Goal: Transaction & Acquisition: Purchase product/service

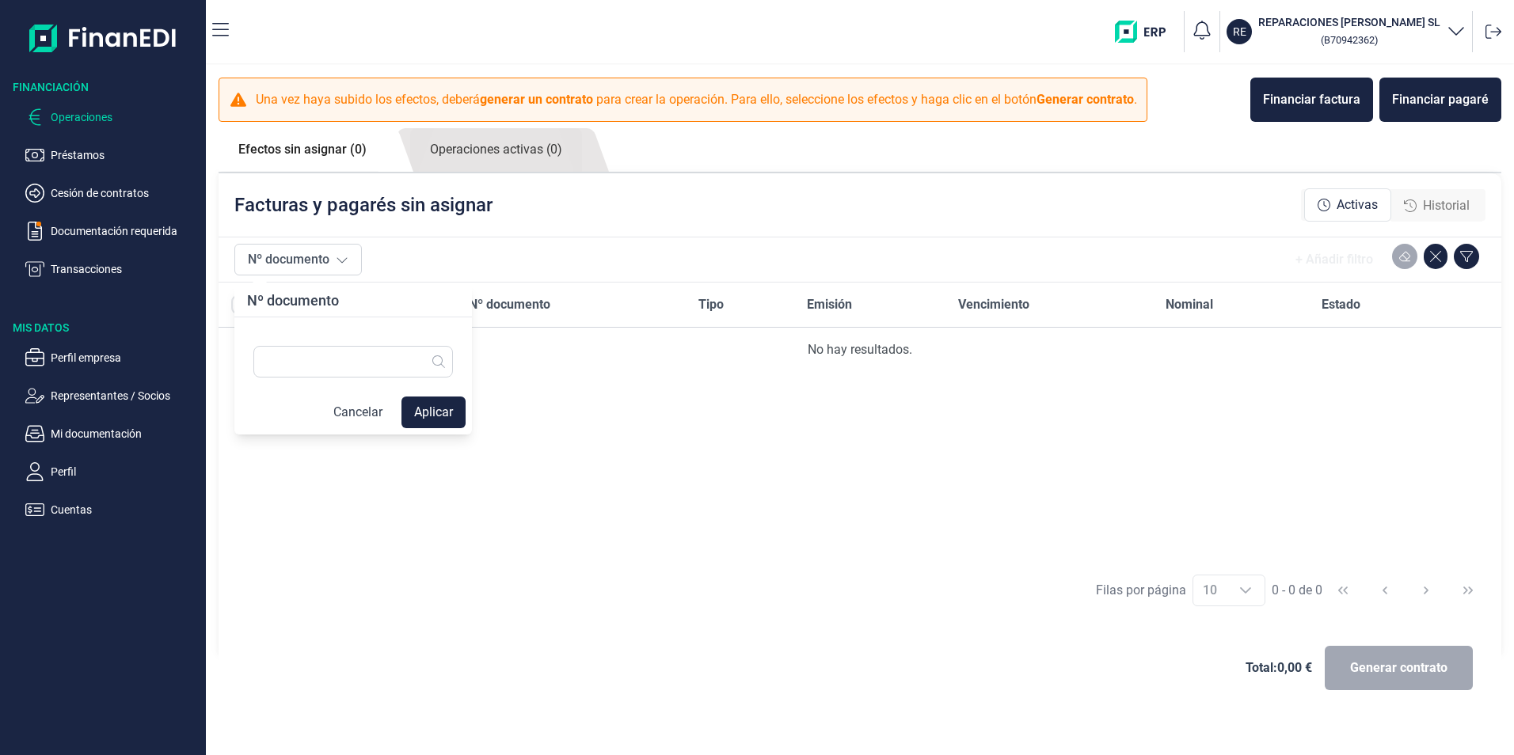
click at [512, 437] on div "Deudor Nº documento Tipo Emisión Vencimiento Nominal Estado No hay resultados." at bounding box center [860, 423] width 1283 height 280
click at [331, 259] on button "Nº documento" at bounding box center [297, 260] width 127 height 32
click at [522, 417] on div "Deudor Nº documento Tipo Emisión Vencimiento Nominal Estado No hay resultados." at bounding box center [860, 423] width 1283 height 280
click at [253, 301] on div at bounding box center [266, 304] width 70 height 19
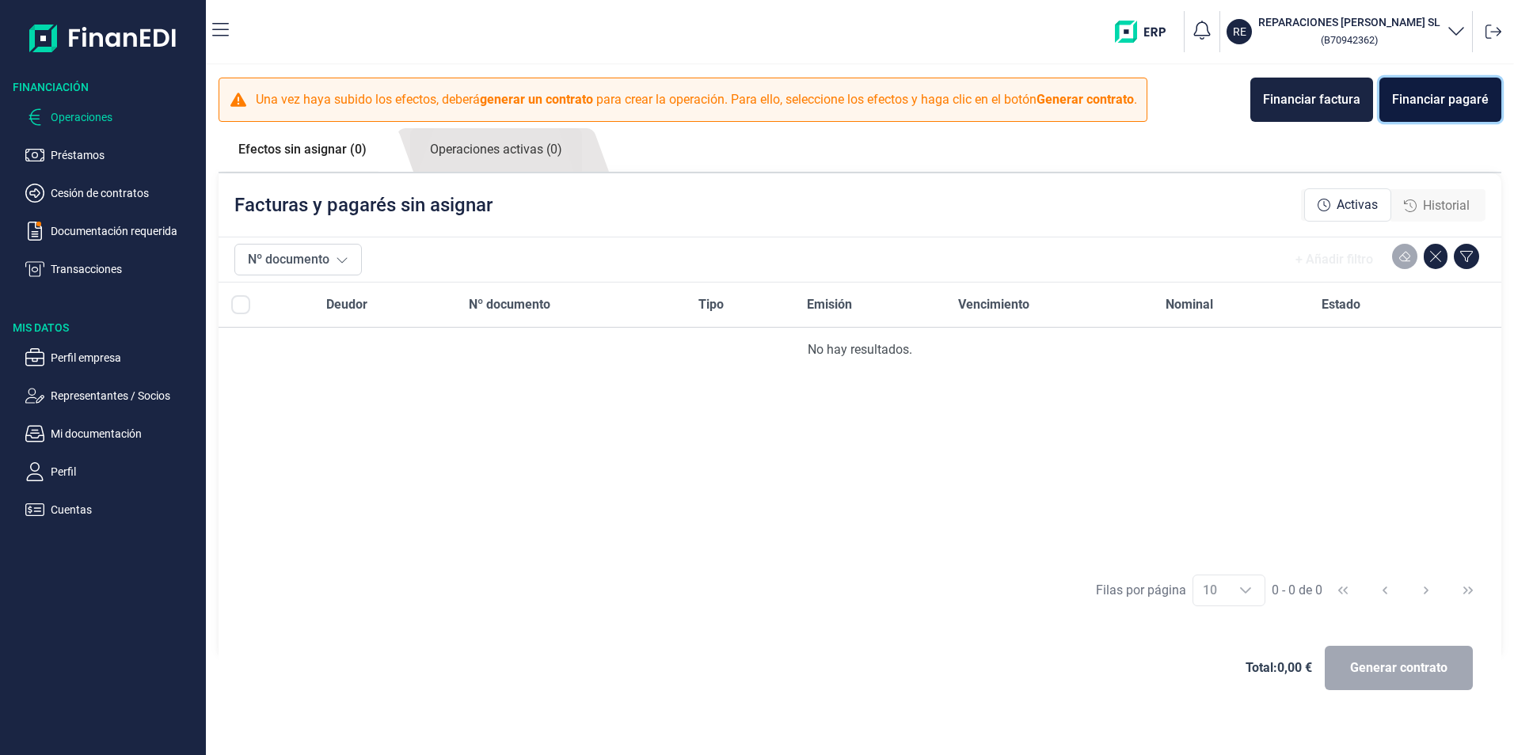
click at [1441, 99] on div "Financiar pagaré" at bounding box center [1440, 99] width 97 height 19
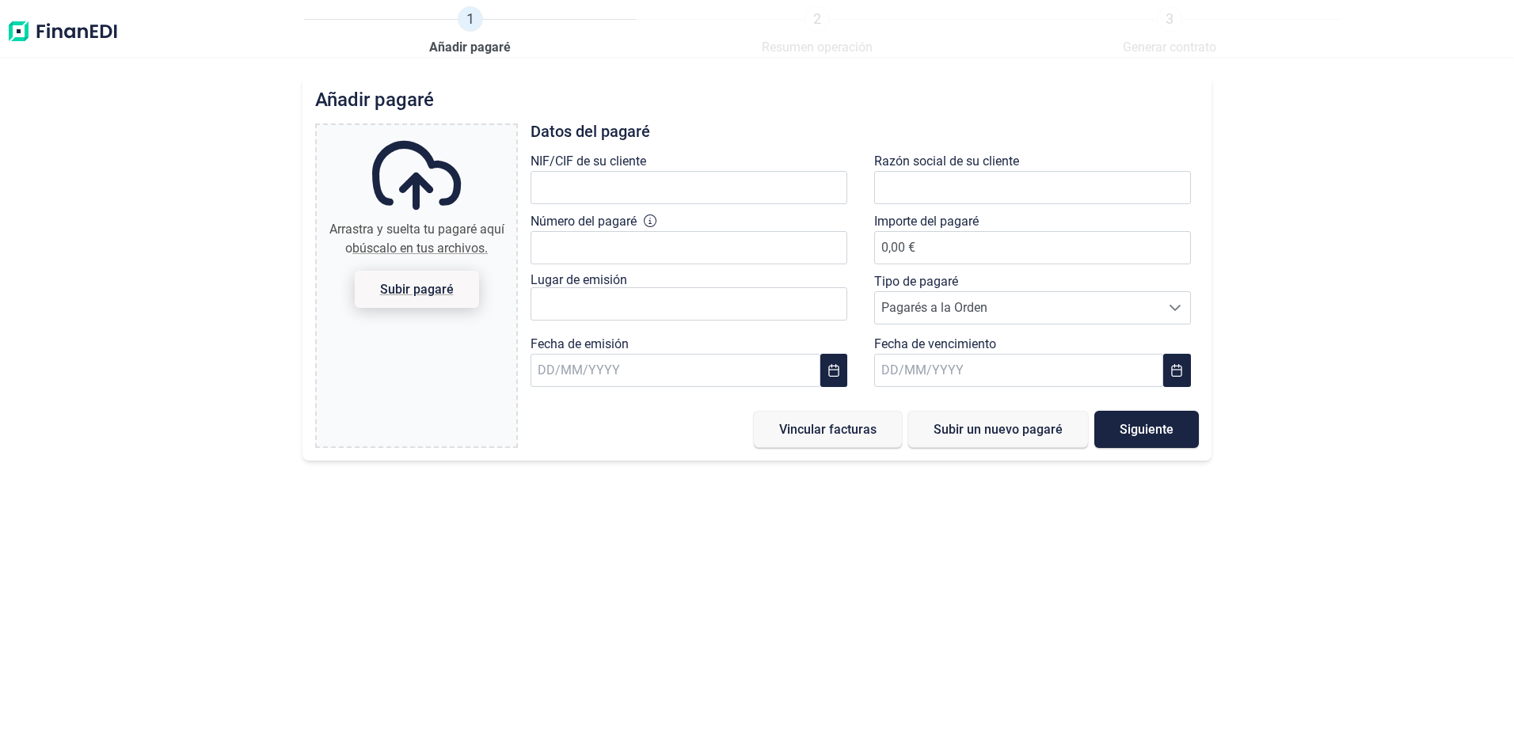
click at [425, 280] on span "Subir pagaré" at bounding box center [417, 289] width 124 height 37
click at [425, 130] on input "Arrastra y suelta tu pagaré aquí o búscalo en tus archivos. Subir pagaré" at bounding box center [417, 127] width 200 height 5
type input "C:\fakepath\PAGARE 1.pdf"
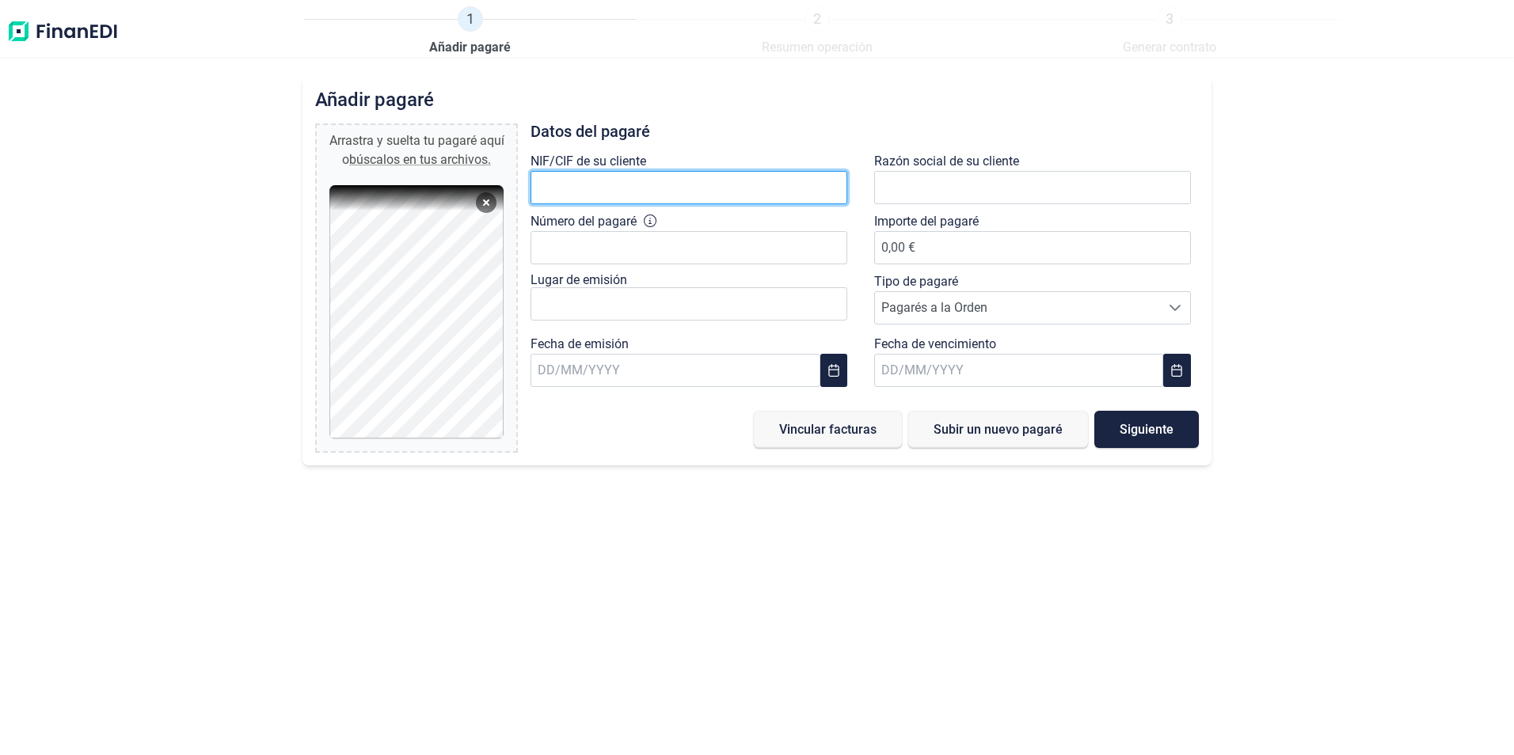
click at [677, 186] on input "text" at bounding box center [689, 187] width 317 height 33
click at [710, 184] on input "text" at bounding box center [689, 187] width 317 height 33
type input "B"
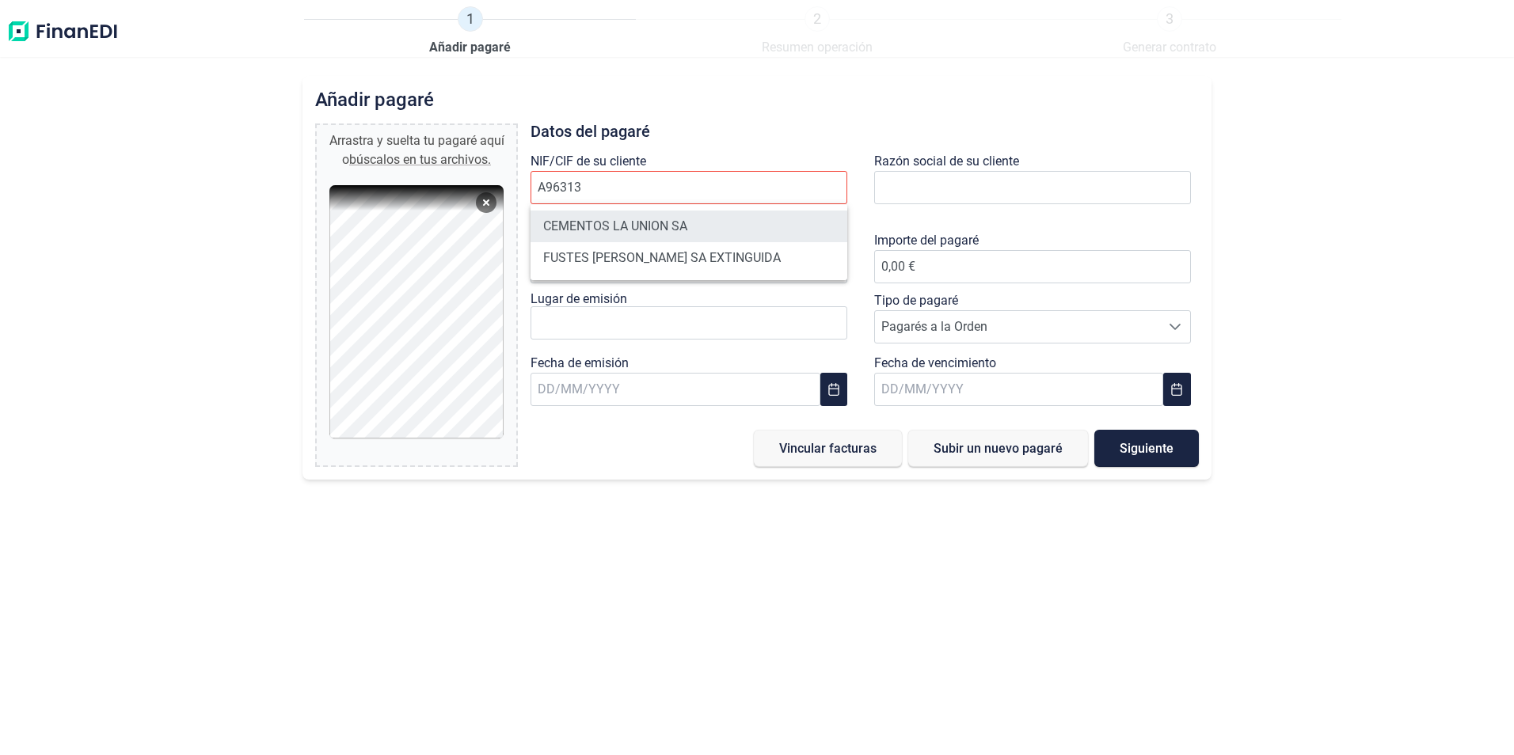
click at [686, 223] on li "CEMENTOS LA UNION SA" at bounding box center [689, 227] width 317 height 32
type input "A96313242"
type input "CEMENTOS LA UNION SA"
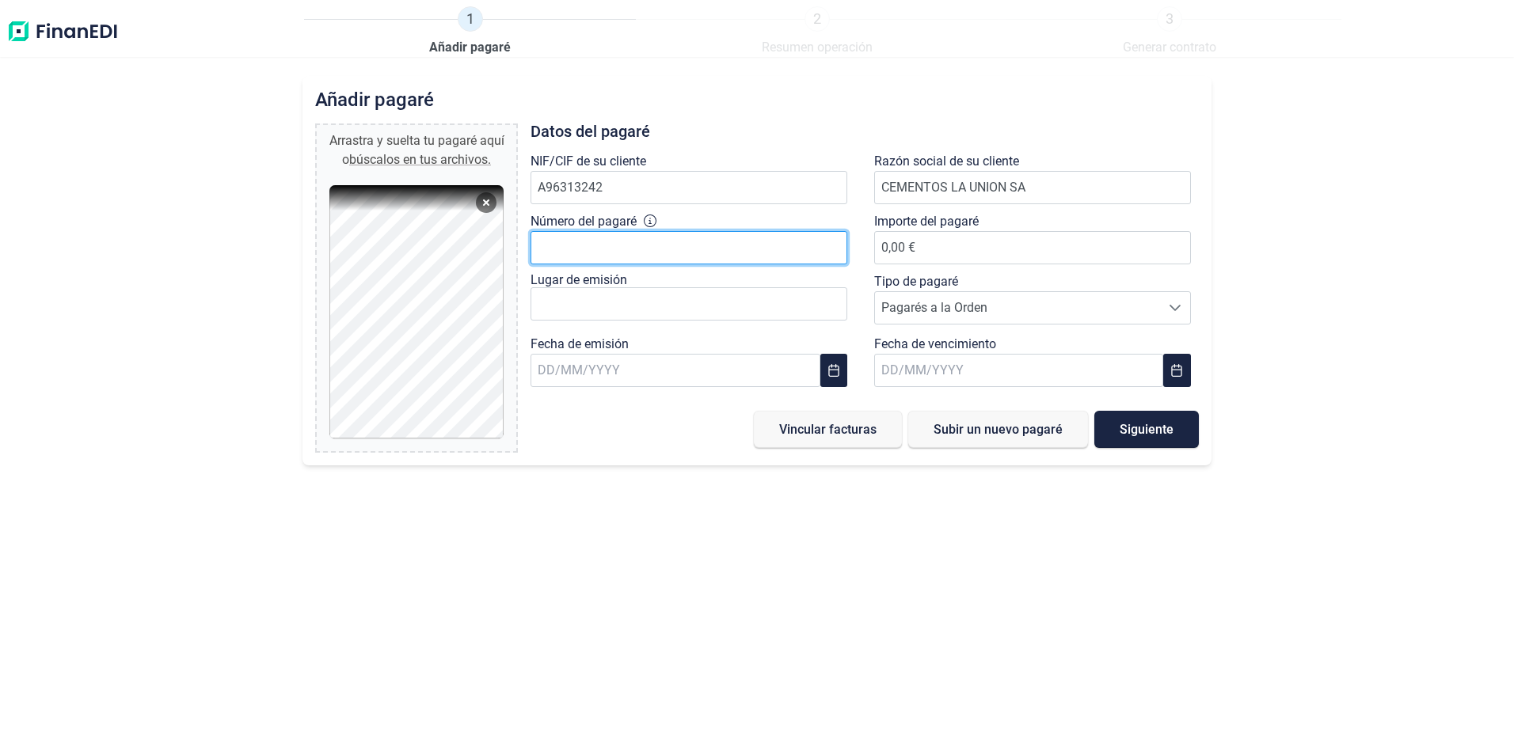
click at [717, 248] on input "Número del pagaré" at bounding box center [689, 247] width 317 height 33
type input "1747965482423"
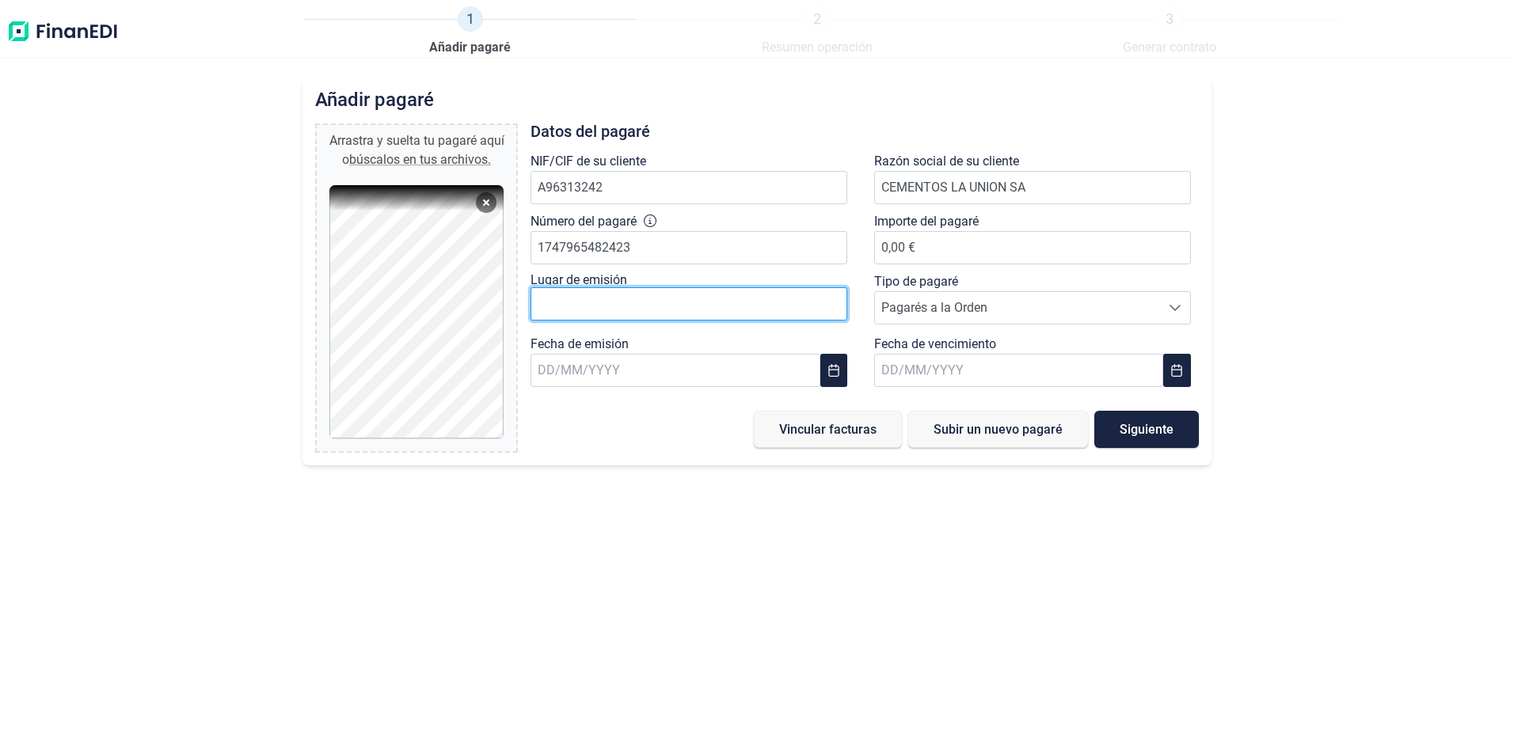
click at [717, 310] on input "text" at bounding box center [689, 303] width 317 height 33
type input "RIBAROJA [PERSON_NAME]"
click at [837, 366] on icon "Choose Date" at bounding box center [833, 370] width 10 height 13
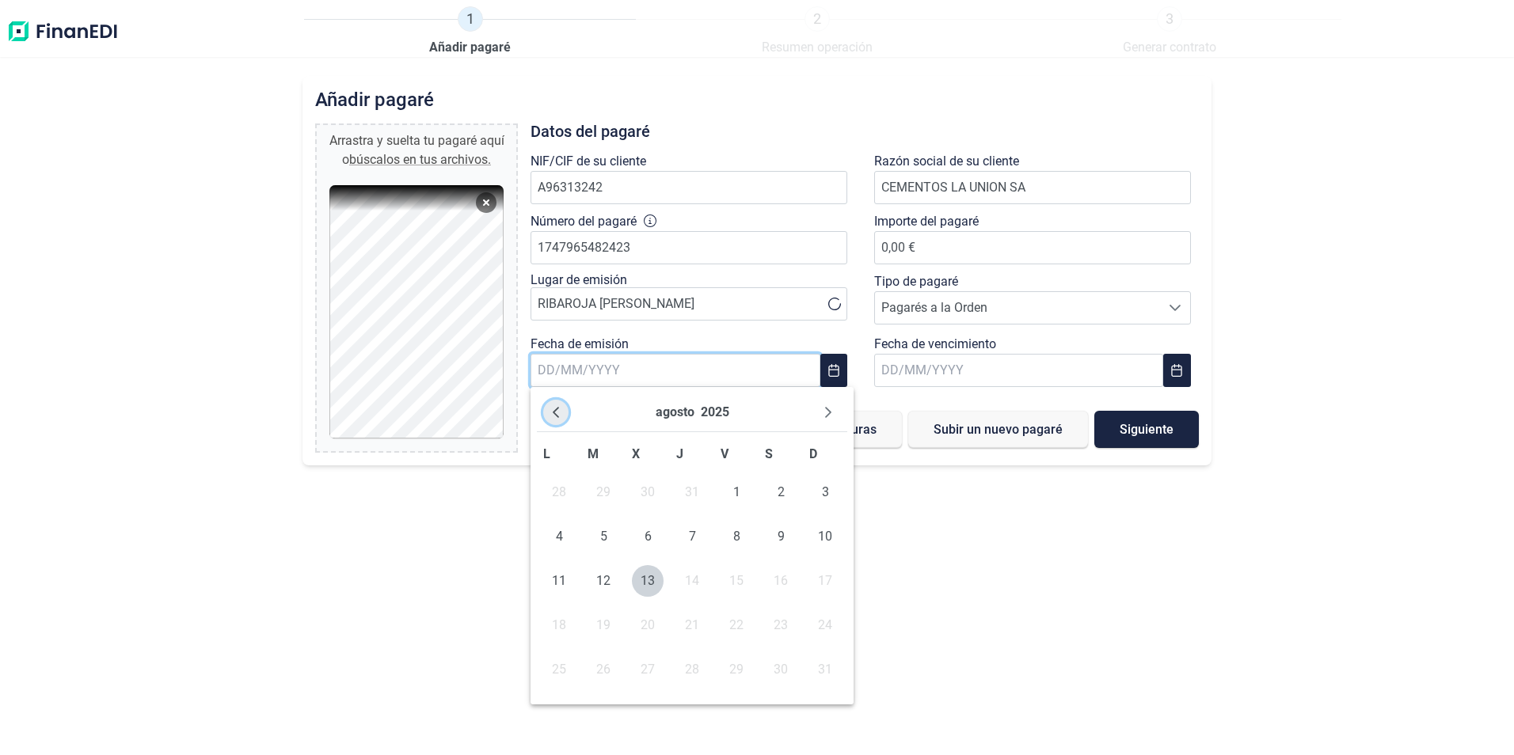
click at [557, 416] on icon "Previous Month" at bounding box center [557, 412] width 6 height 11
click at [691, 623] on span "19" at bounding box center [692, 626] width 32 height 32
type input "[DATE]"
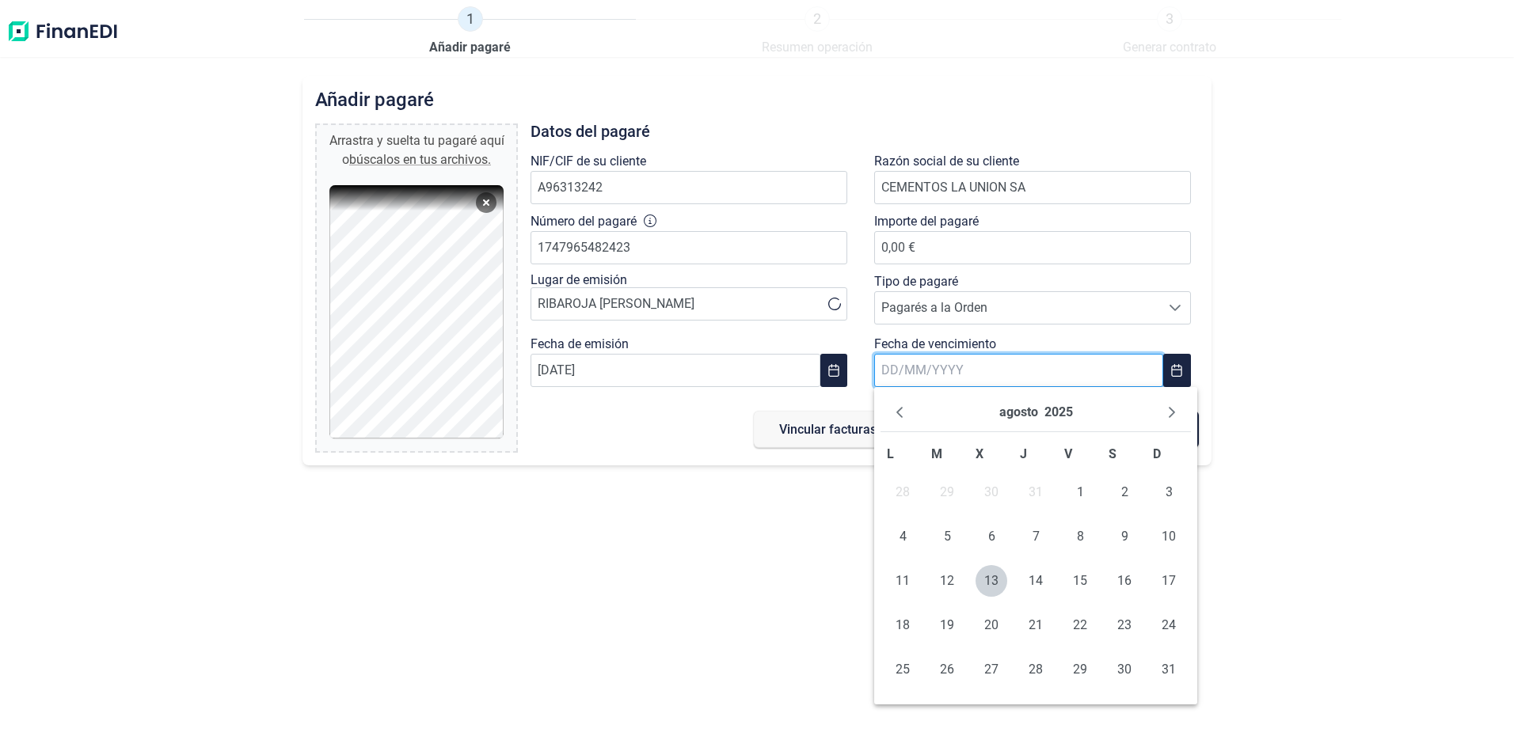
click at [946, 365] on input "text" at bounding box center [1018, 370] width 289 height 33
click at [1174, 410] on icon "Next Month" at bounding box center [1172, 412] width 13 height 13
click at [1125, 580] on span "20" at bounding box center [1125, 581] width 32 height 32
type input "[DATE]"
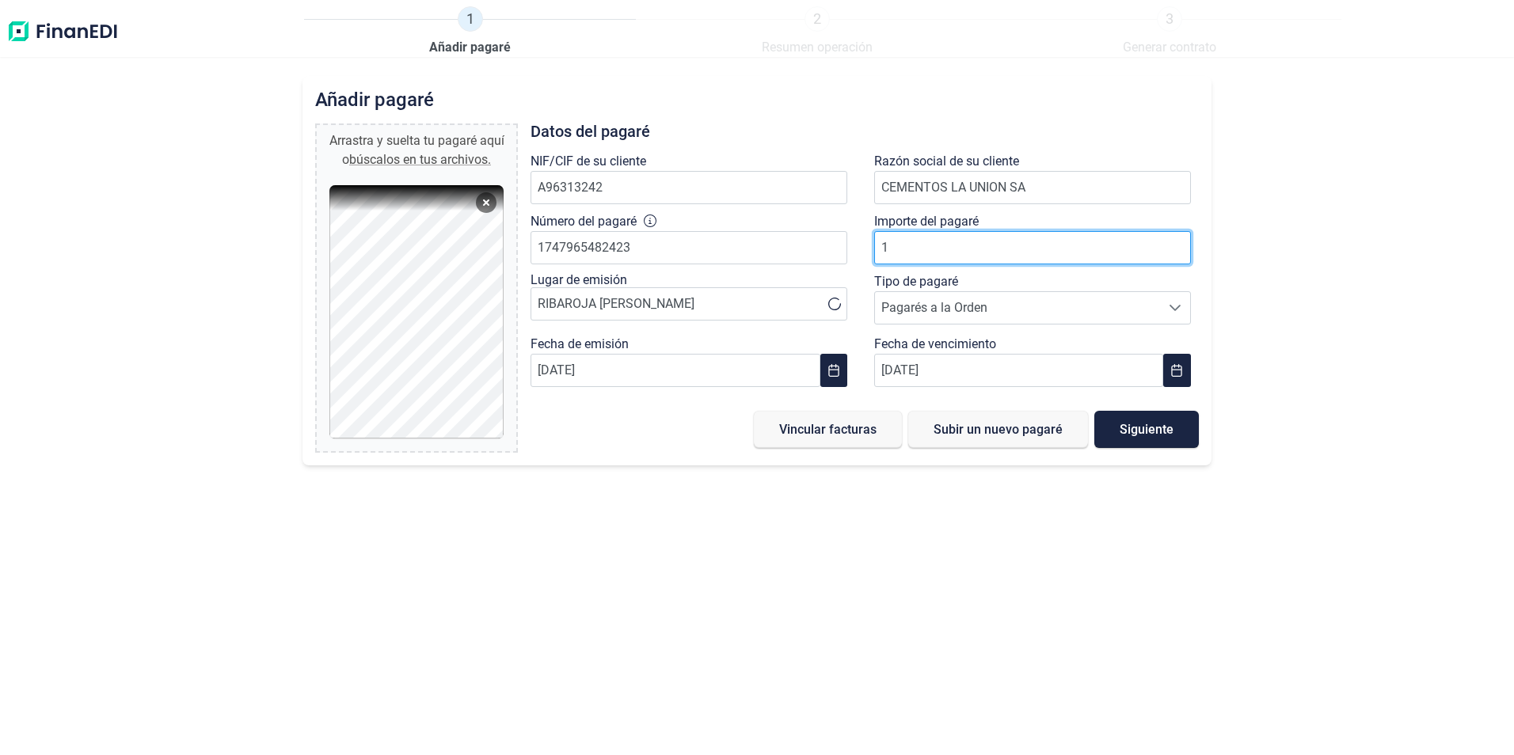
type input "19"
type input "1"
type input "19"
type input "19.572,05 €"
click at [1039, 307] on span "Pagarés a la Orden" at bounding box center [1017, 308] width 285 height 32
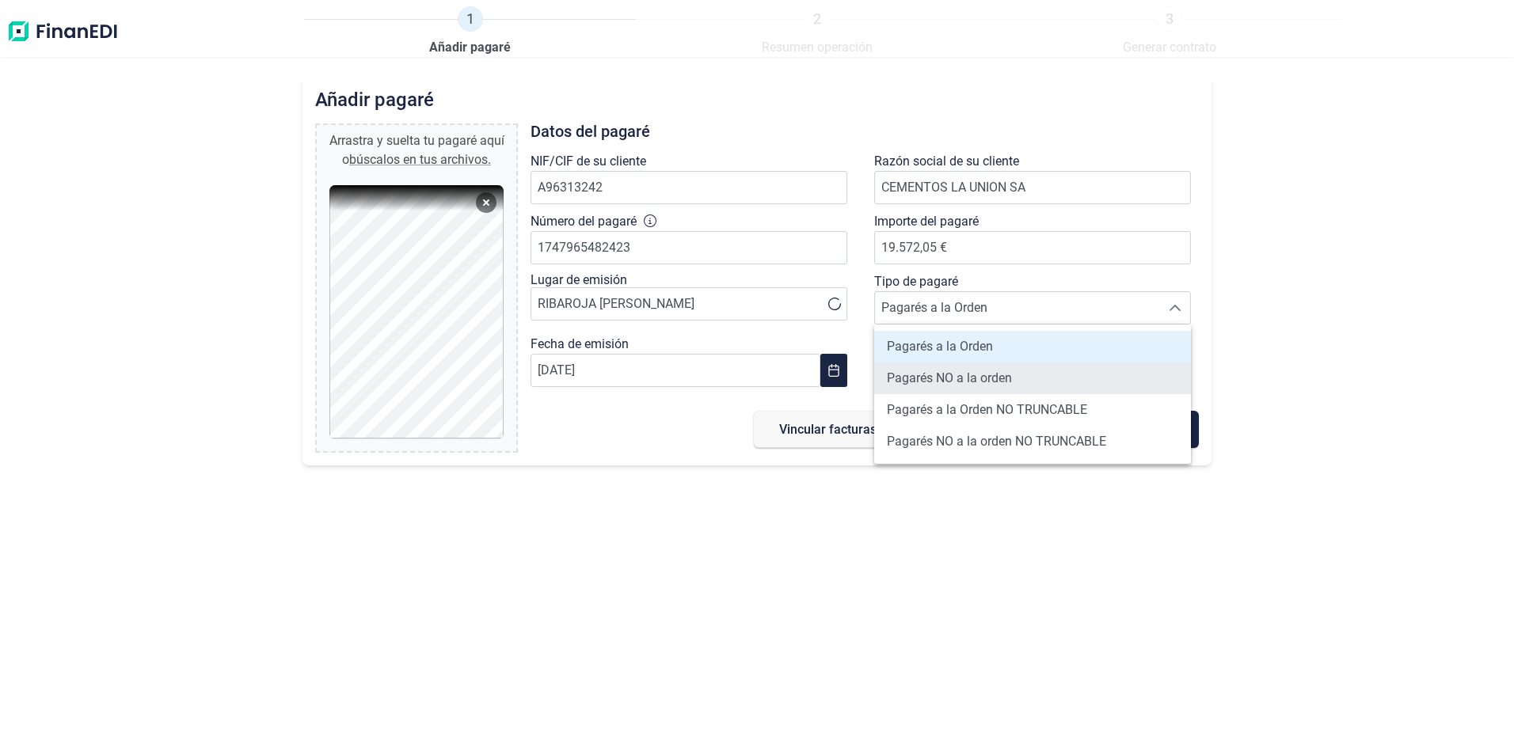
click at [980, 379] on span "Pagarés NO a la orden" at bounding box center [949, 378] width 125 height 19
type input "Pagarés NO a la orden"
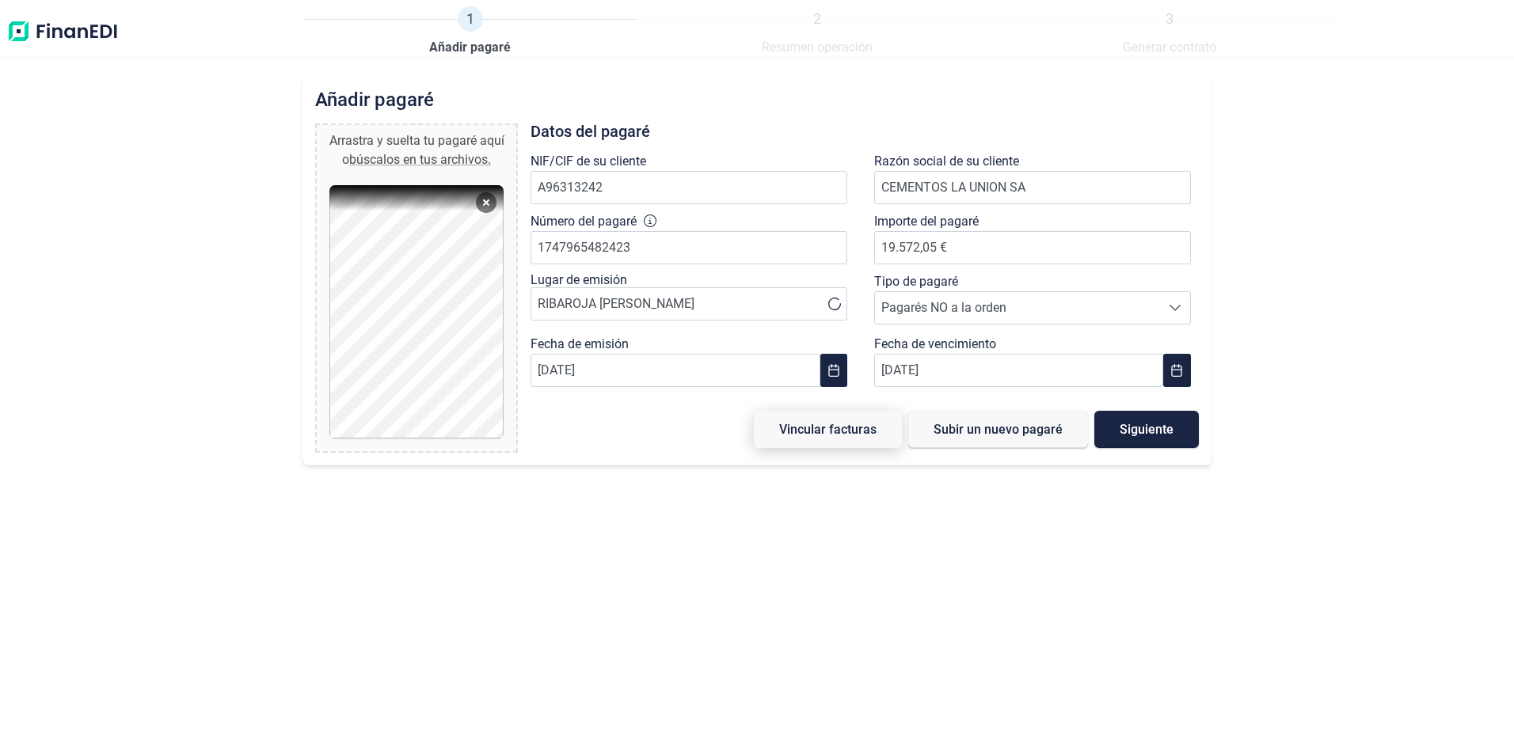
click at [829, 428] on span "Vincular facturas" at bounding box center [827, 430] width 97 height 12
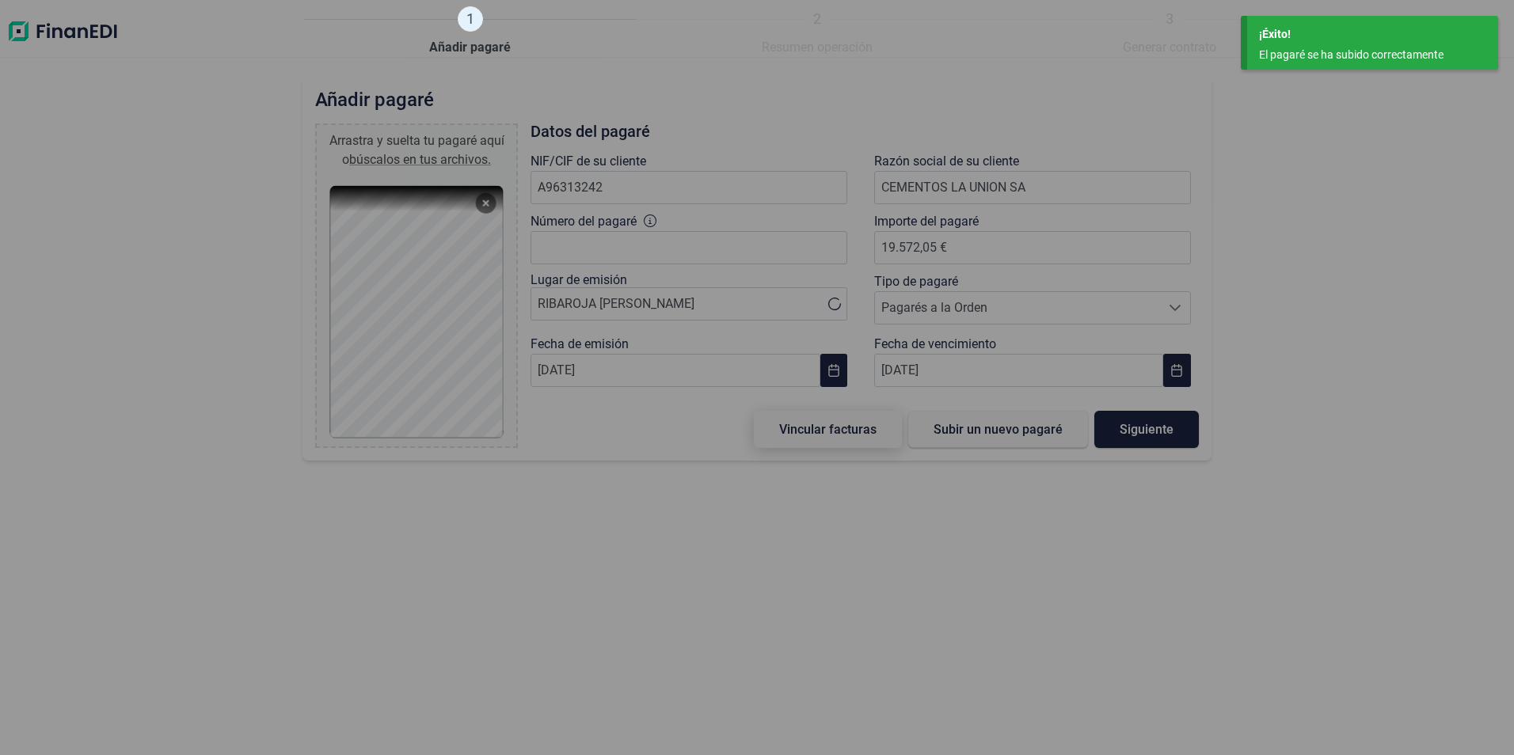
type input "0,00 €"
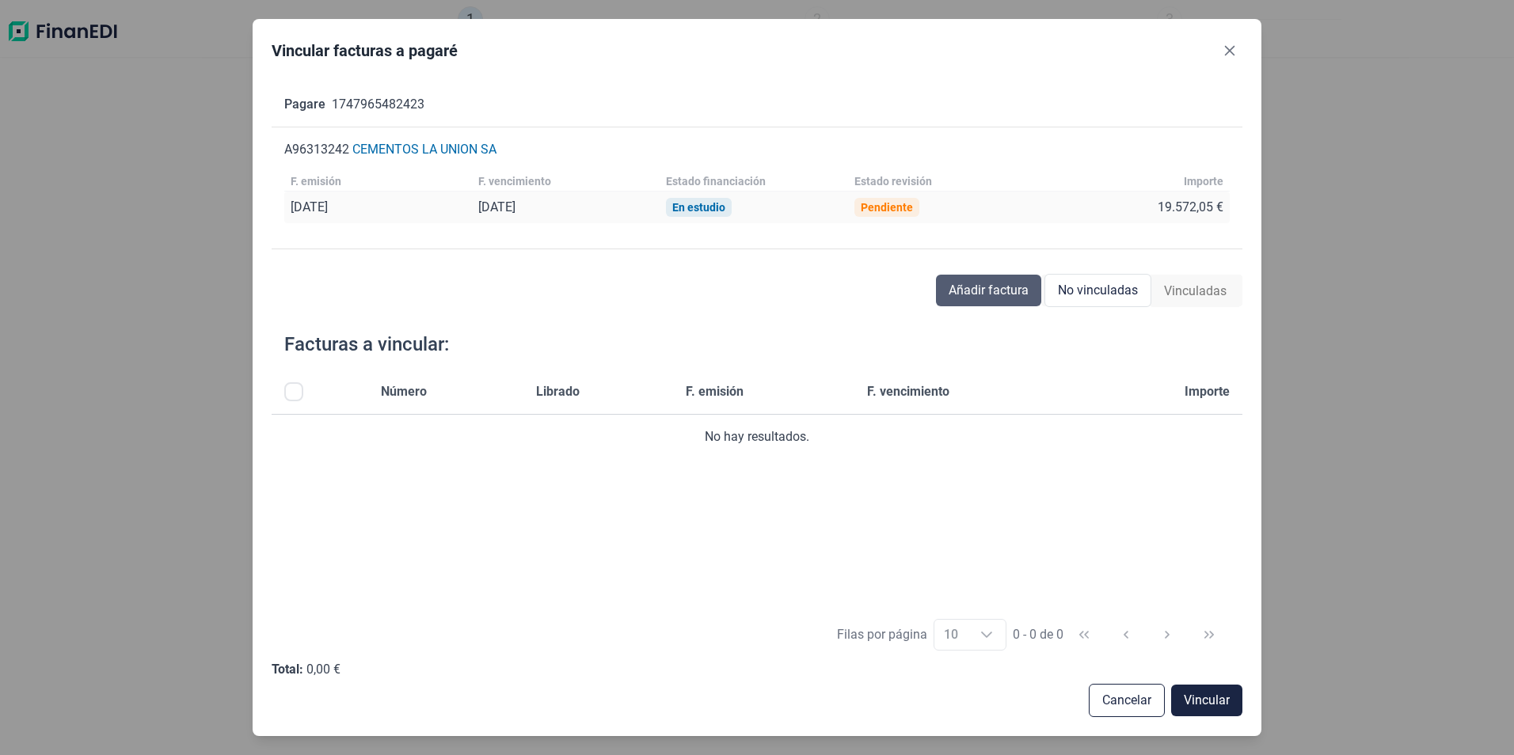
click at [998, 294] on span "Añadir factura" at bounding box center [989, 290] width 80 height 19
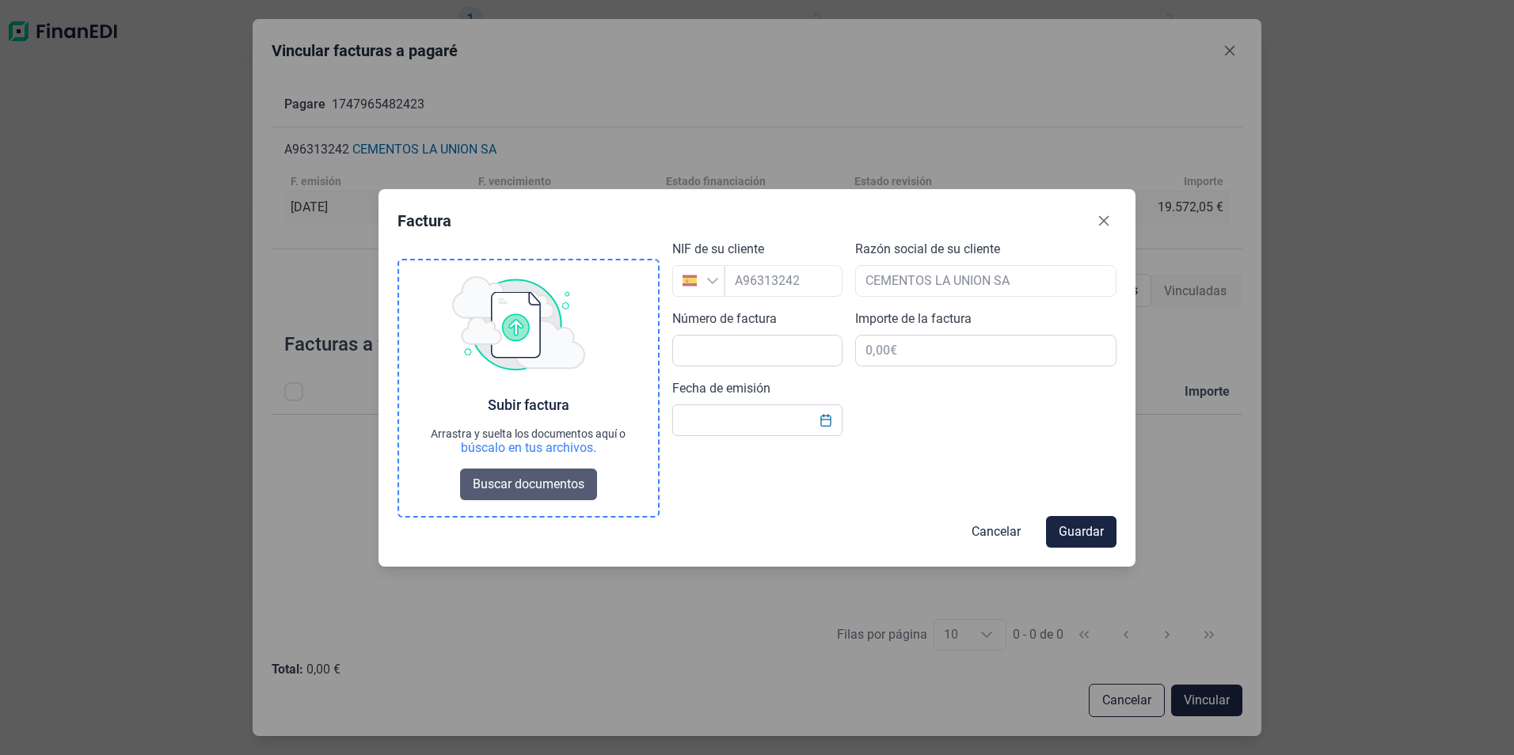
click at [562, 481] on span "Buscar documentos" at bounding box center [529, 484] width 112 height 19
click at [576, 481] on span "Buscar documentos" at bounding box center [529, 484] width 112 height 19
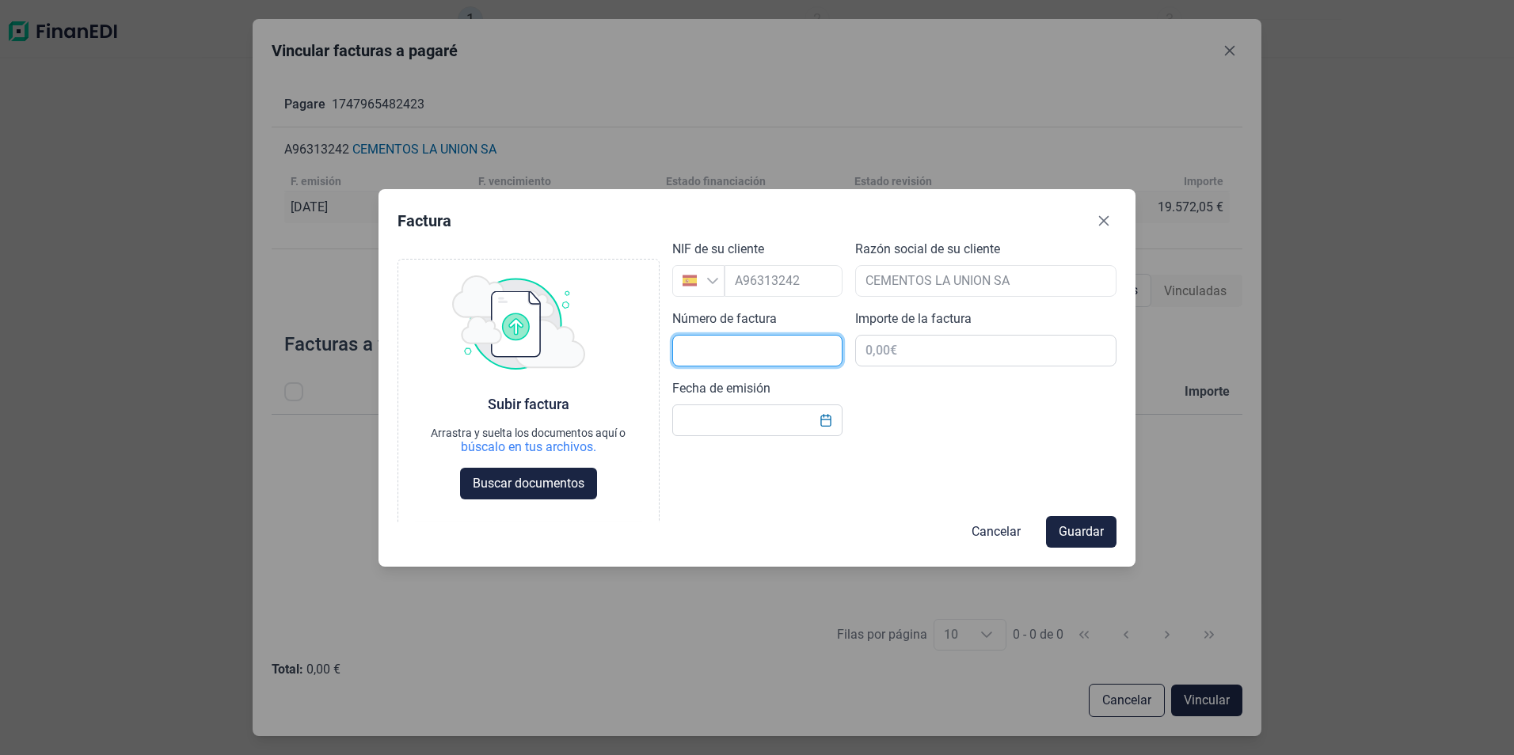
click at [721, 349] on input "text" at bounding box center [757, 351] width 170 height 32
type input "E"
type input "F-250234"
click at [904, 351] on input "text" at bounding box center [986, 351] width 262 height 32
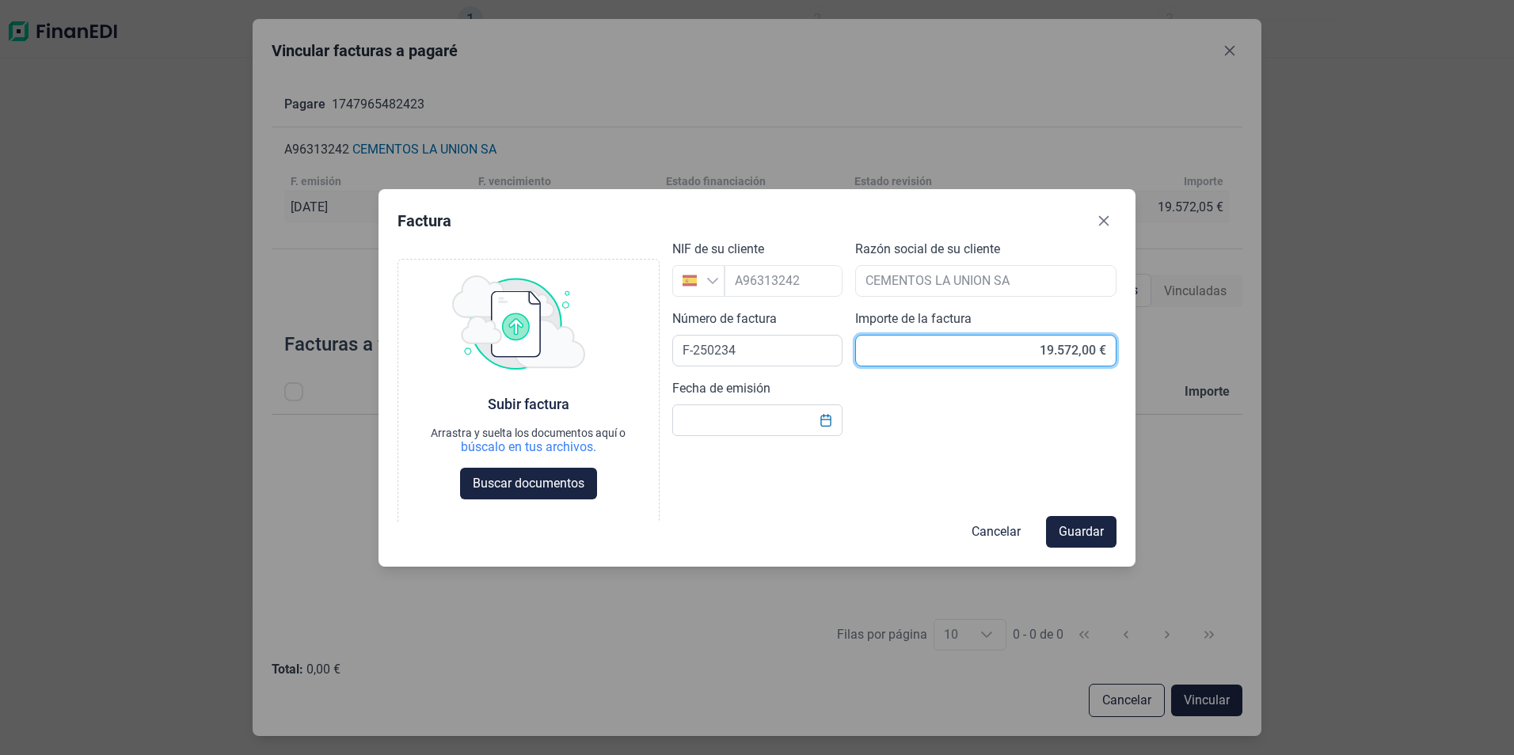
type input "19.572,05 €"
click at [825, 423] on icon "Choose Date" at bounding box center [826, 420] width 13 height 13
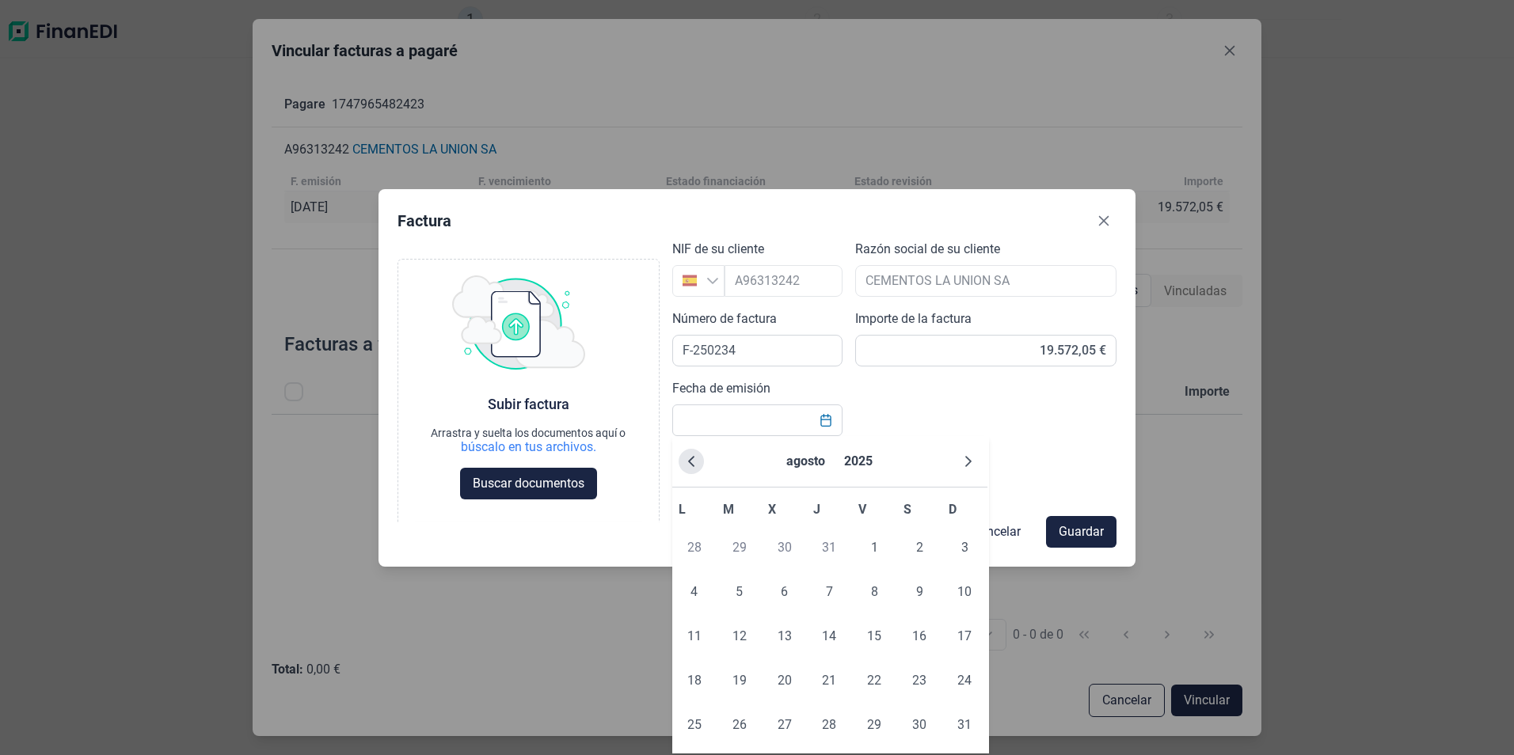
click at [689, 460] on icon "Previous Month" at bounding box center [691, 461] width 6 height 11
click at [869, 727] on span "30" at bounding box center [874, 726] width 32 height 32
type input "[DATE]"
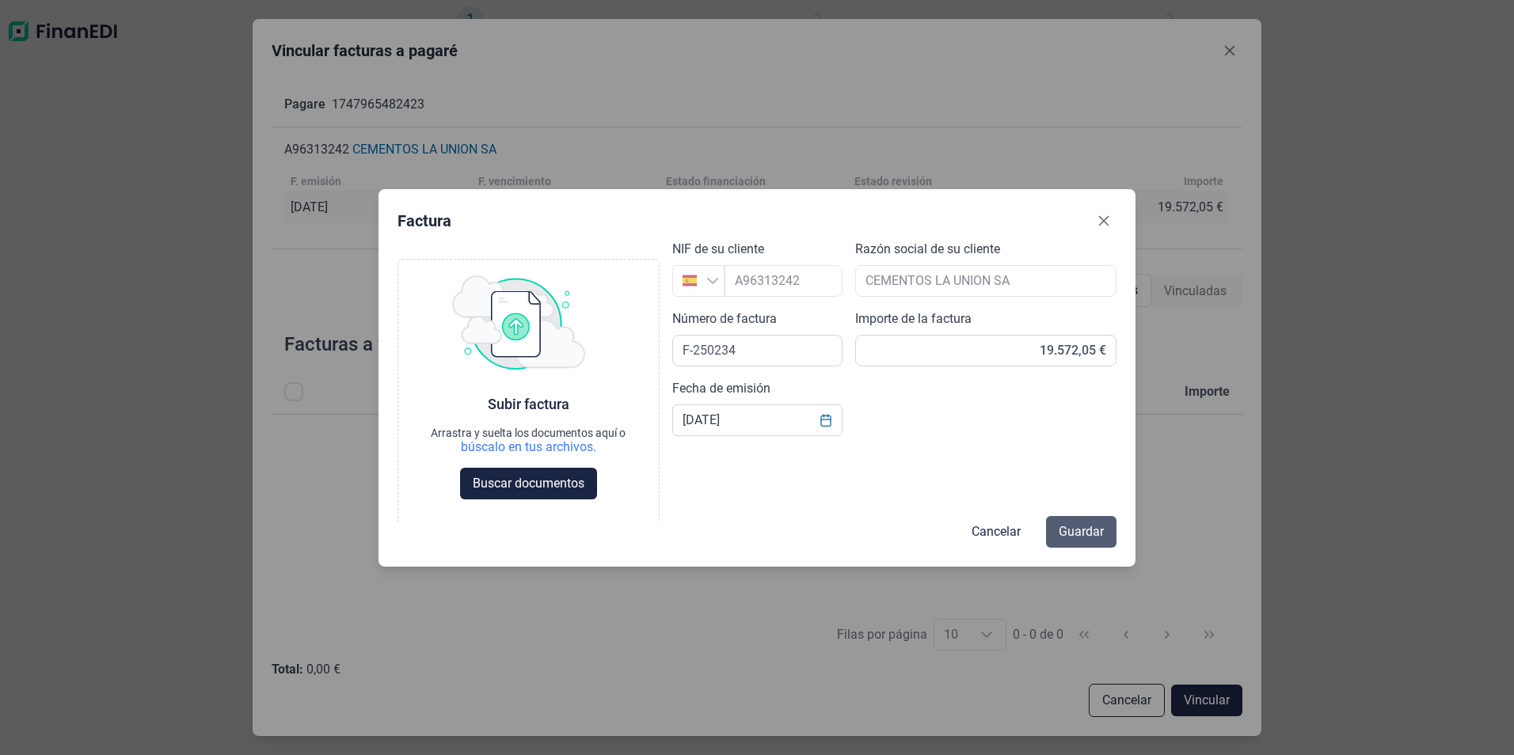
click at [1079, 530] on span "Guardar" at bounding box center [1081, 532] width 45 height 19
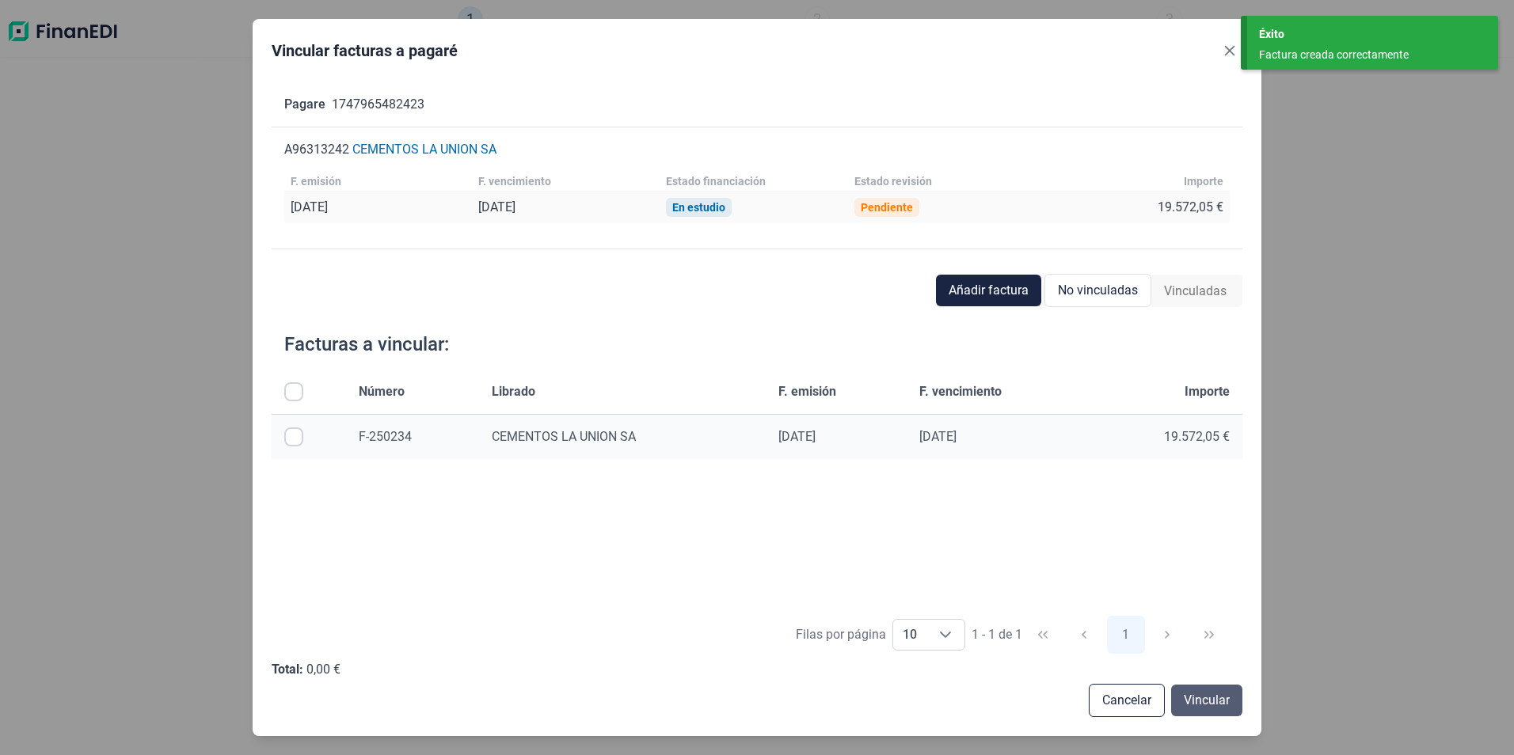
click at [1218, 696] on span "Vincular" at bounding box center [1207, 700] width 46 height 19
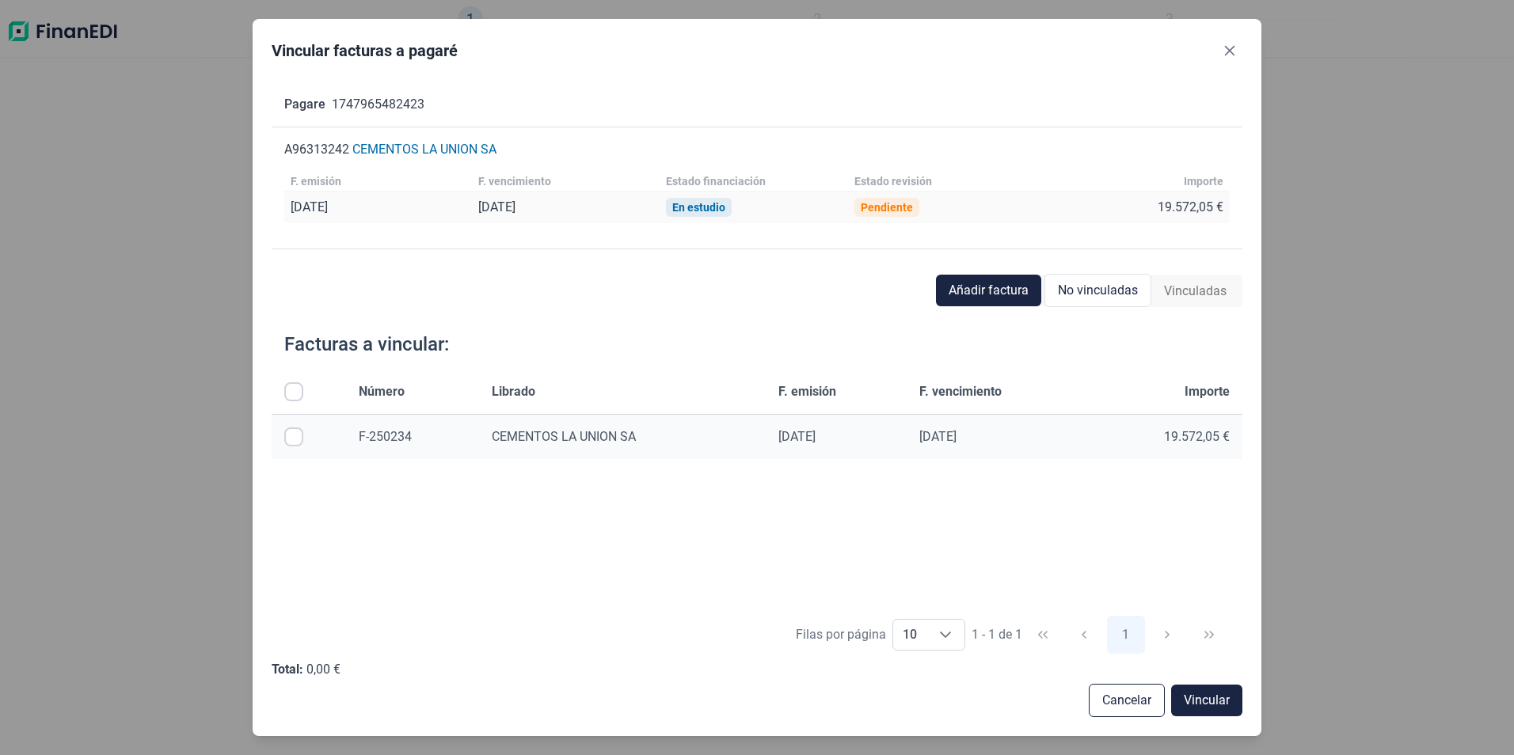
click at [296, 434] on input "Row Selected null" at bounding box center [293, 437] width 19 height 19
checkbox input "true"
click at [1222, 705] on span "Vincular" at bounding box center [1207, 700] width 46 height 19
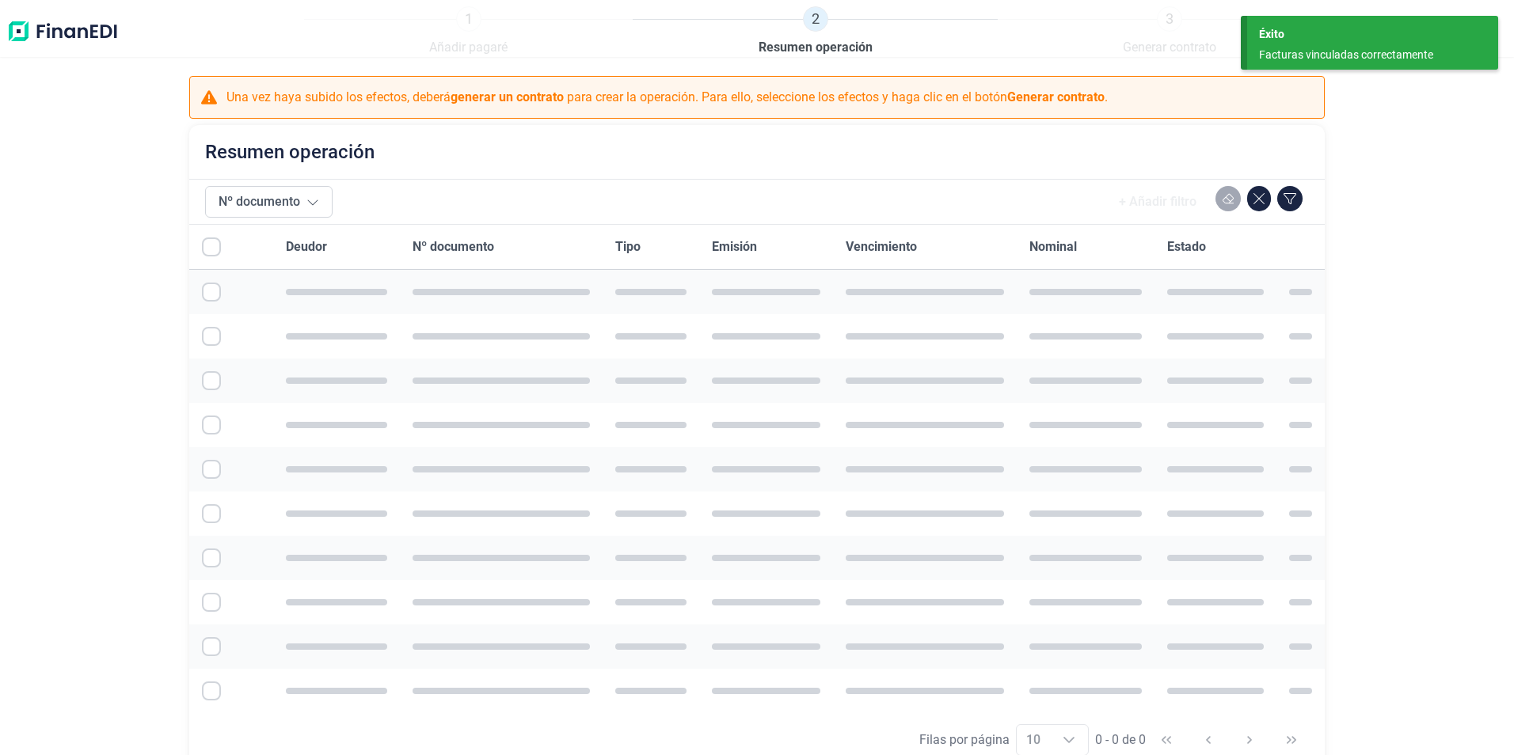
checkbox input "true"
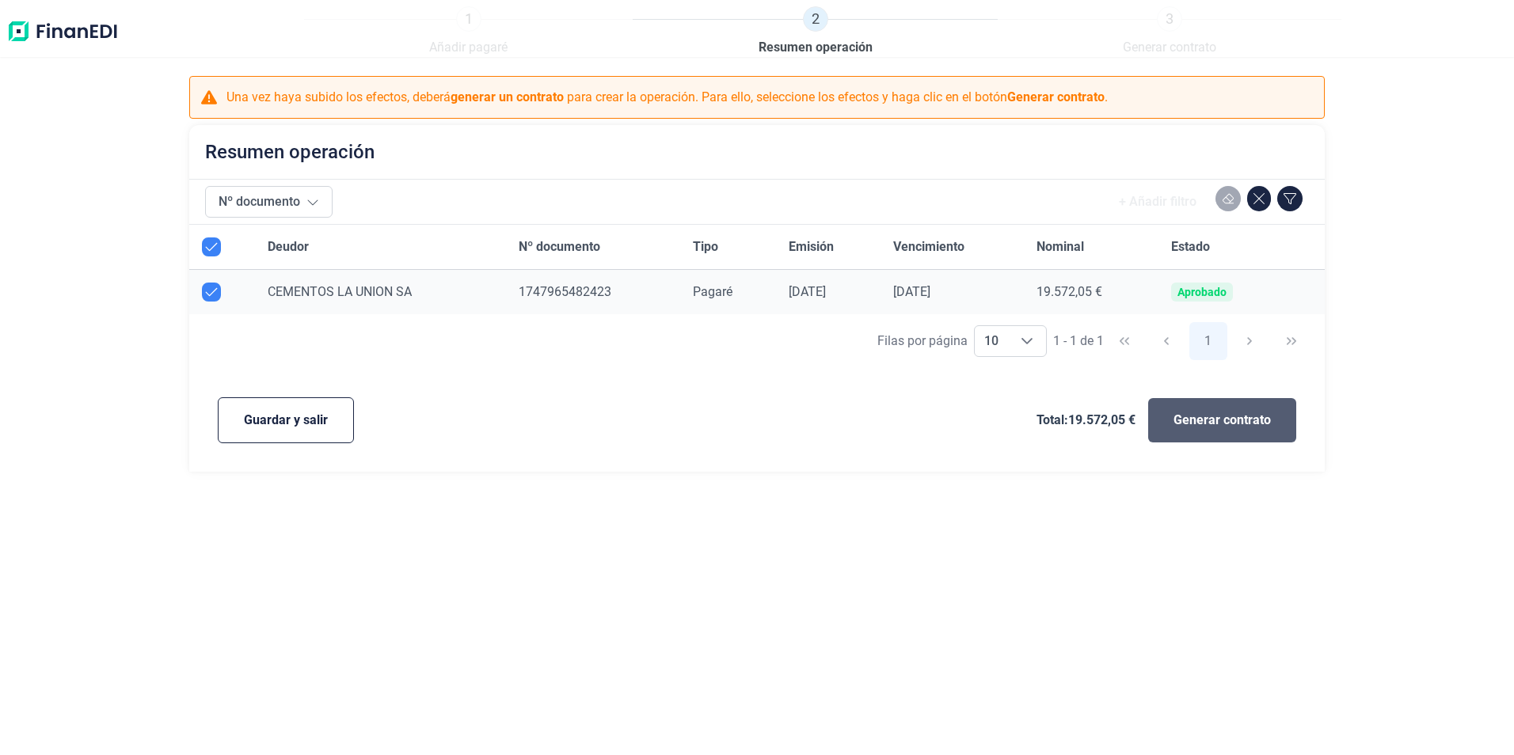
click at [1227, 420] on span "Generar contrato" at bounding box center [1222, 420] width 97 height 19
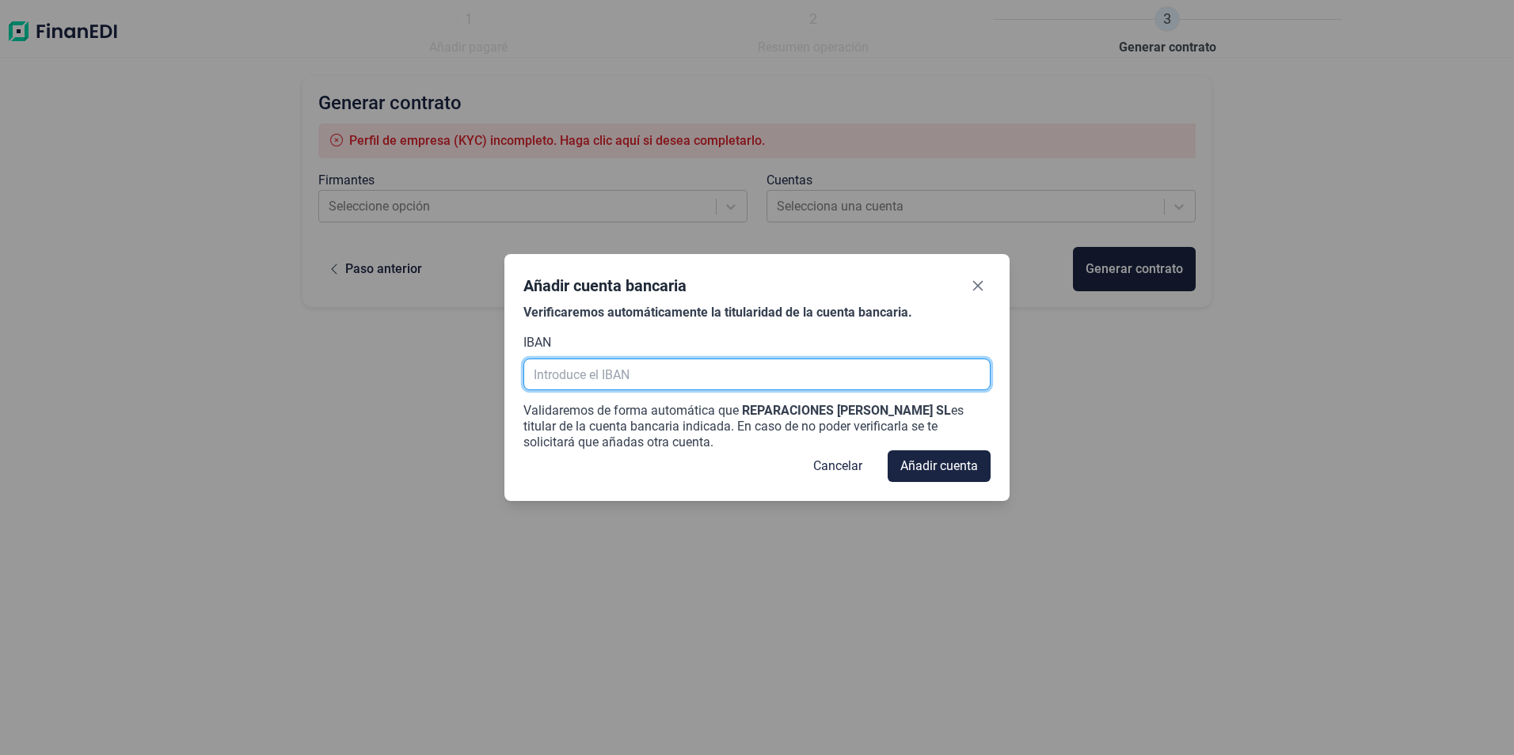
click at [623, 374] on input "text" at bounding box center [756, 375] width 466 height 32
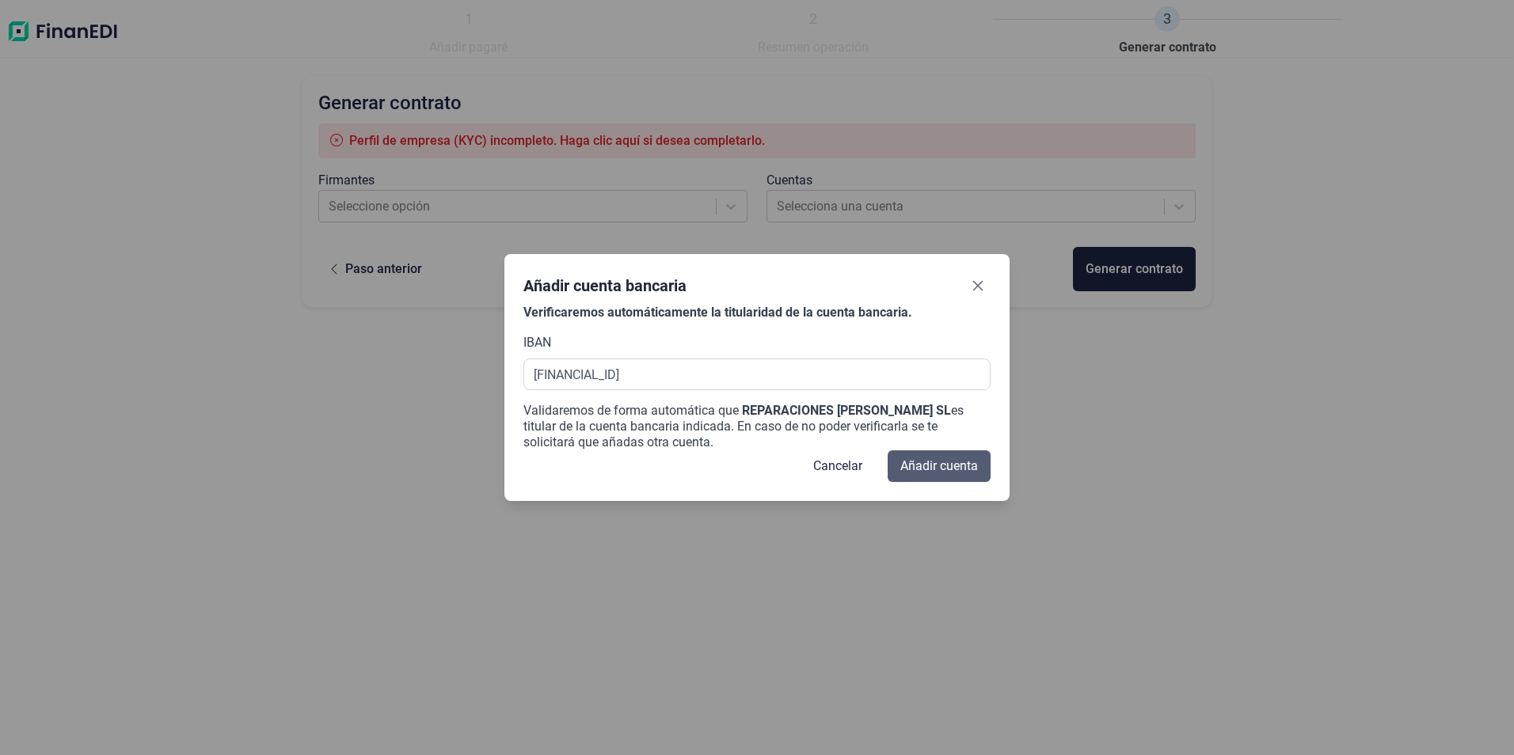
type input "[FINANCIAL_ID]"
click at [947, 467] on span "Añadir cuenta" at bounding box center [939, 466] width 78 height 19
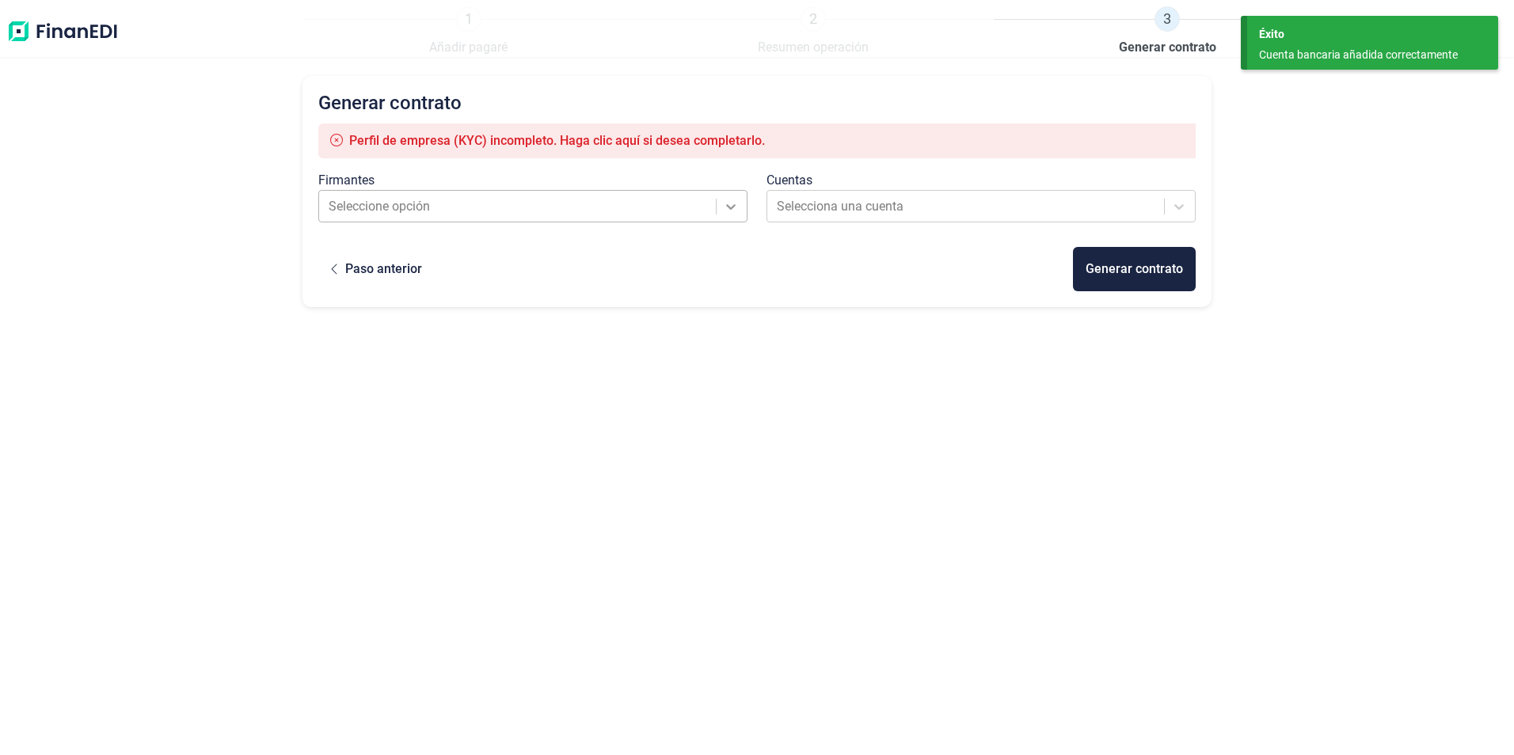
click at [739, 206] on icon at bounding box center [731, 207] width 16 height 16
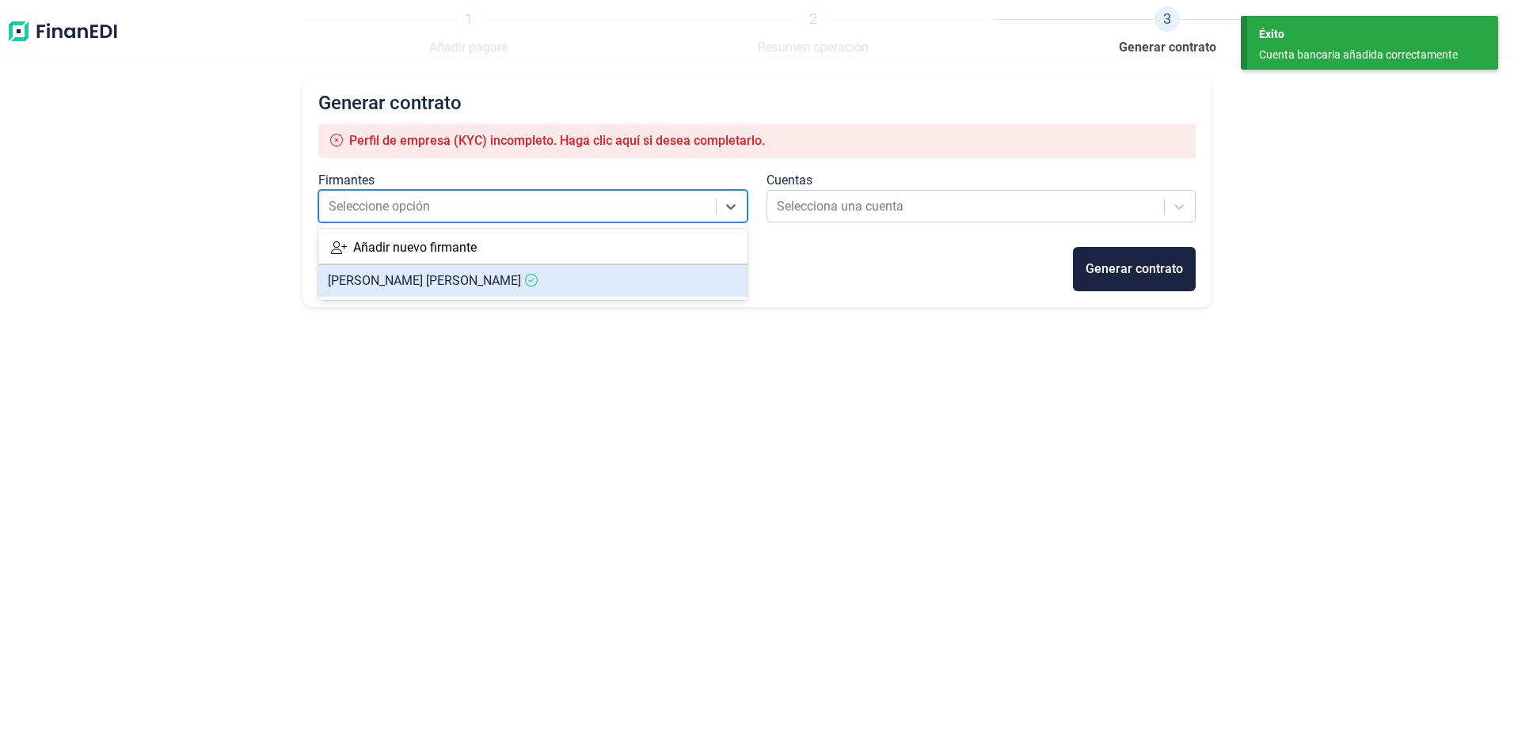
click at [452, 281] on span "[PERSON_NAME]" at bounding box center [424, 280] width 193 height 15
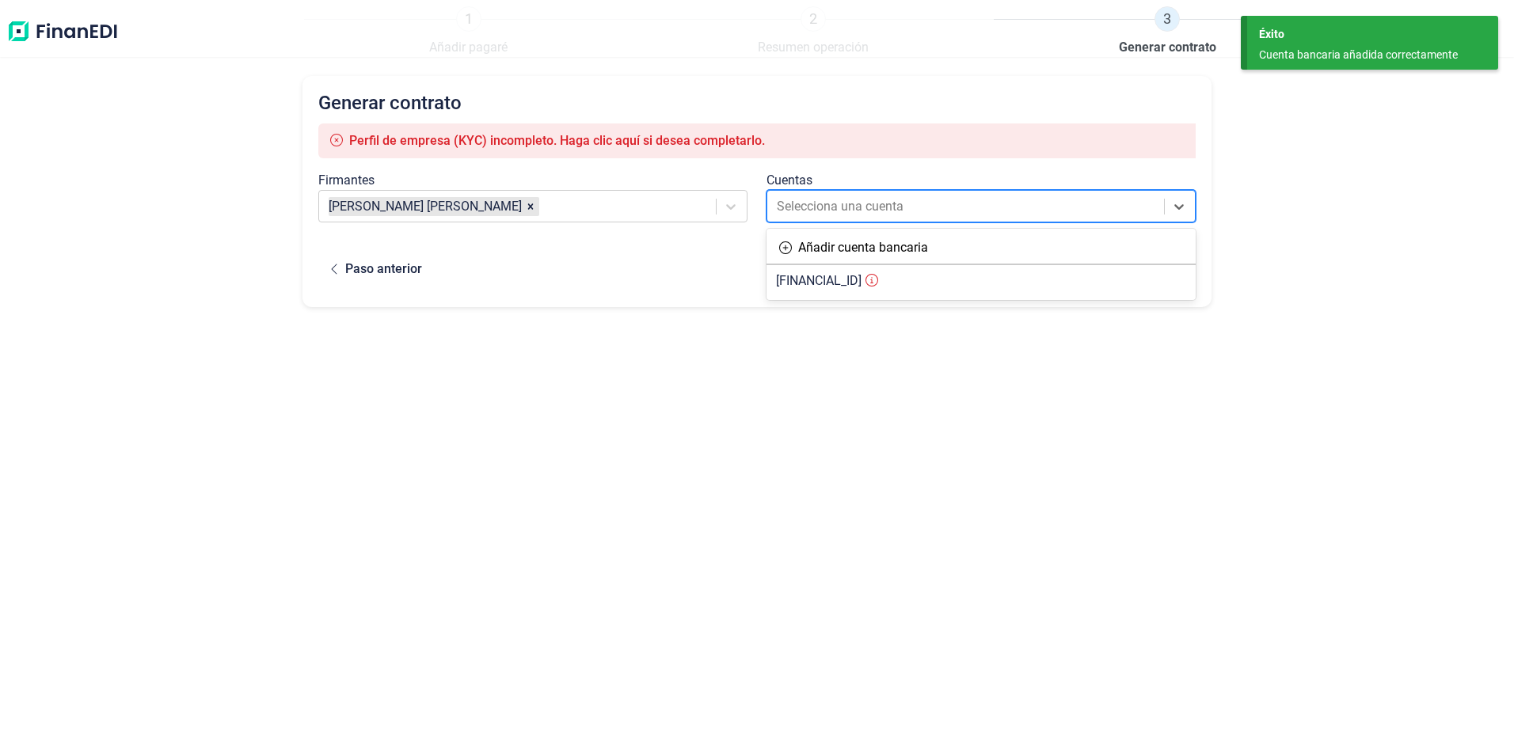
click at [870, 208] on div at bounding box center [966, 207] width 379 height 22
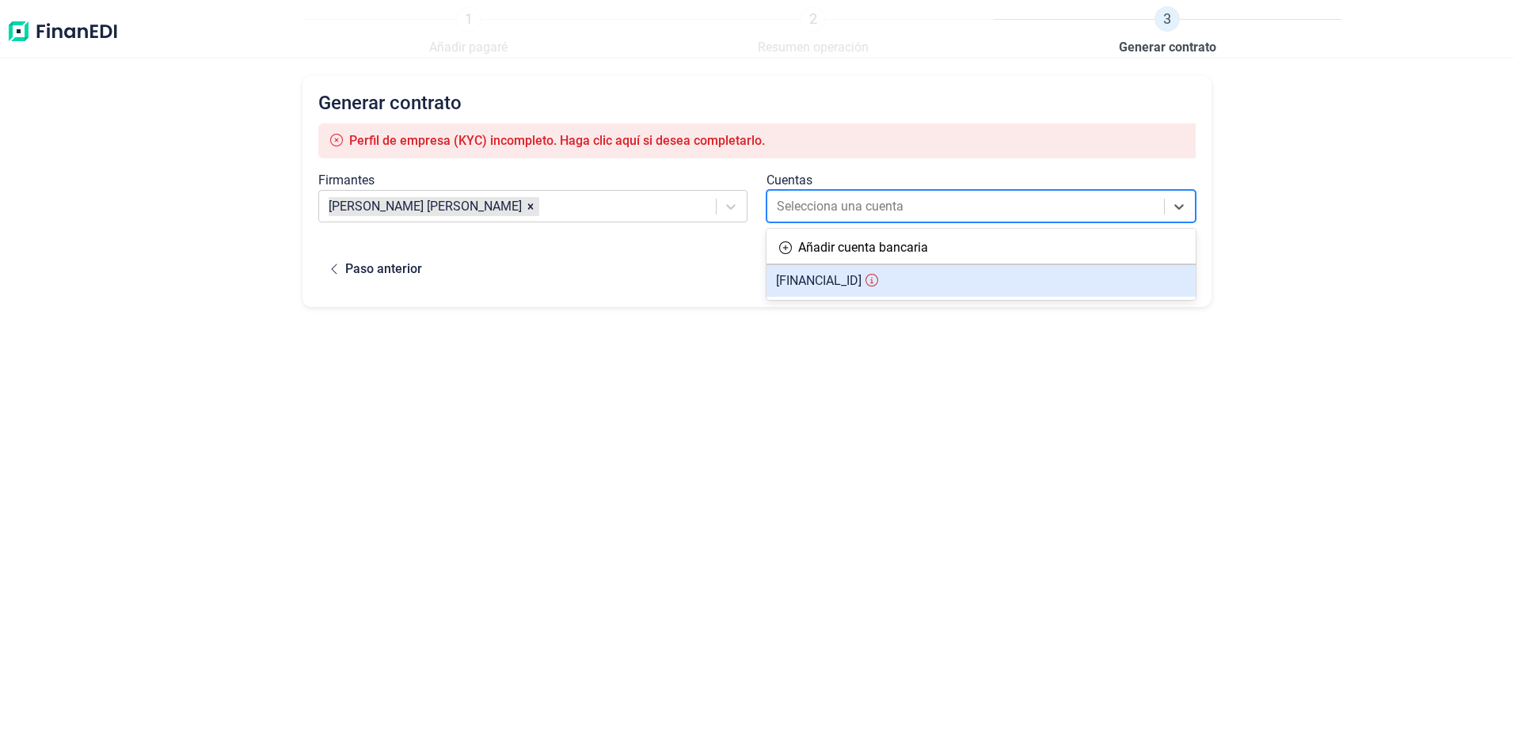
click at [862, 278] on span "[FINANCIAL_ID]" at bounding box center [819, 280] width 86 height 15
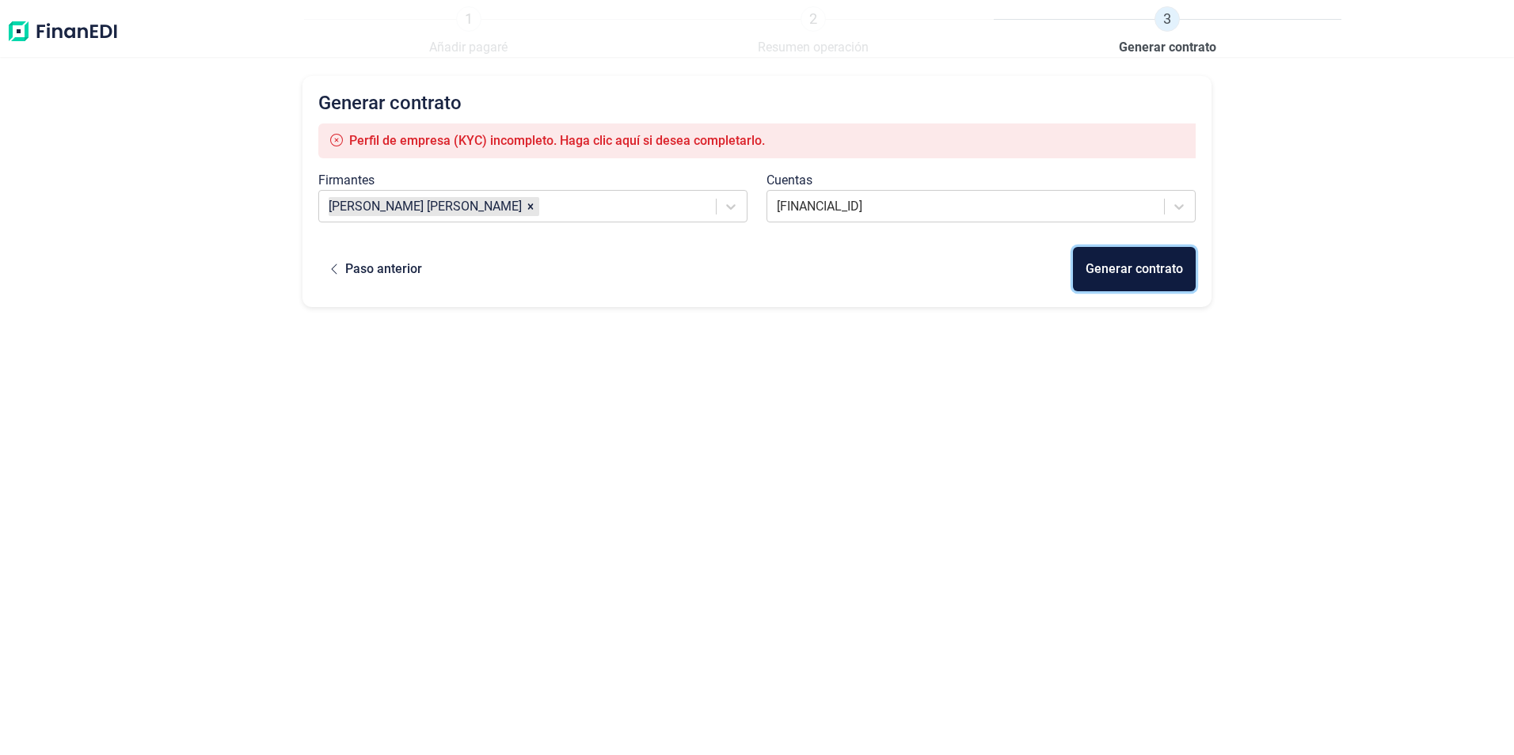
click at [1161, 270] on div "Generar contrato" at bounding box center [1134, 269] width 97 height 19
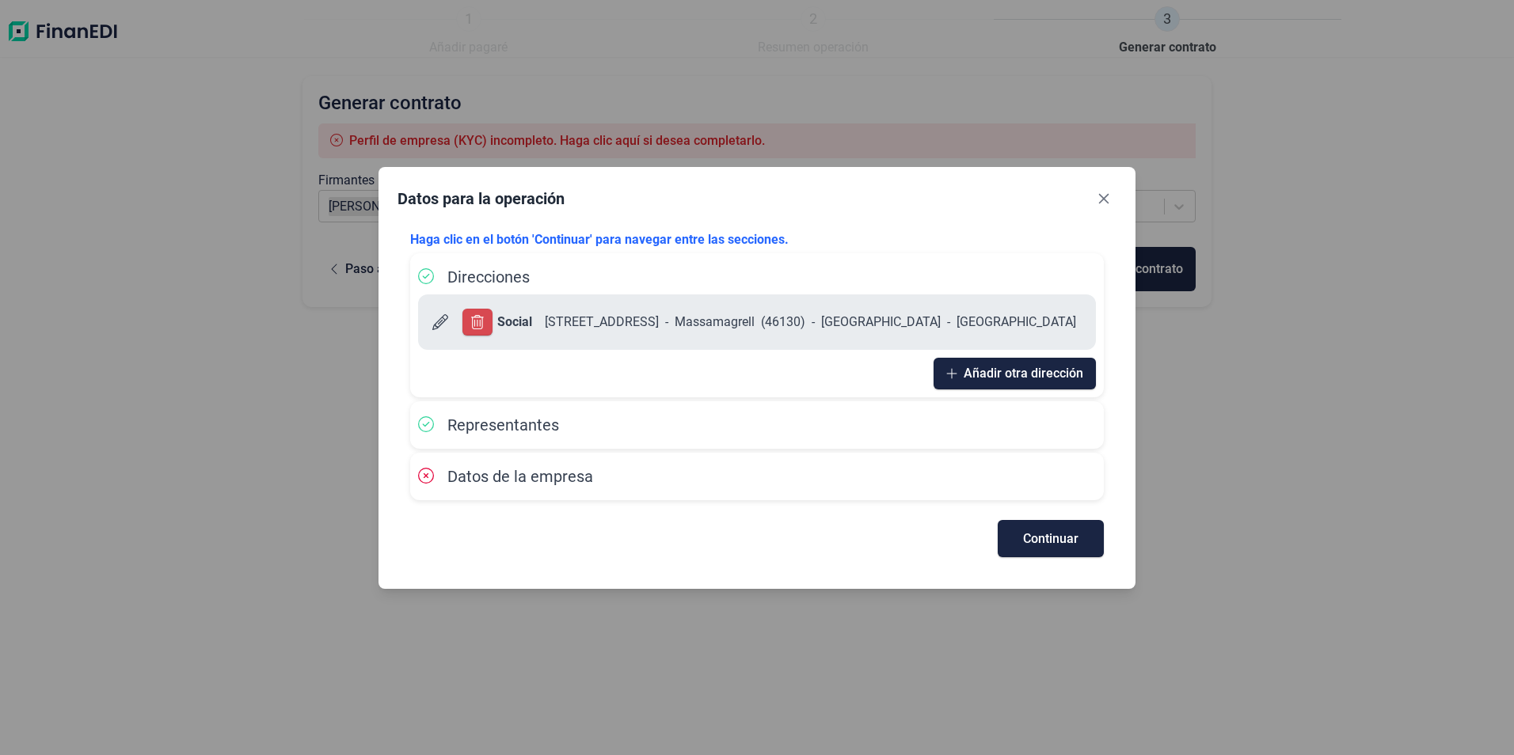
click at [457, 478] on span "Datos de la empresa" at bounding box center [520, 476] width 146 height 19
click at [1080, 531] on button "Continuar" at bounding box center [1051, 538] width 106 height 37
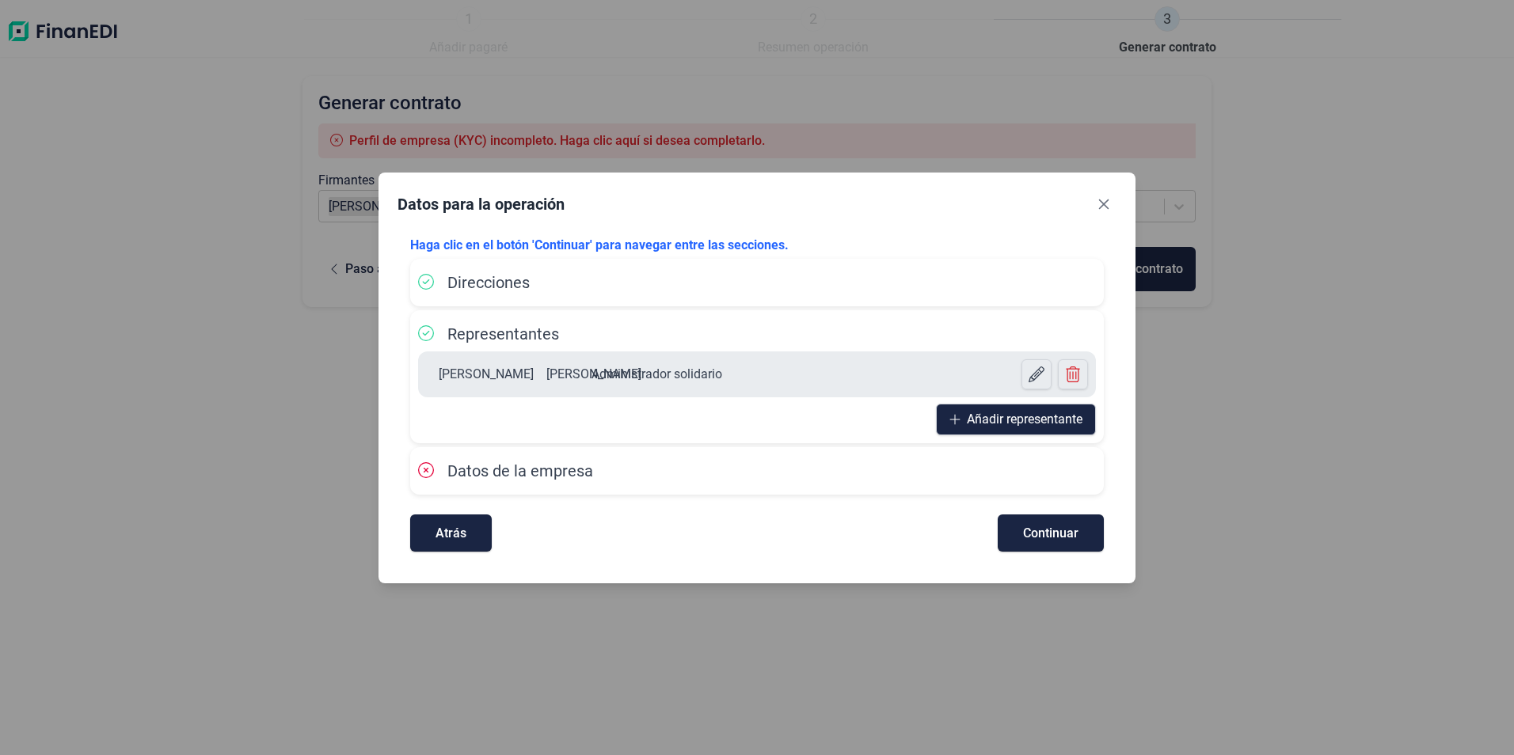
click at [506, 478] on span "Datos de la empresa" at bounding box center [520, 471] width 146 height 19
click at [1071, 539] on span "Continuar" at bounding box center [1050, 533] width 55 height 12
select select "ES"
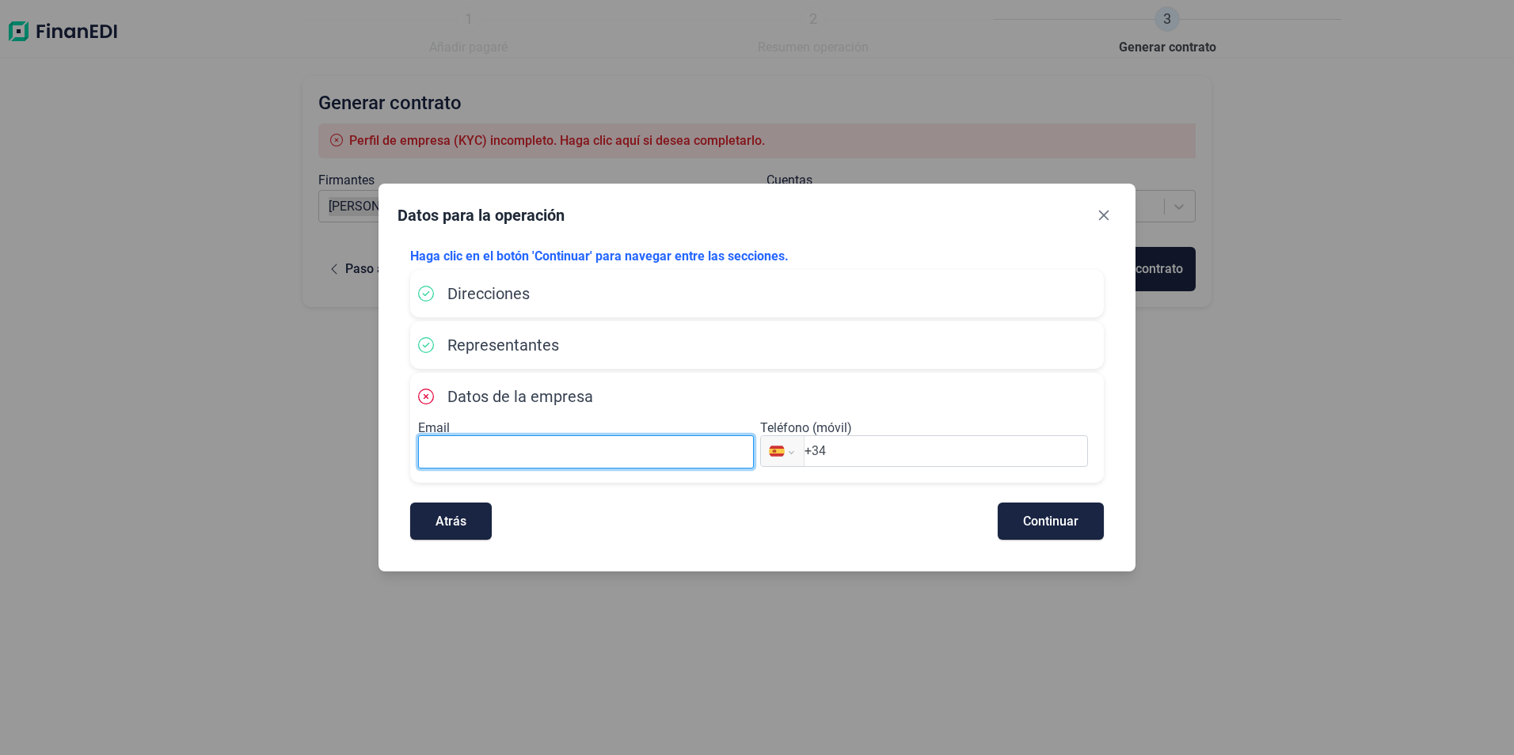
click at [516, 452] on input at bounding box center [586, 452] width 336 height 33
type input "[EMAIL_ADDRESS][DOMAIN_NAME]"
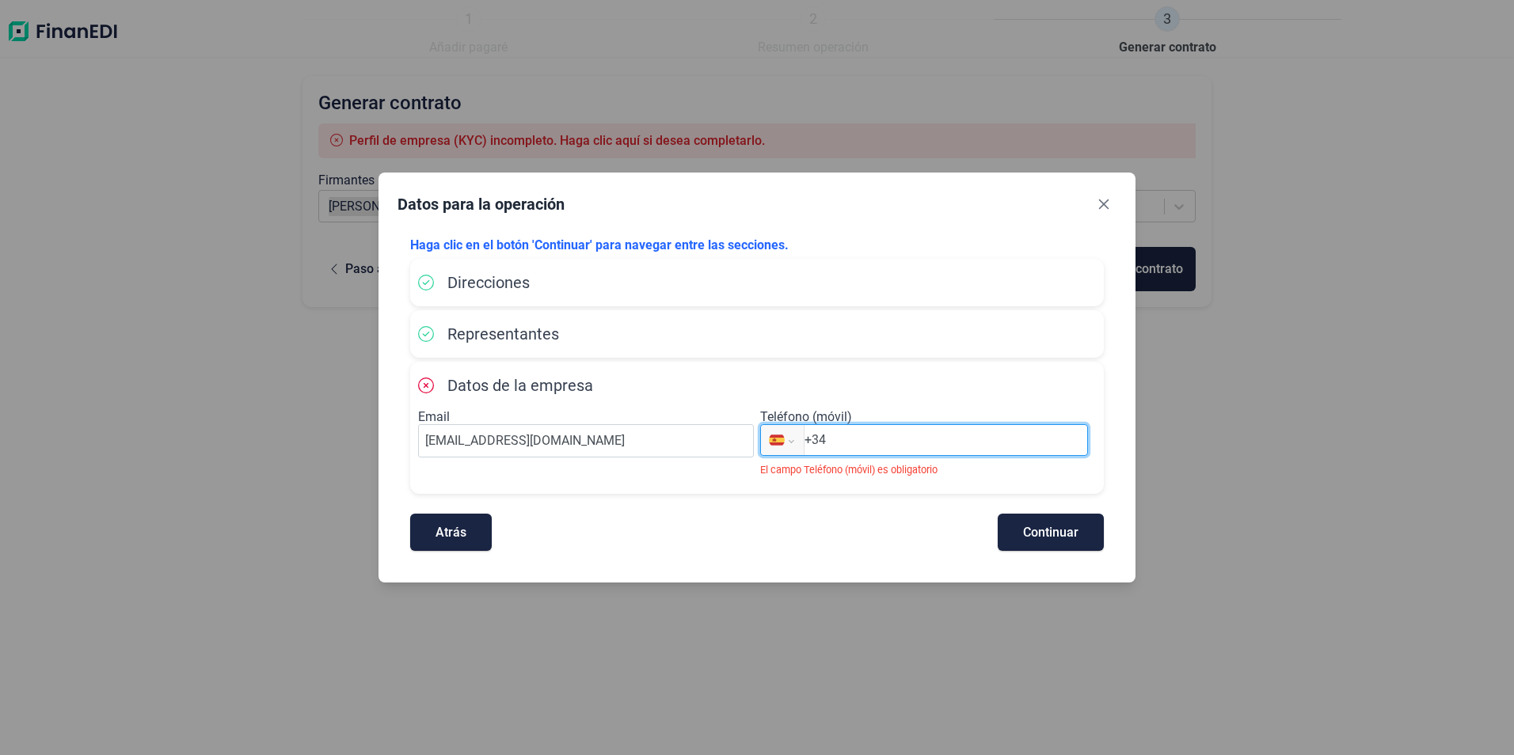
click at [867, 443] on input "+34" at bounding box center [946, 440] width 283 height 19
type input "[PHONE_NUMBER]"
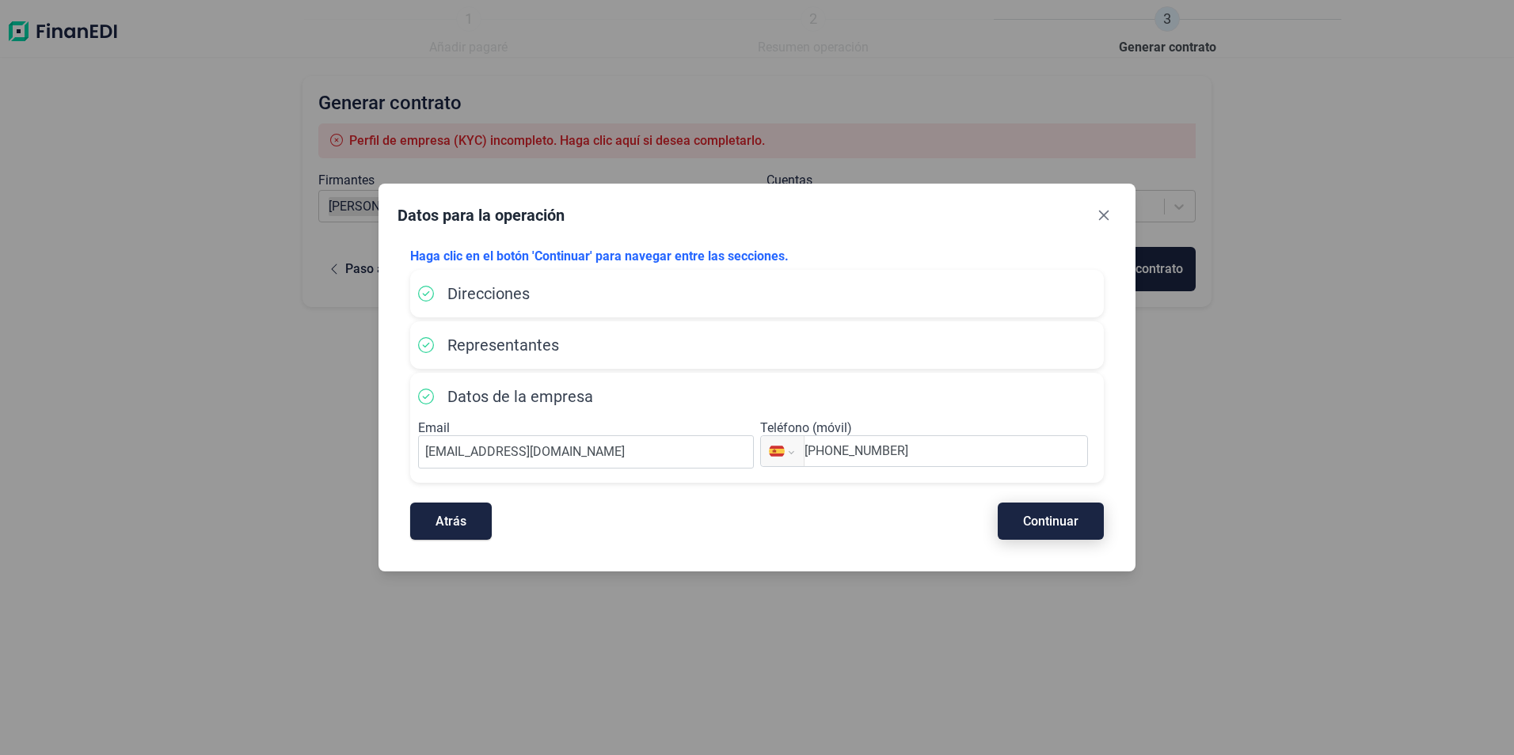
click at [1054, 521] on span "Continuar" at bounding box center [1050, 522] width 55 height 12
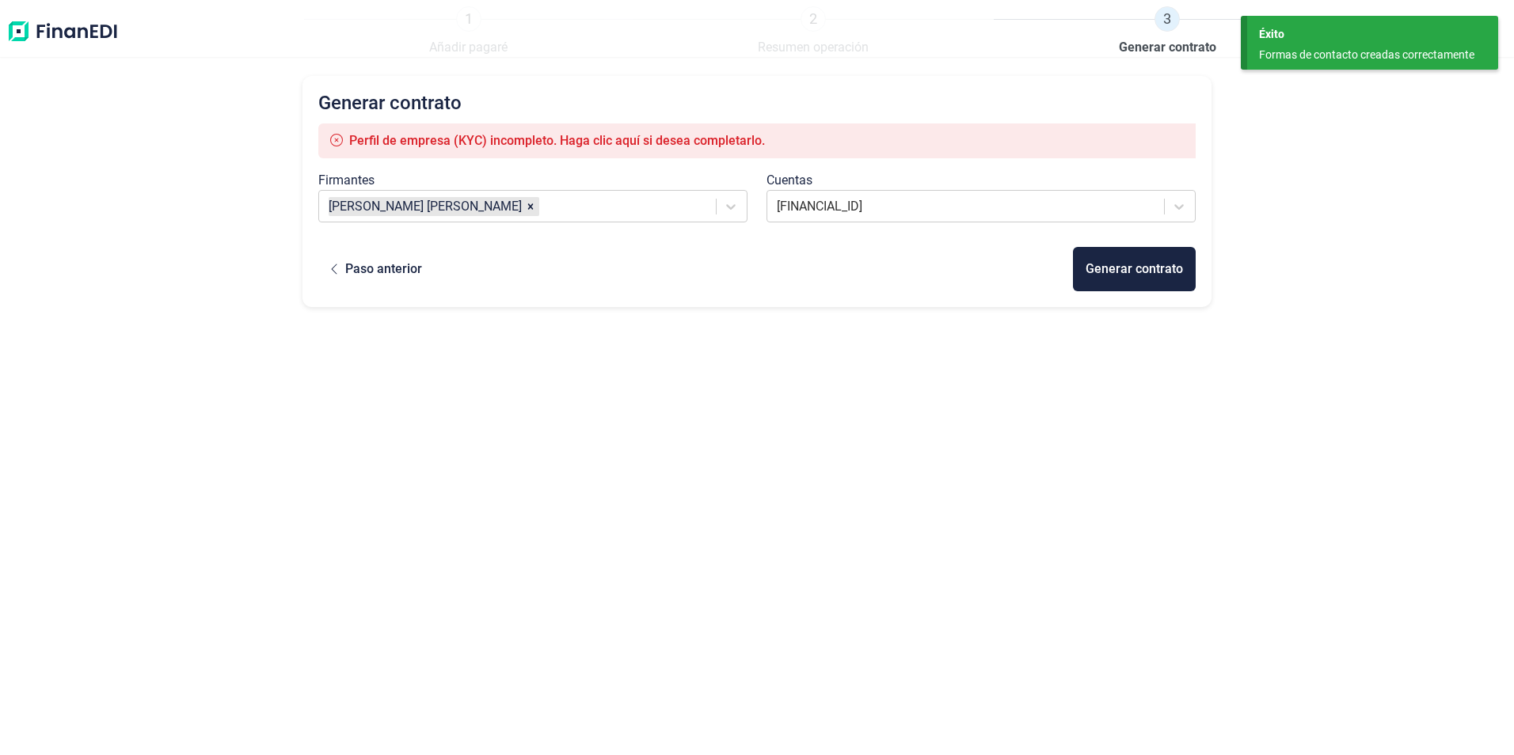
click at [702, 139] on span "Perfil de empresa (KYC) incompleto. Haga clic aquí si desea completarlo." at bounding box center [557, 140] width 416 height 15
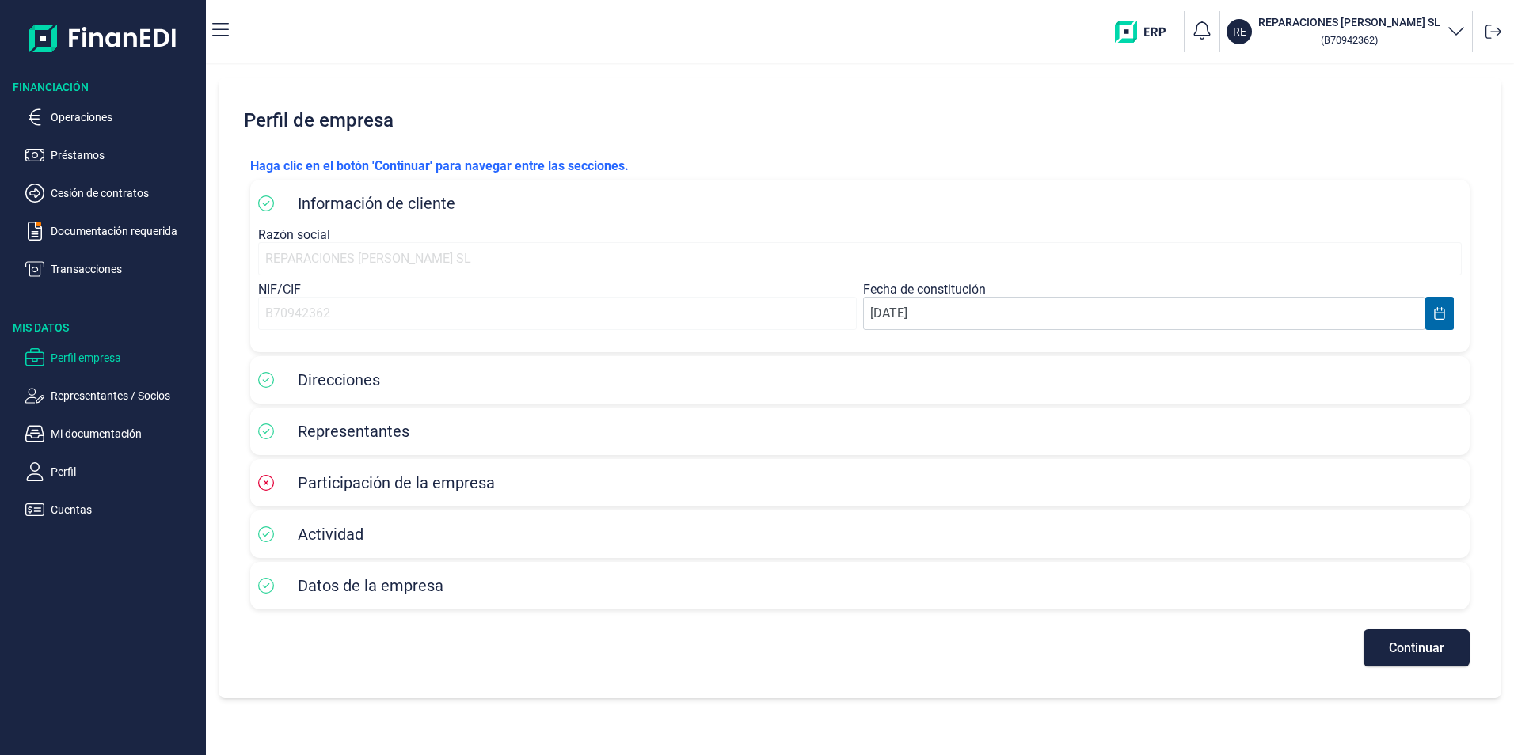
click at [371, 485] on span "Participación de la empresa" at bounding box center [396, 483] width 197 height 19
click at [344, 257] on div "REPARACIONES [PERSON_NAME] SL" at bounding box center [860, 258] width 1204 height 33
click at [1402, 645] on span "Continuar" at bounding box center [1416, 648] width 55 height 12
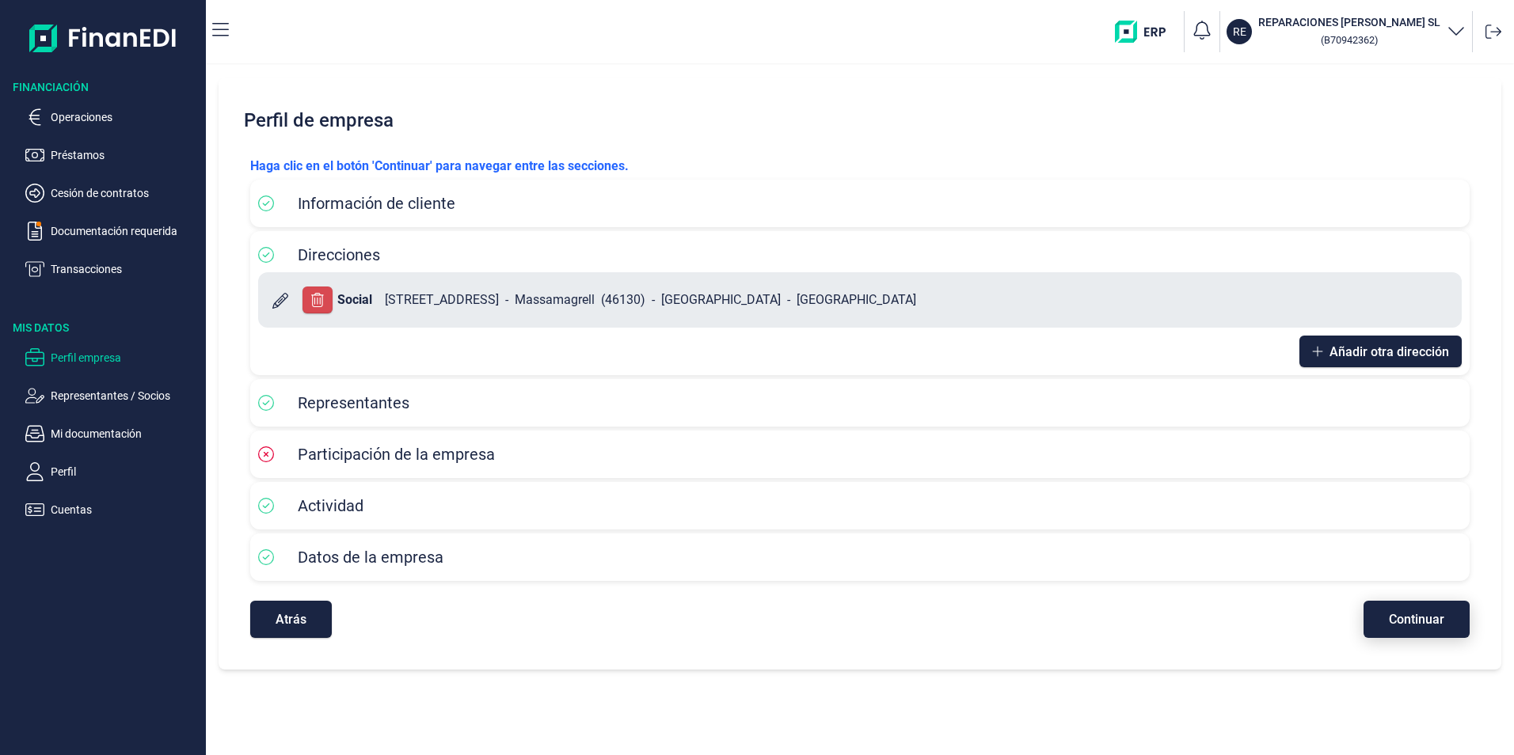
click at [1401, 619] on span "Continuar" at bounding box center [1416, 620] width 55 height 12
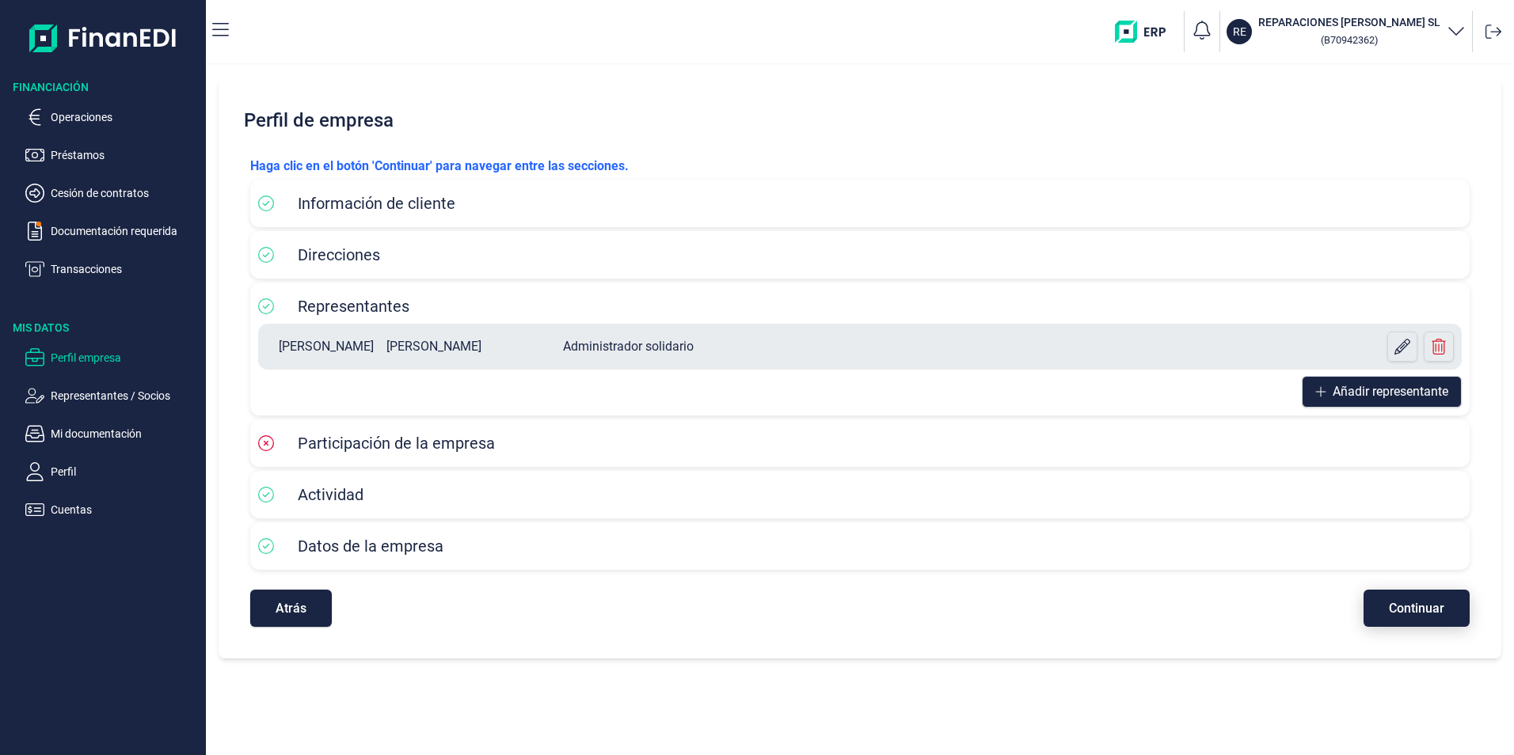
click at [1401, 619] on button "Continuar" at bounding box center [1417, 608] width 106 height 37
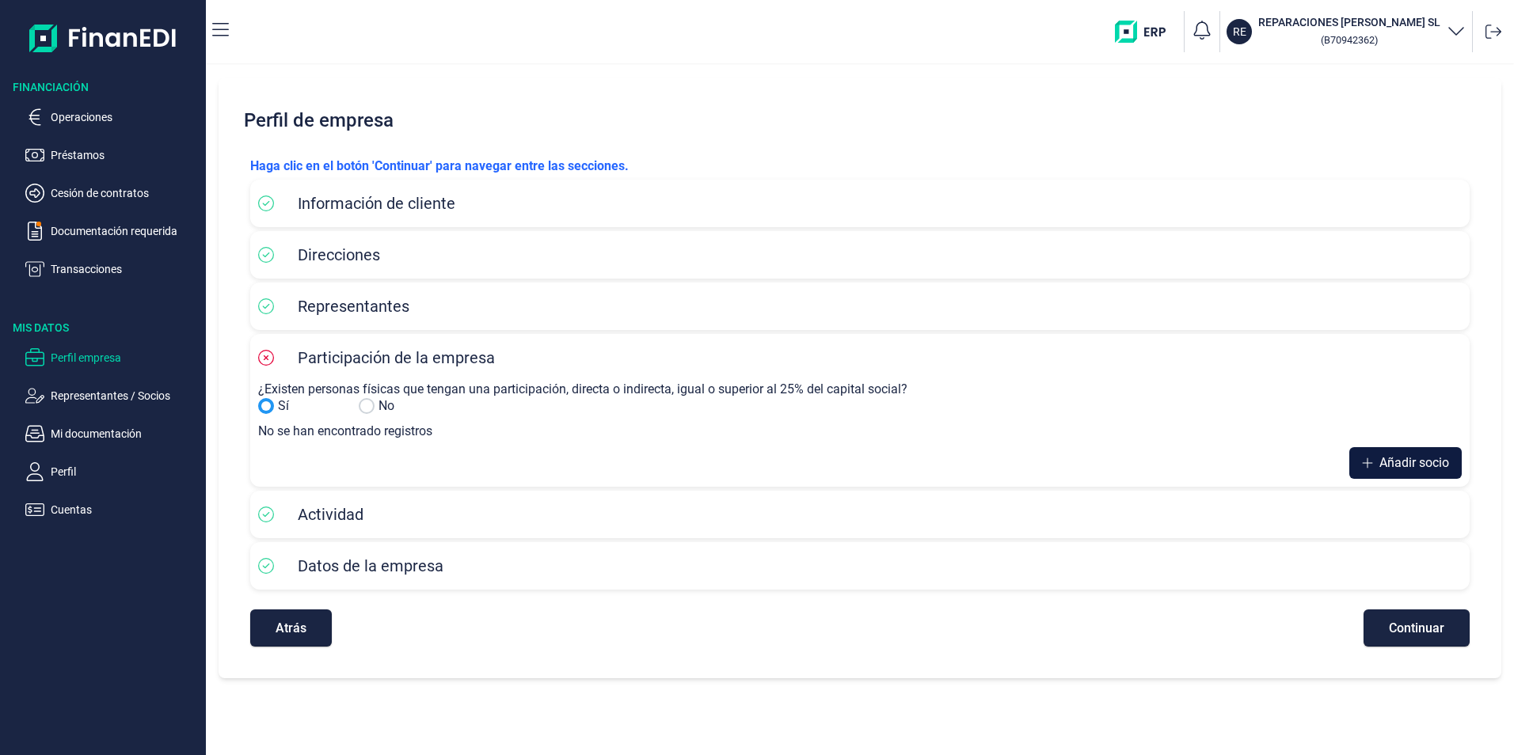
click at [1417, 462] on span "Añadir socio" at bounding box center [1414, 463] width 70 height 19
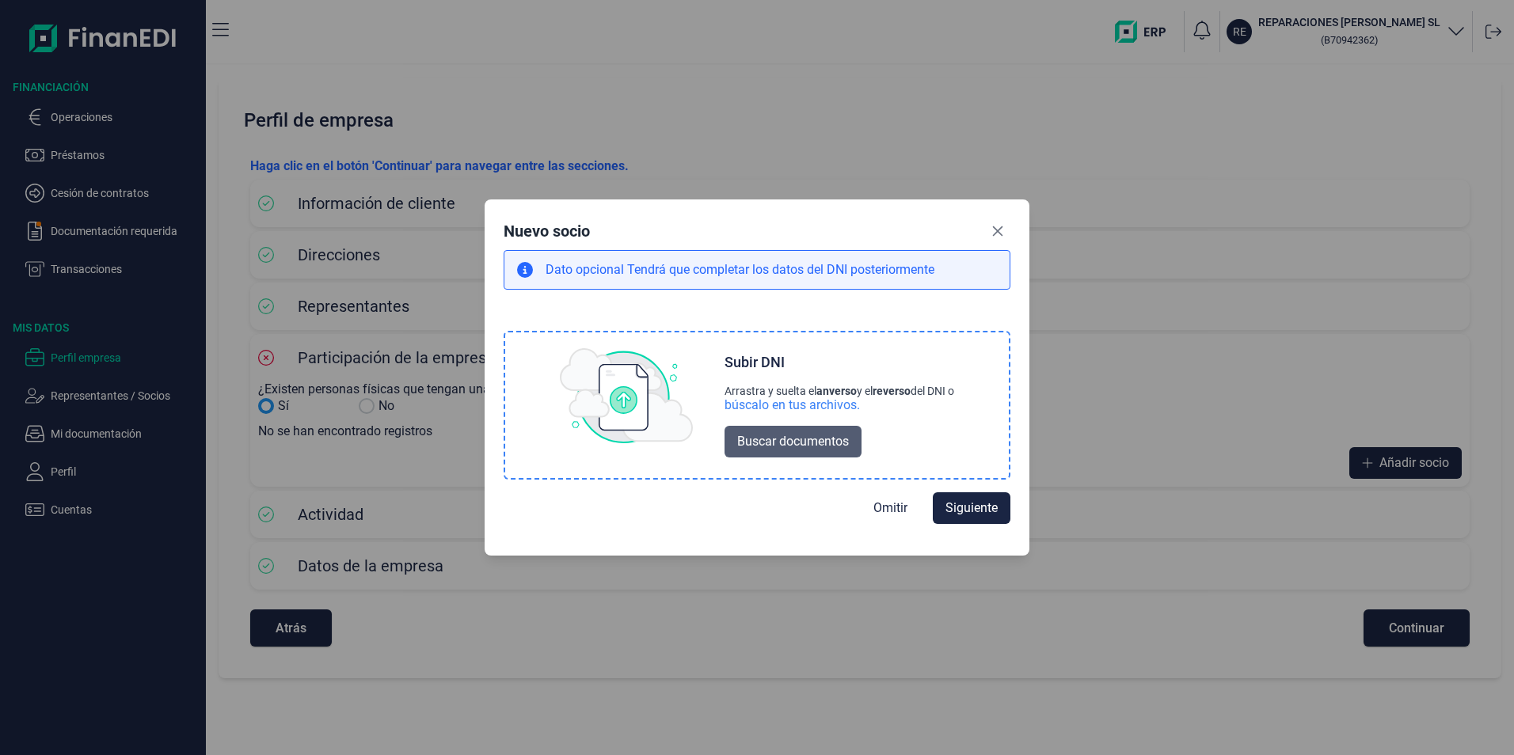
click at [803, 438] on span "Buscar documentos" at bounding box center [793, 441] width 112 height 19
click at [767, 443] on span "Buscar documentos" at bounding box center [793, 441] width 112 height 19
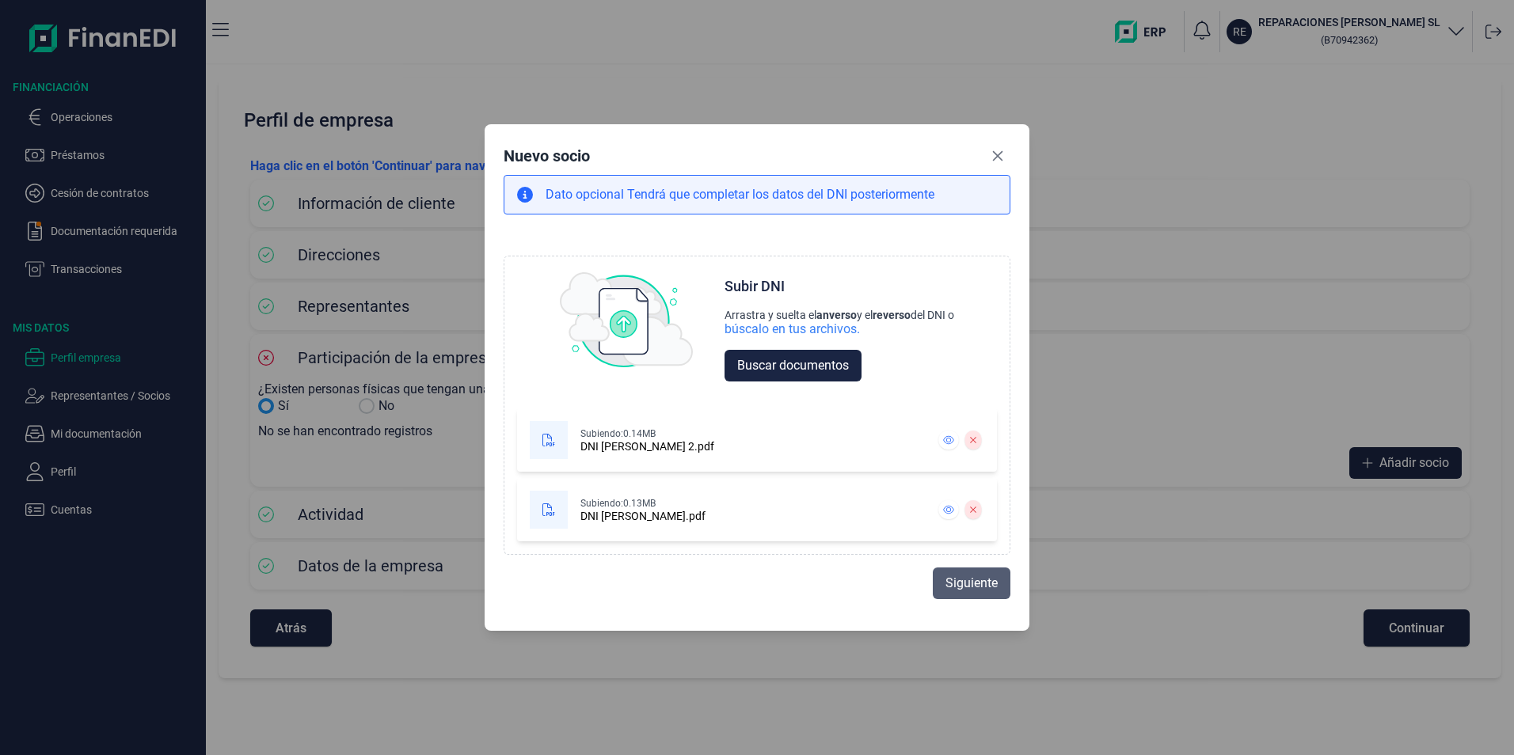
click at [972, 582] on span "Siguiente" at bounding box center [972, 583] width 52 height 19
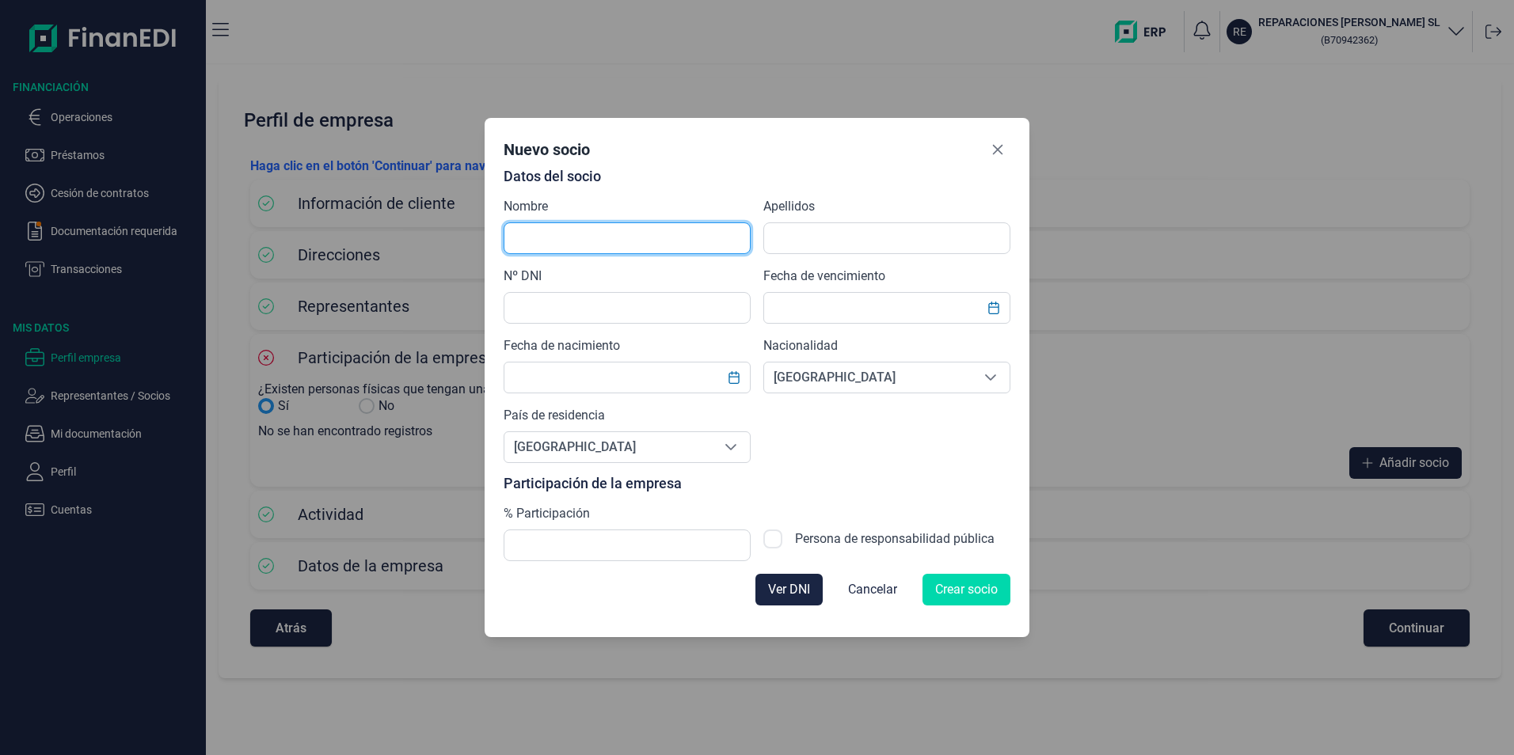
click at [650, 242] on input "text" at bounding box center [627, 239] width 247 height 32
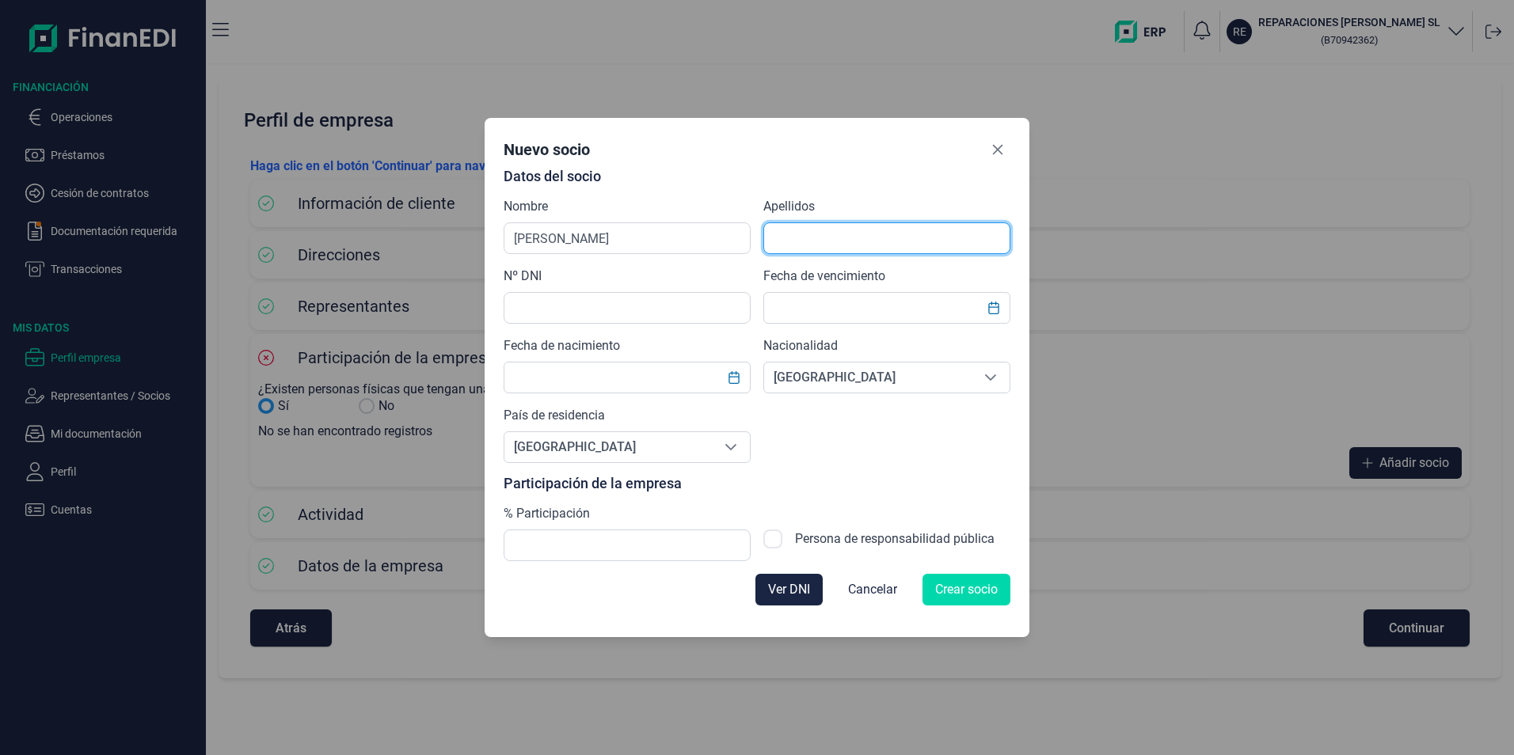
click at [818, 241] on input "text" at bounding box center [886, 239] width 247 height 32
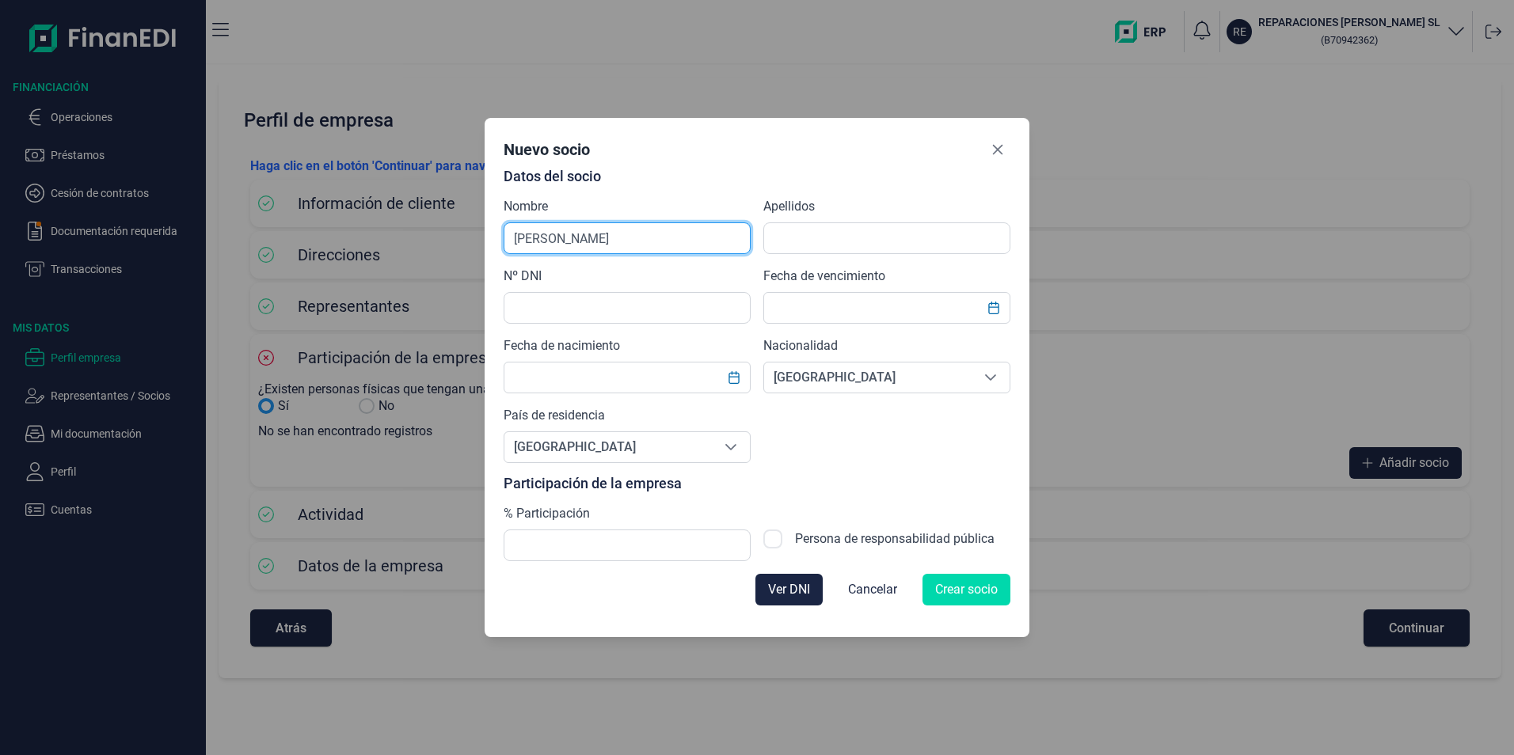
click at [721, 244] on input "[PERSON_NAME]" at bounding box center [627, 239] width 247 height 32
type input "[PERSON_NAME]"
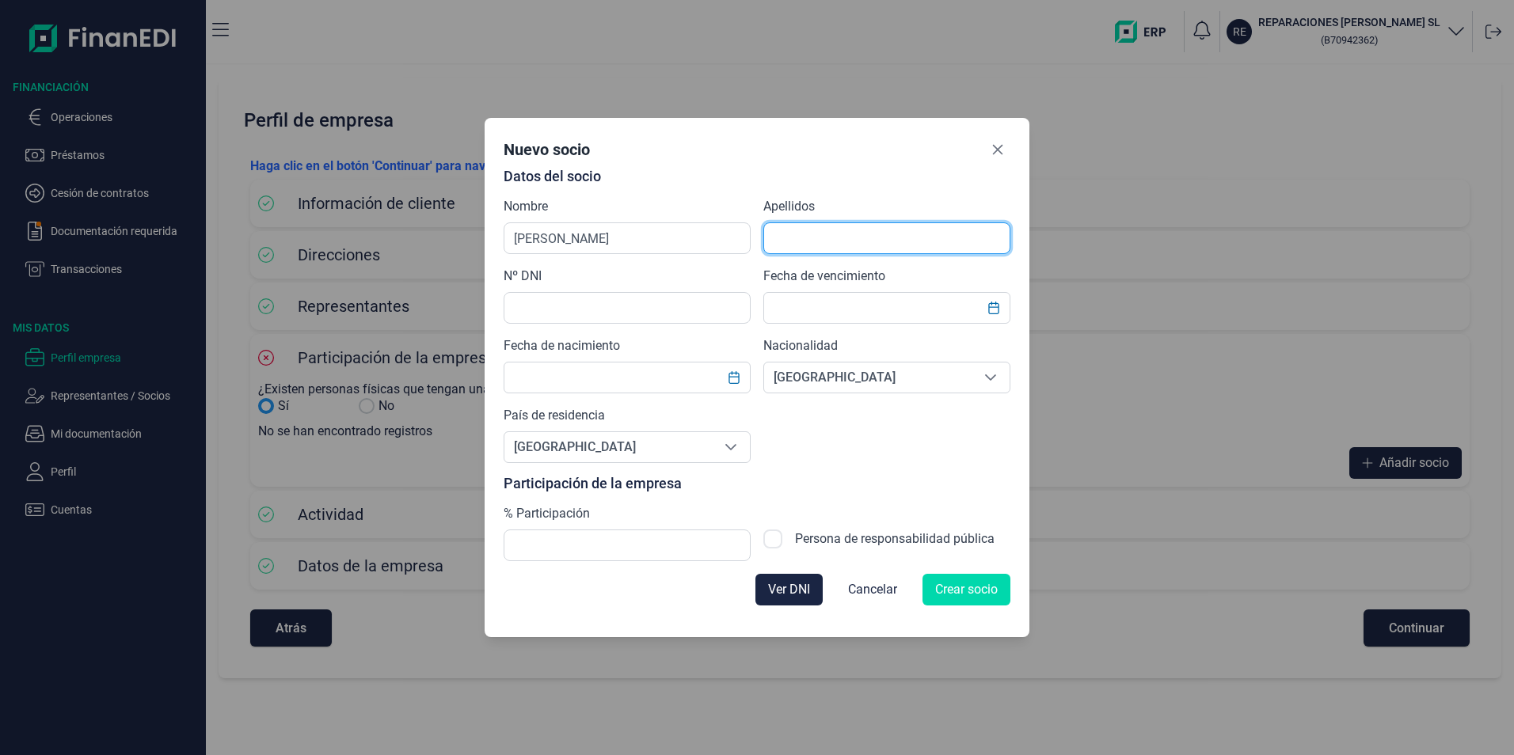
click at [785, 245] on input "text" at bounding box center [886, 239] width 247 height 32
type input "[PERSON_NAME]"
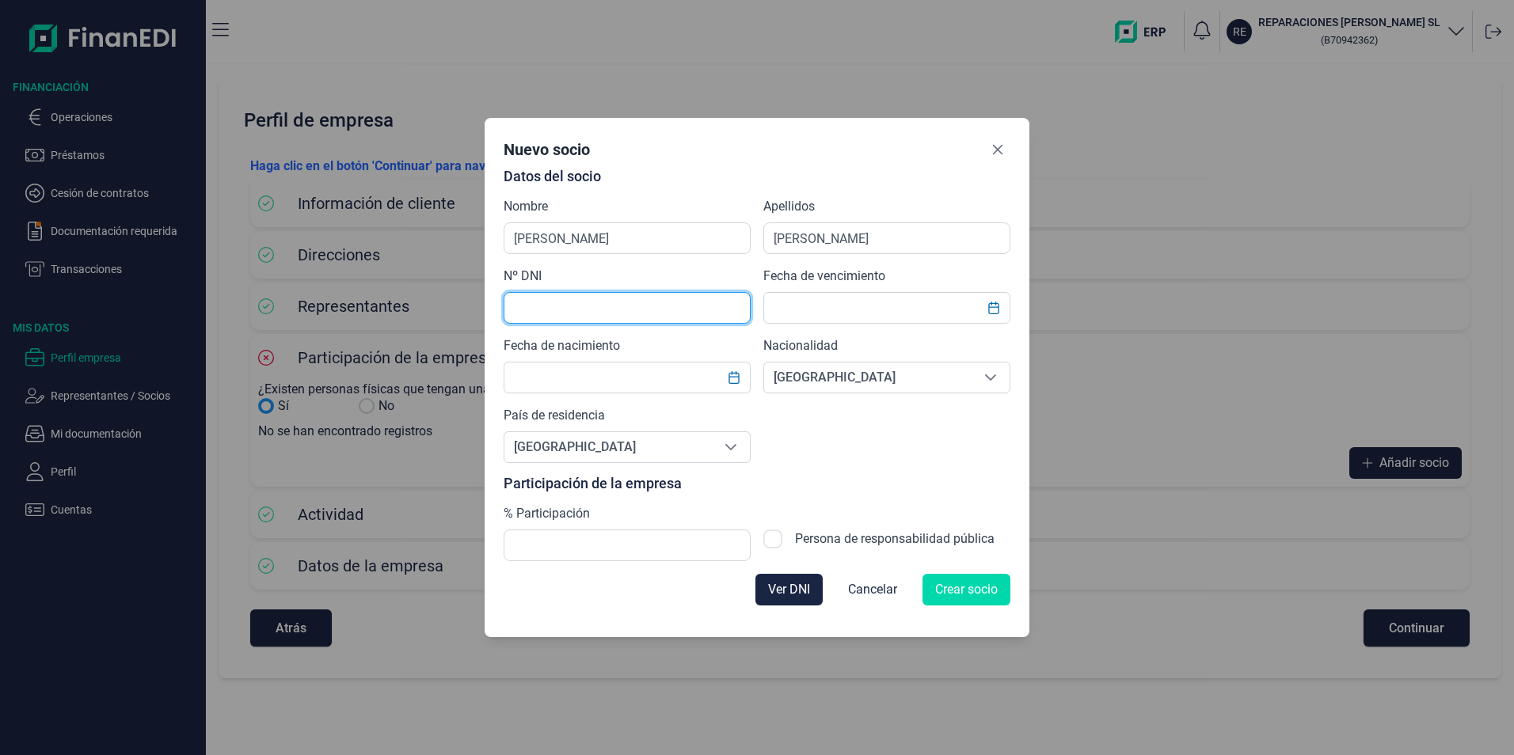
click at [690, 304] on input "text" at bounding box center [627, 308] width 247 height 32
type input "53259107P"
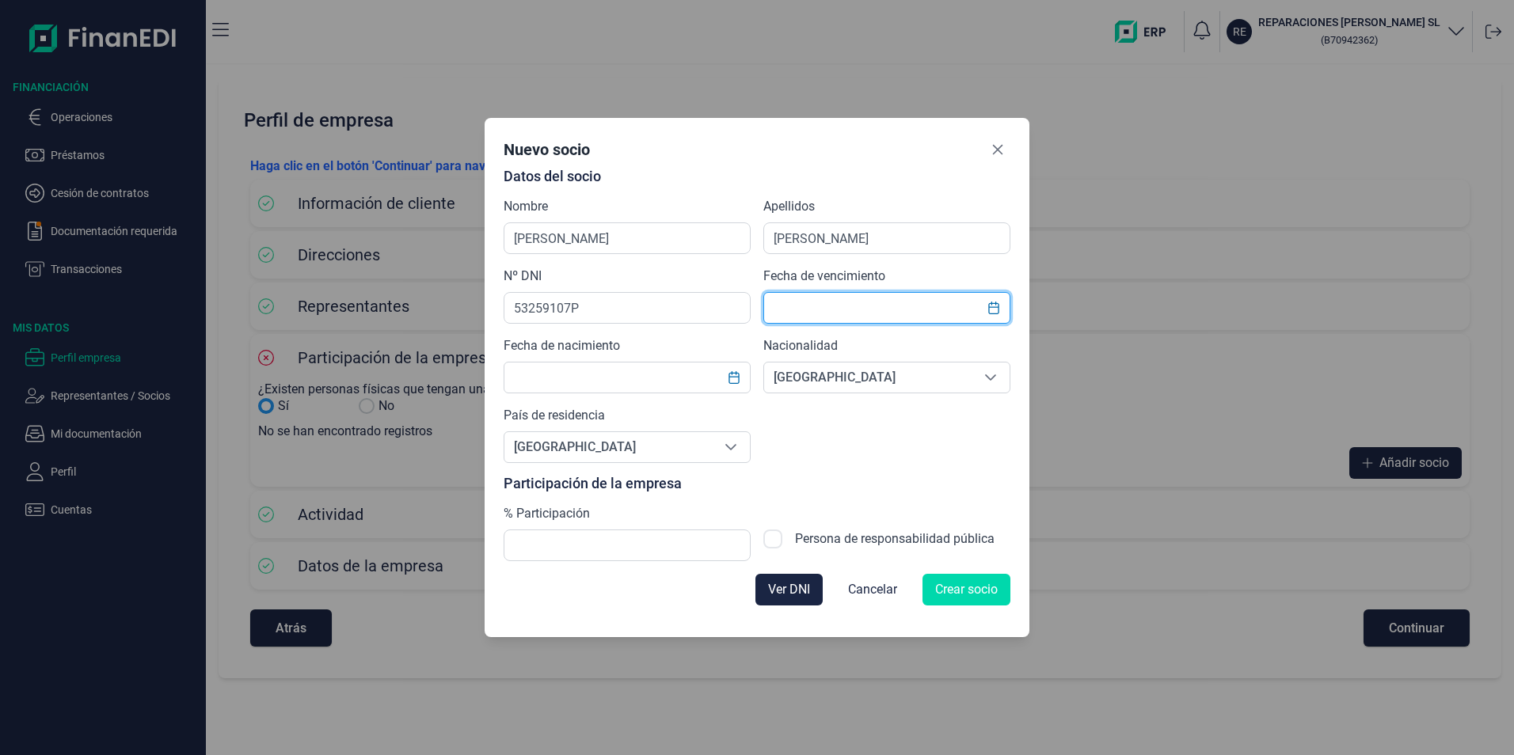
click at [805, 309] on input "text" at bounding box center [886, 308] width 247 height 32
type input "2"
type input "[DATE]"
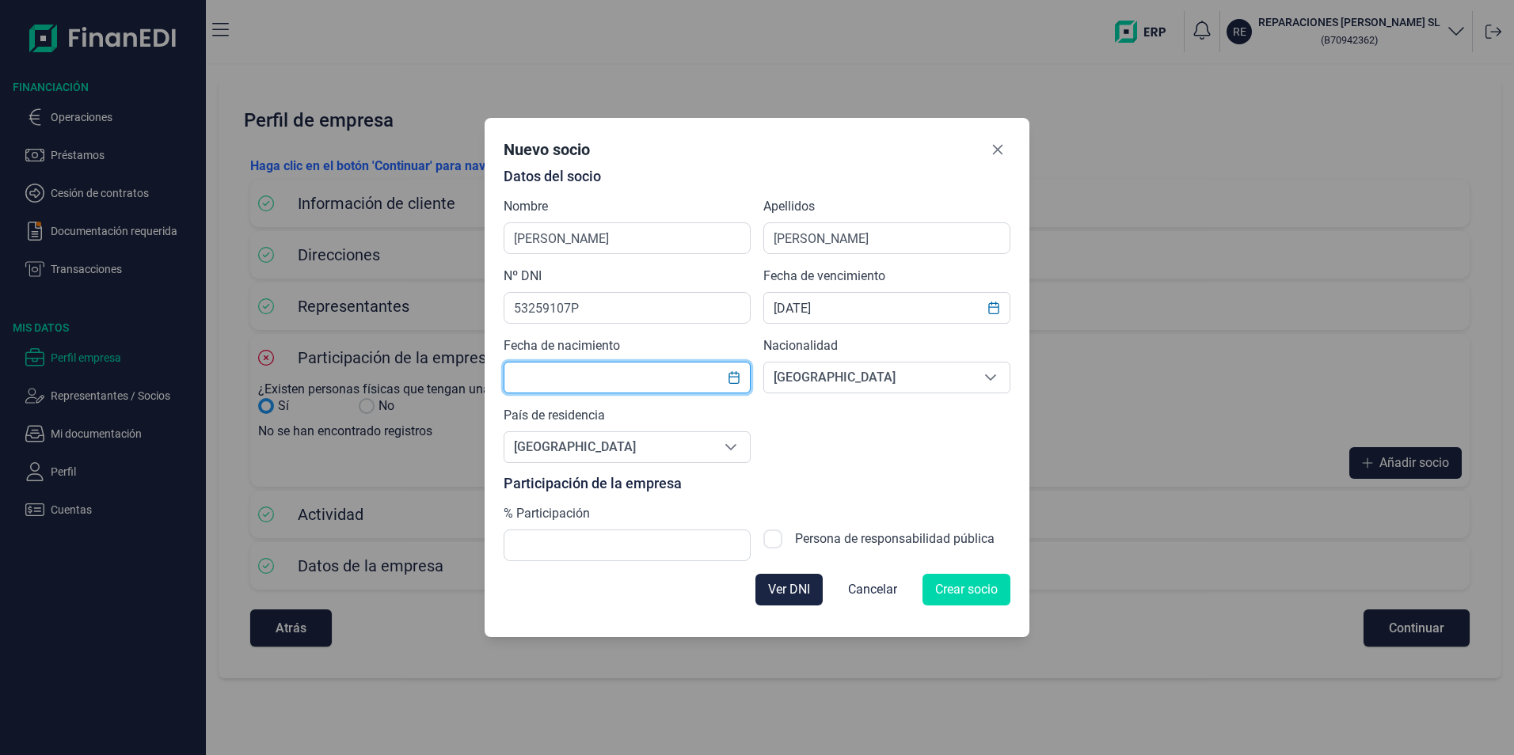
click at [675, 380] on input "text" at bounding box center [627, 378] width 247 height 32
type input "[DATE]"
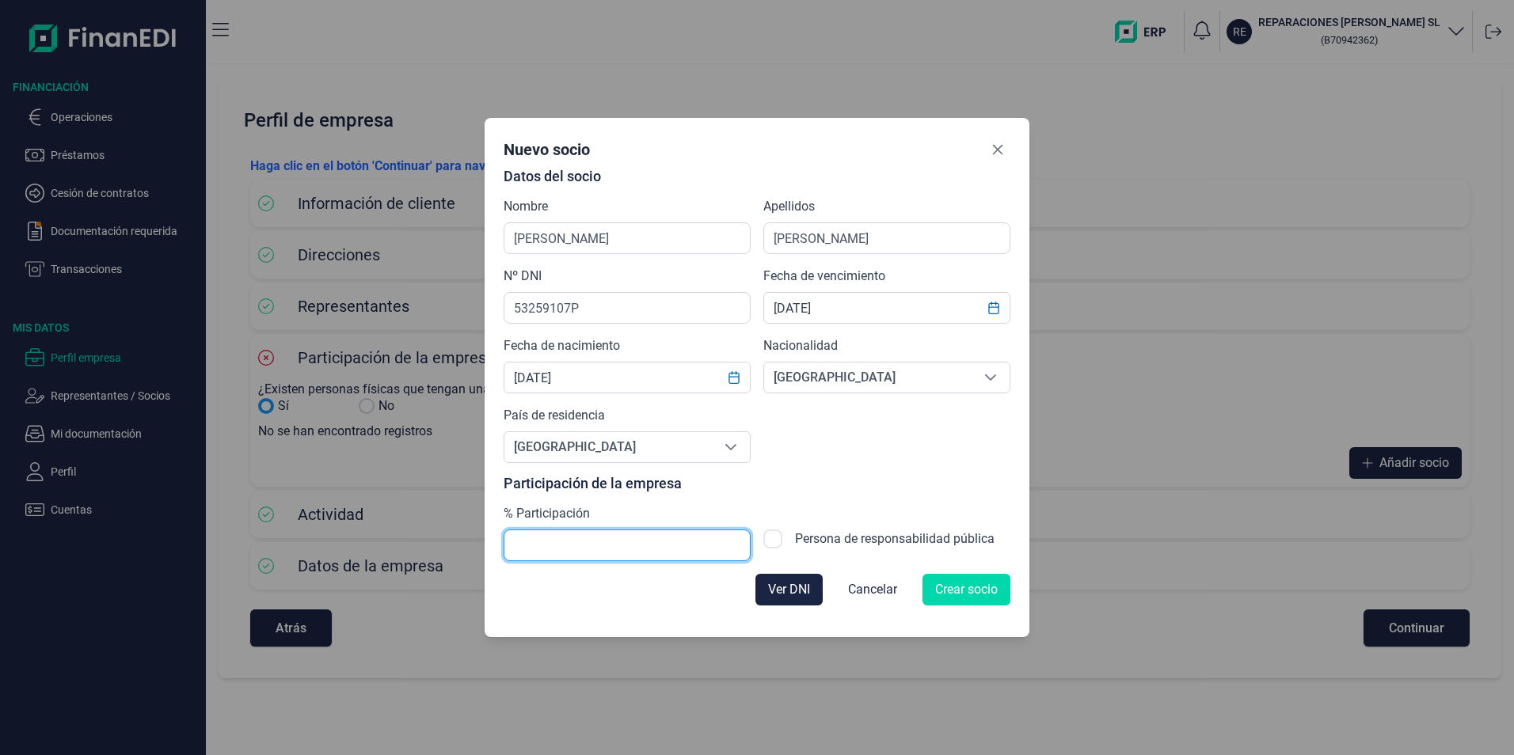
click at [675, 542] on input "text" at bounding box center [627, 546] width 247 height 32
type input "50,00"
click at [682, 585] on div "Ver DNI Cancelar Crear socio" at bounding box center [757, 589] width 507 height 57
click at [968, 588] on span "Crear socio" at bounding box center [966, 589] width 63 height 19
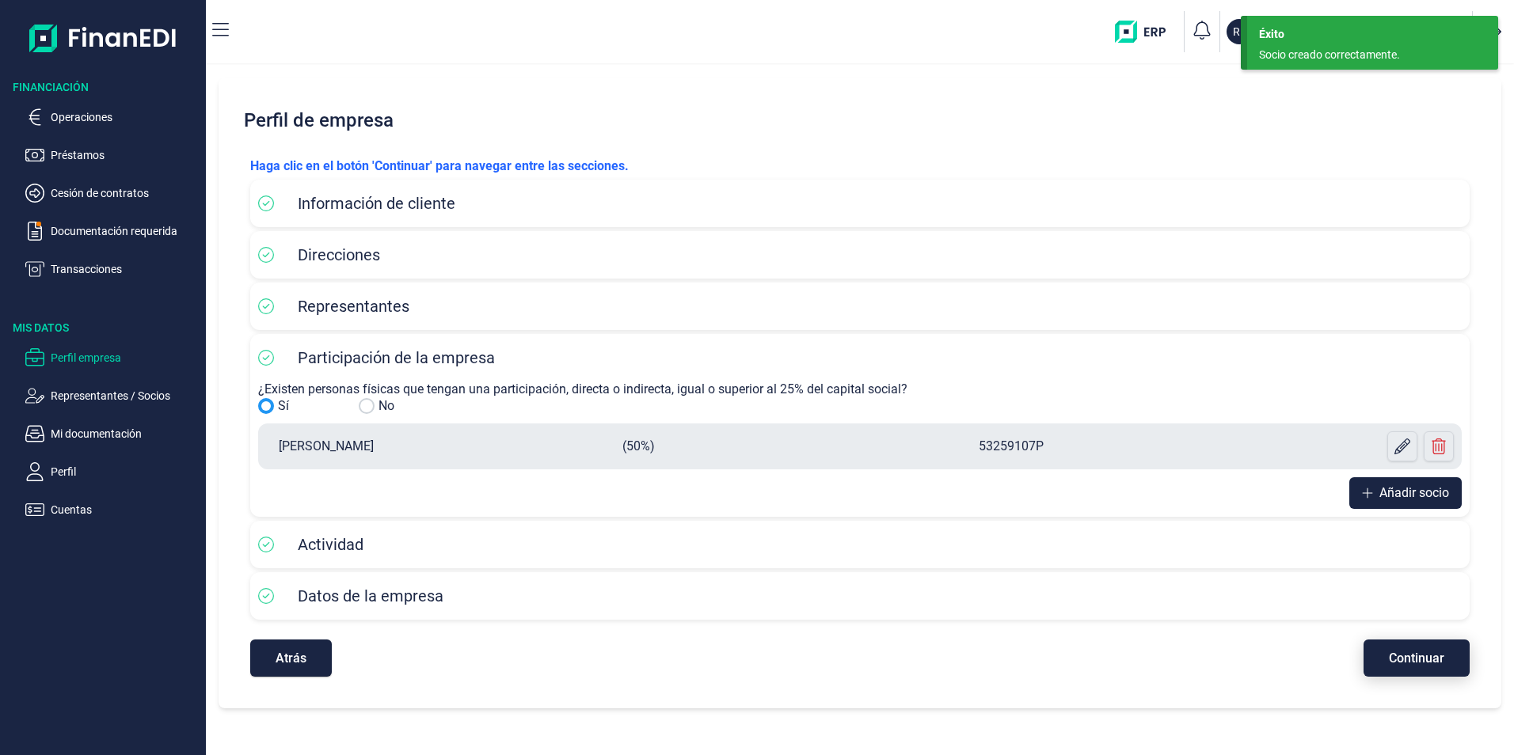
click at [1421, 653] on span "Continuar" at bounding box center [1416, 659] width 55 height 12
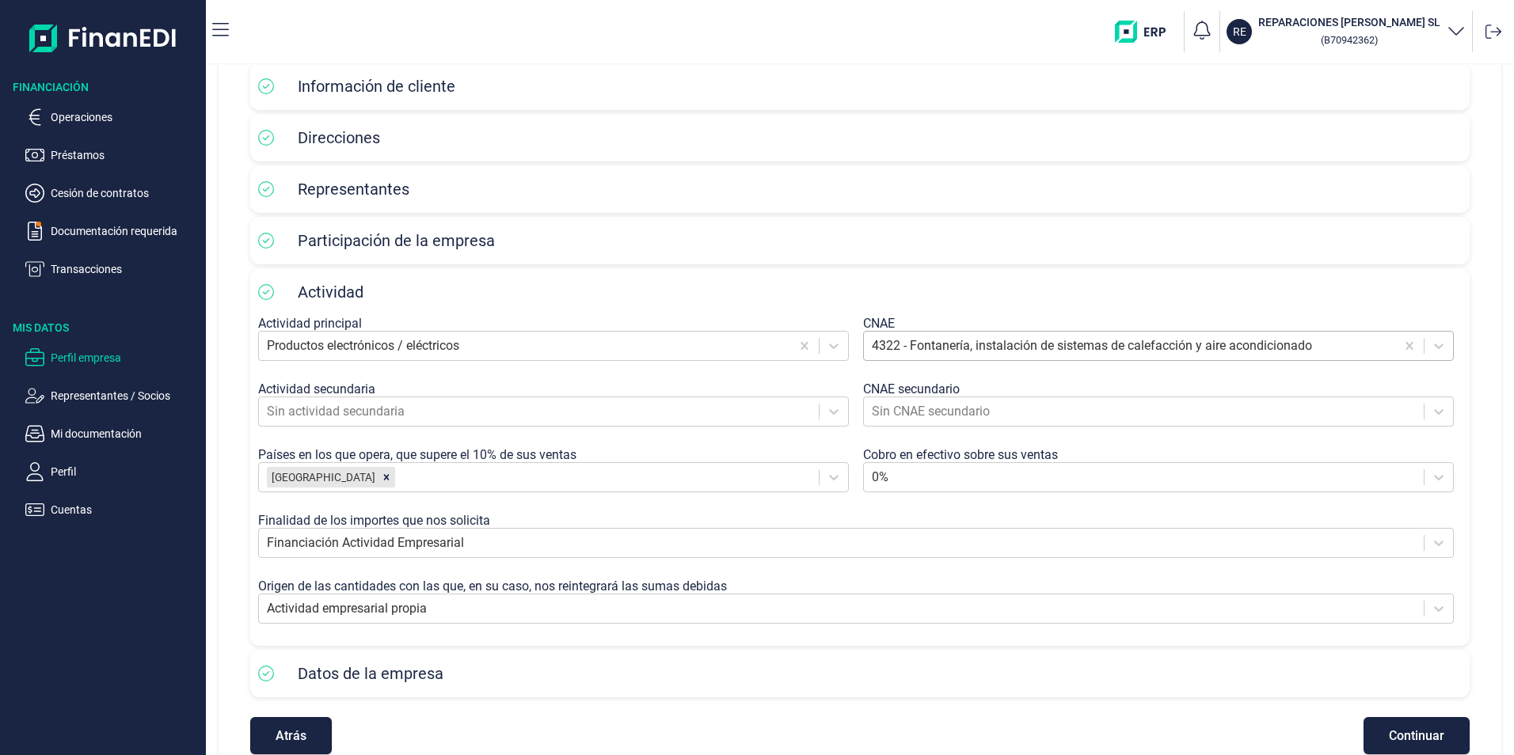
scroll to position [148, 0]
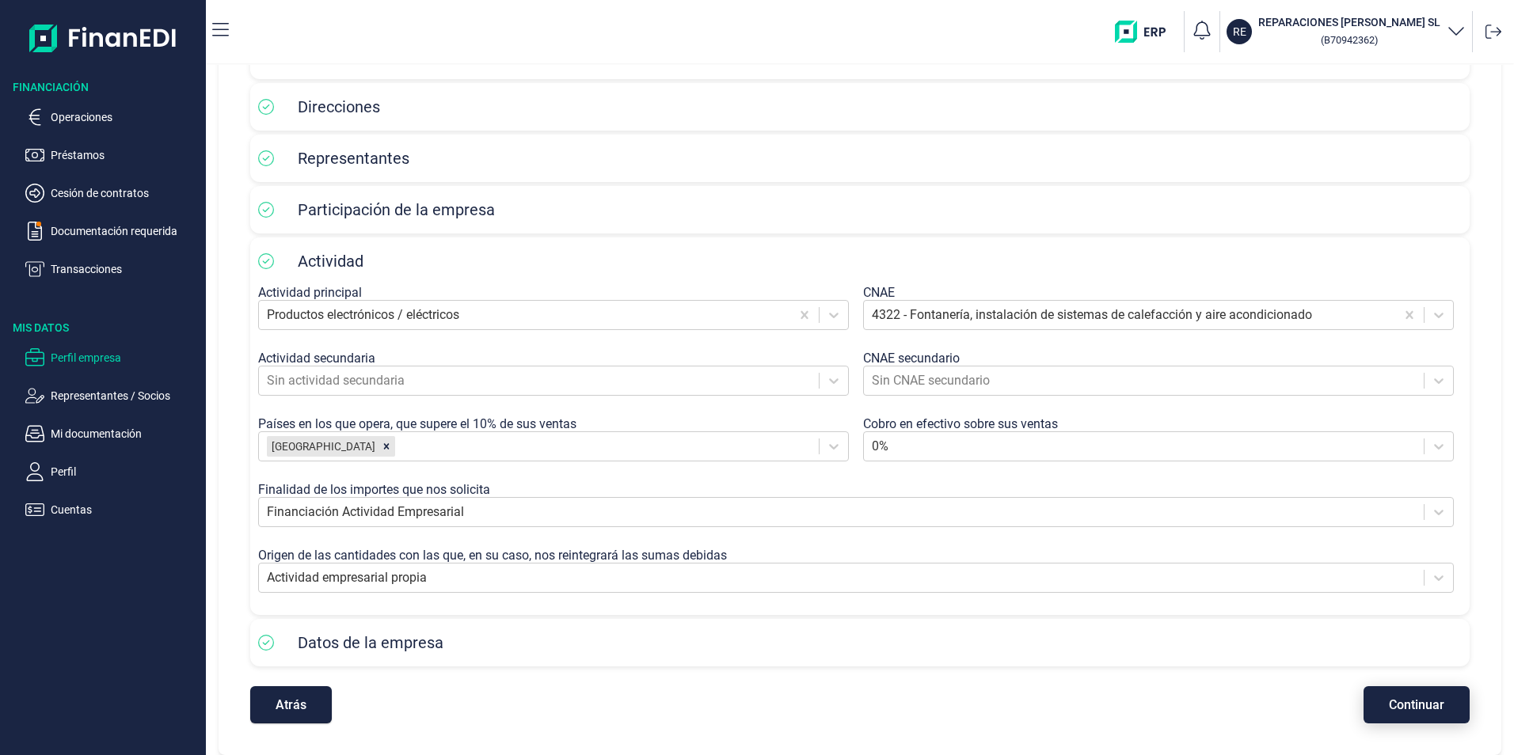
click at [1422, 711] on span "Continuar" at bounding box center [1416, 705] width 55 height 12
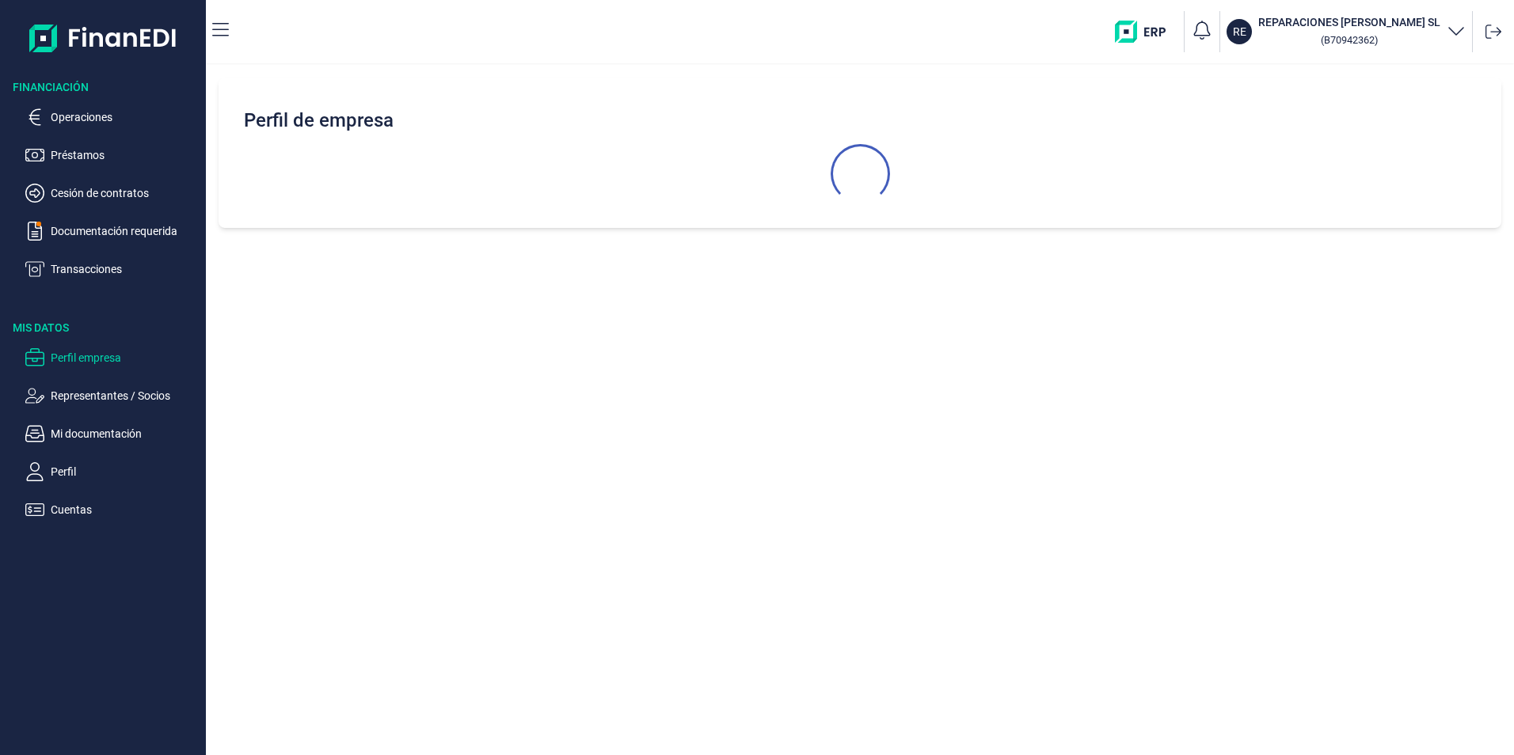
scroll to position [0, 0]
select select "ES"
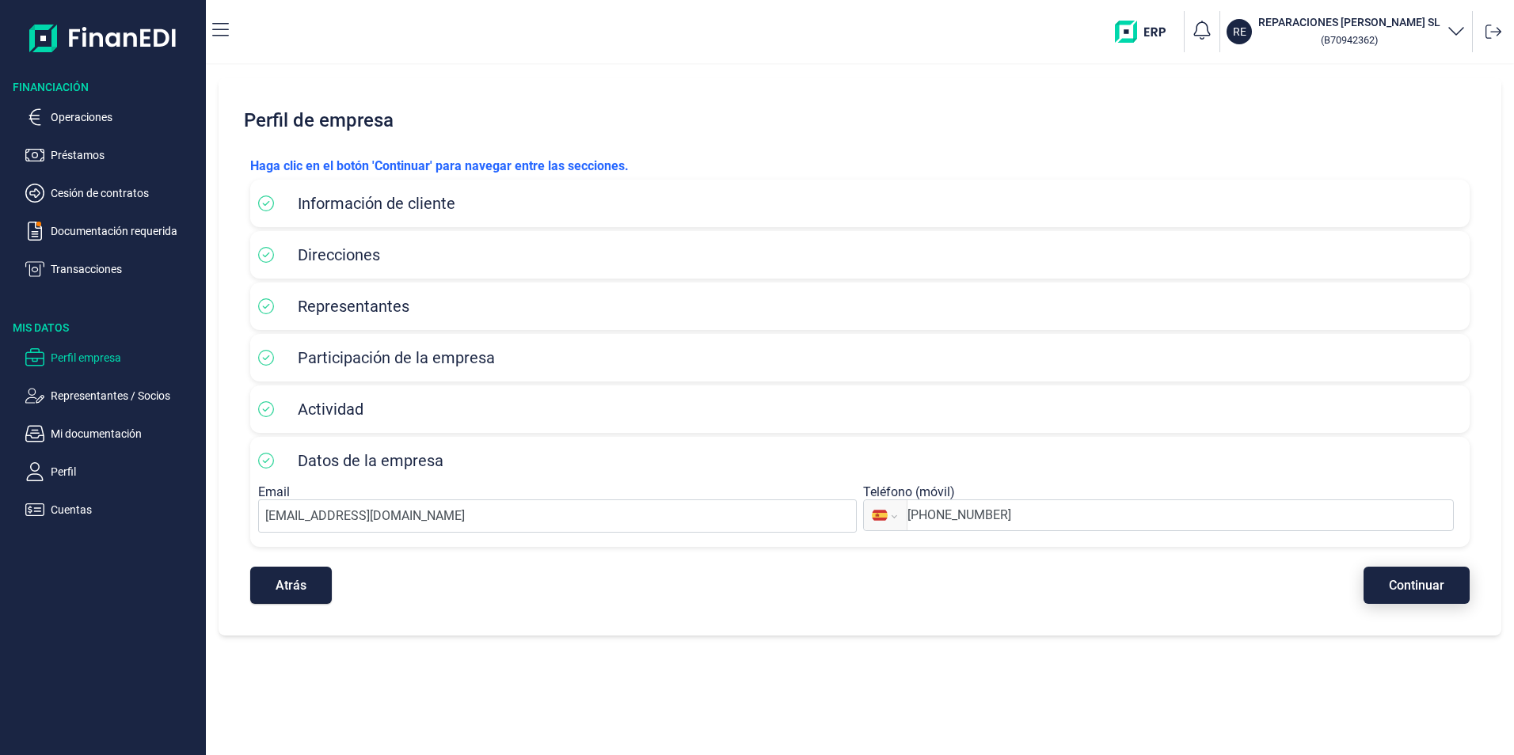
click at [1435, 589] on span "Continuar" at bounding box center [1416, 586] width 55 height 12
click at [152, 224] on p "Documentación requerida" at bounding box center [125, 231] width 149 height 19
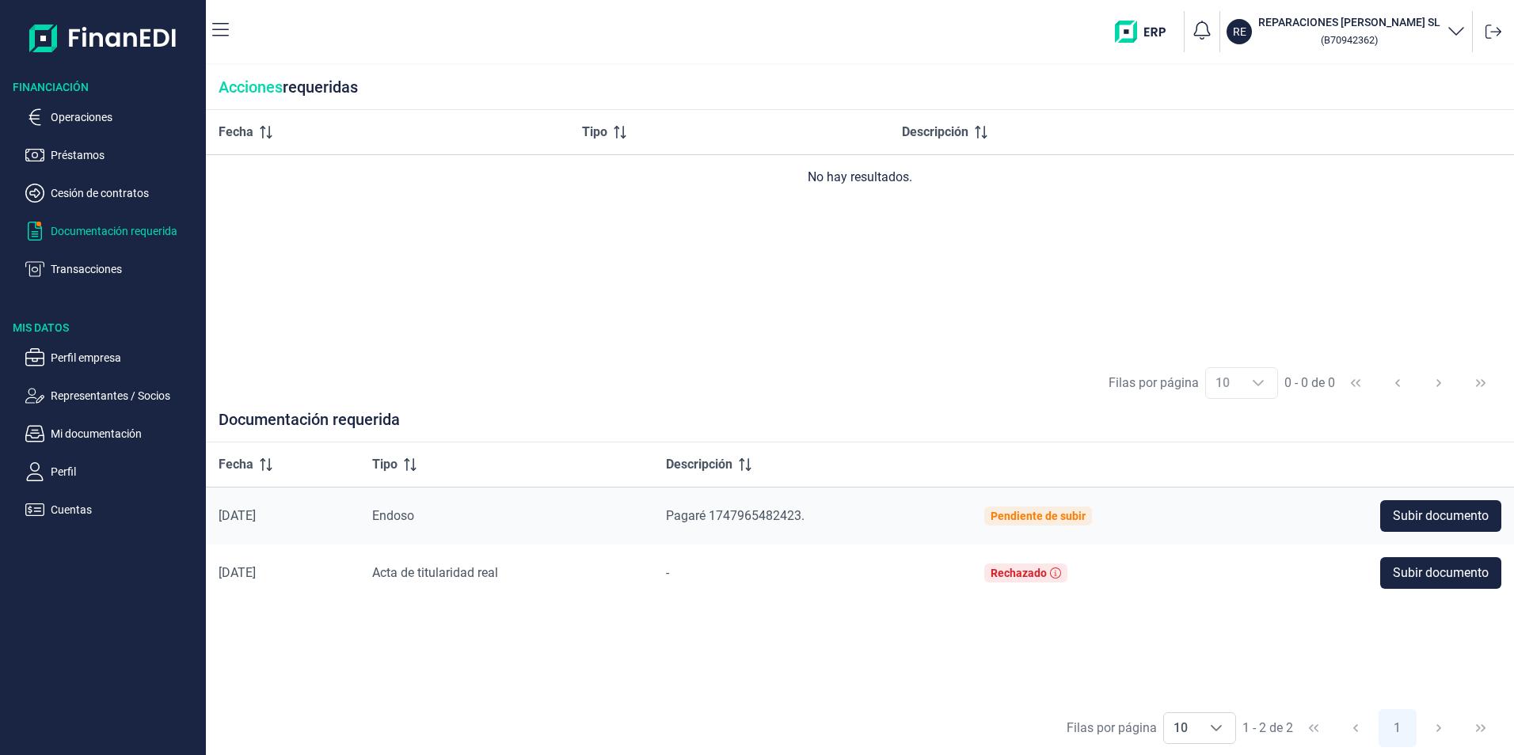
click at [1141, 577] on td "Rechazado" at bounding box center [1101, 573] width 258 height 57
click at [475, 577] on span "Acta de titularidad real" at bounding box center [435, 572] width 126 height 15
click at [1414, 510] on span "Subir documento" at bounding box center [1441, 516] width 96 height 19
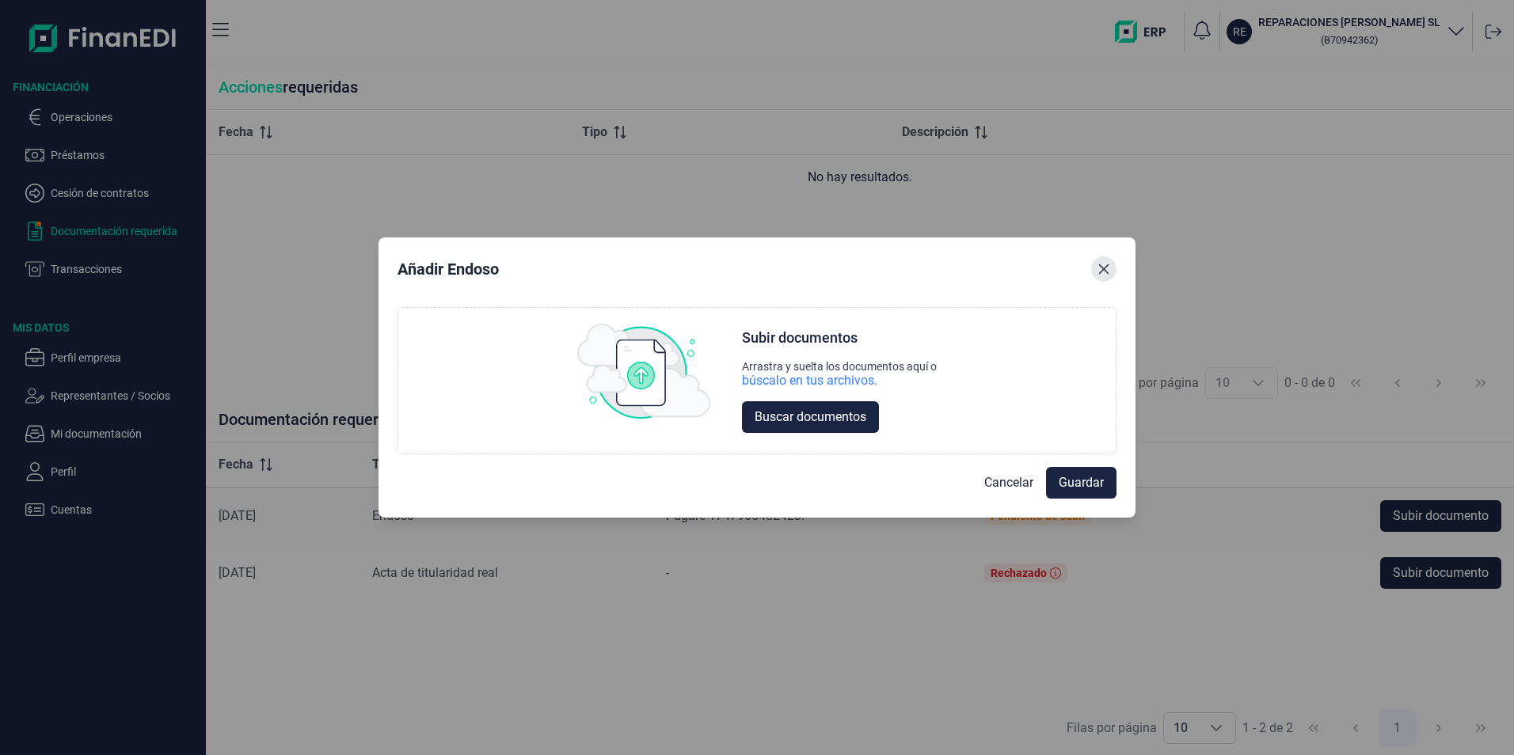
click at [1097, 266] on button "Close" at bounding box center [1103, 269] width 25 height 25
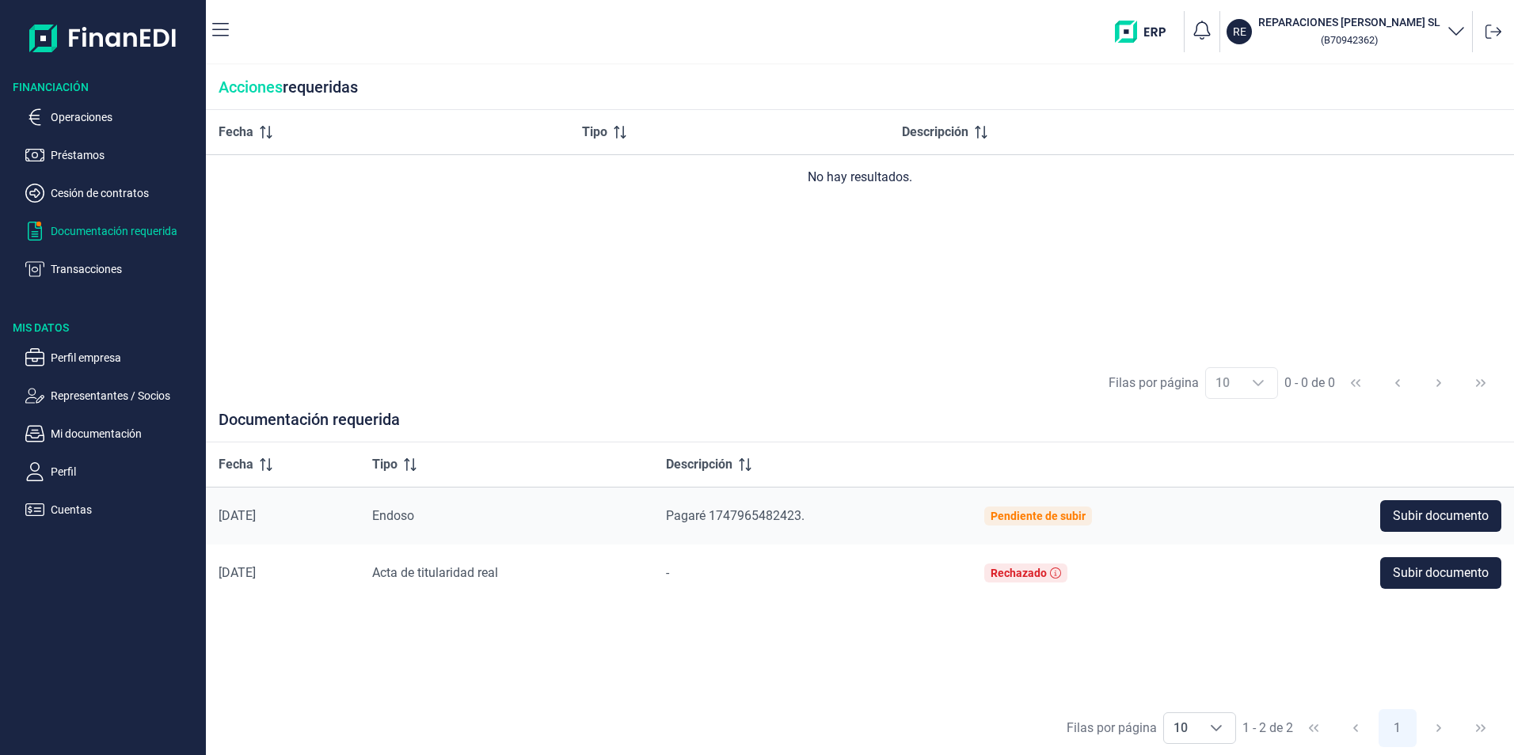
click at [414, 518] on span "Endoso" at bounding box center [393, 515] width 42 height 15
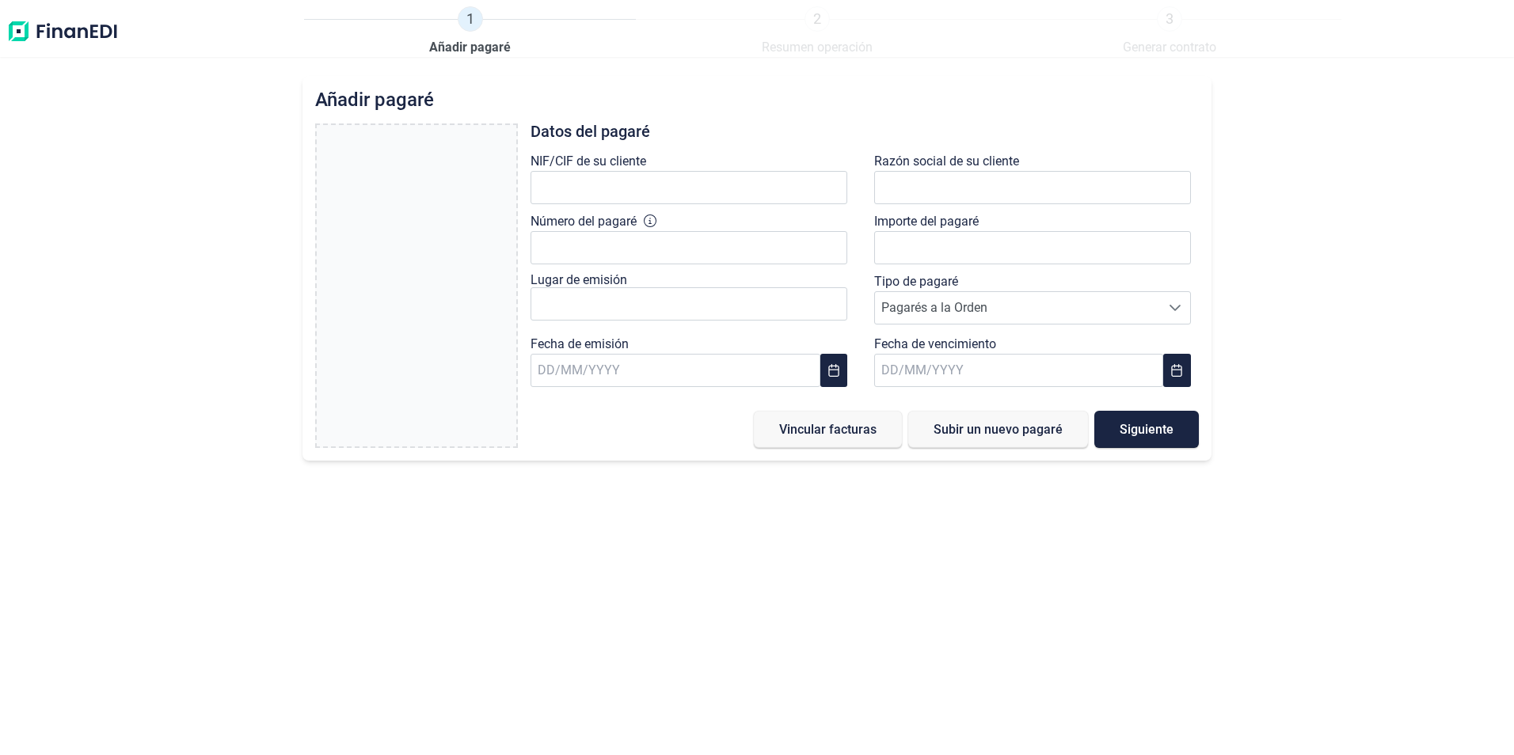
type input "0,00 €"
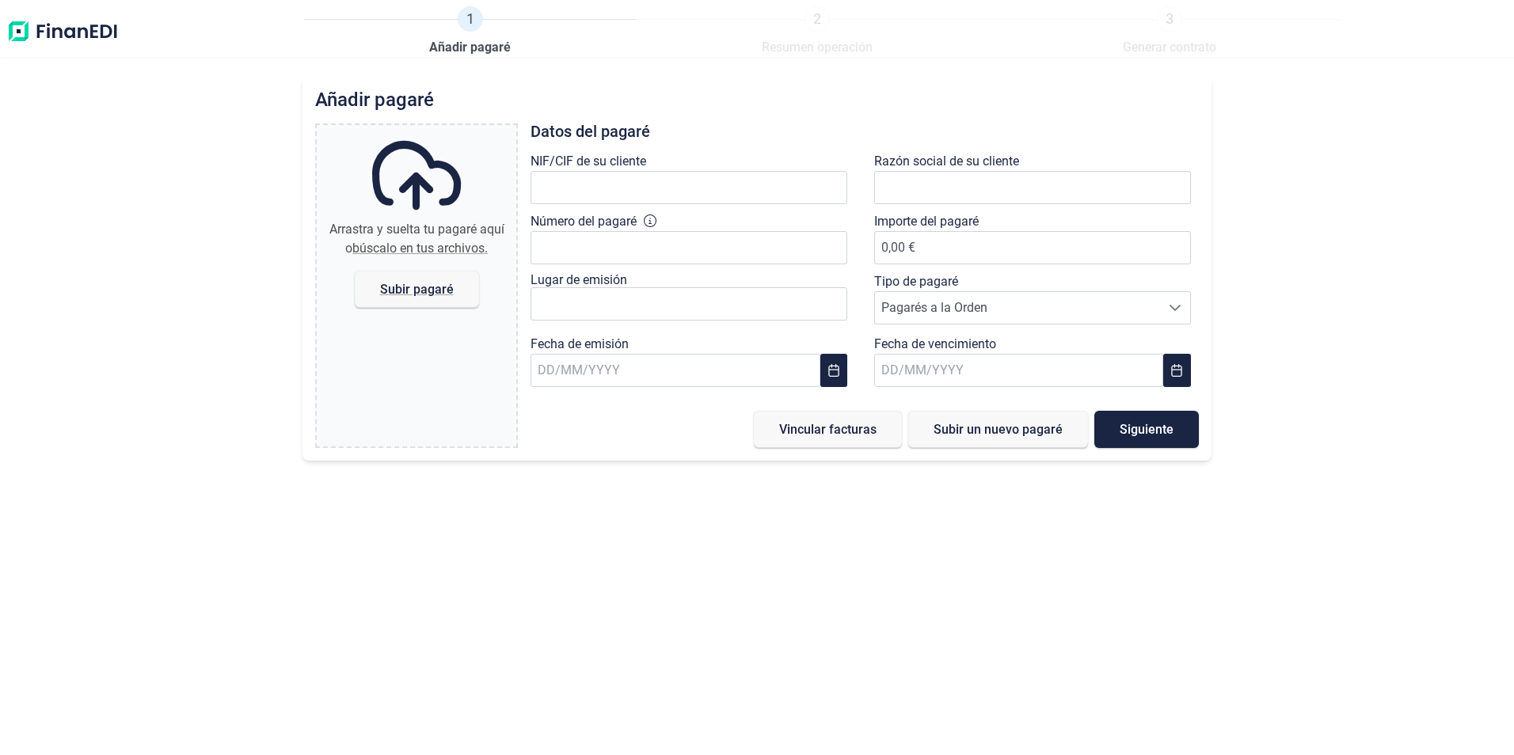
click at [1395, 413] on div "Añadir pagaré Arrastra y suelta tu pagaré aquí o búscalo en tus archivos. Subir…" at bounding box center [757, 415] width 1514 height 679
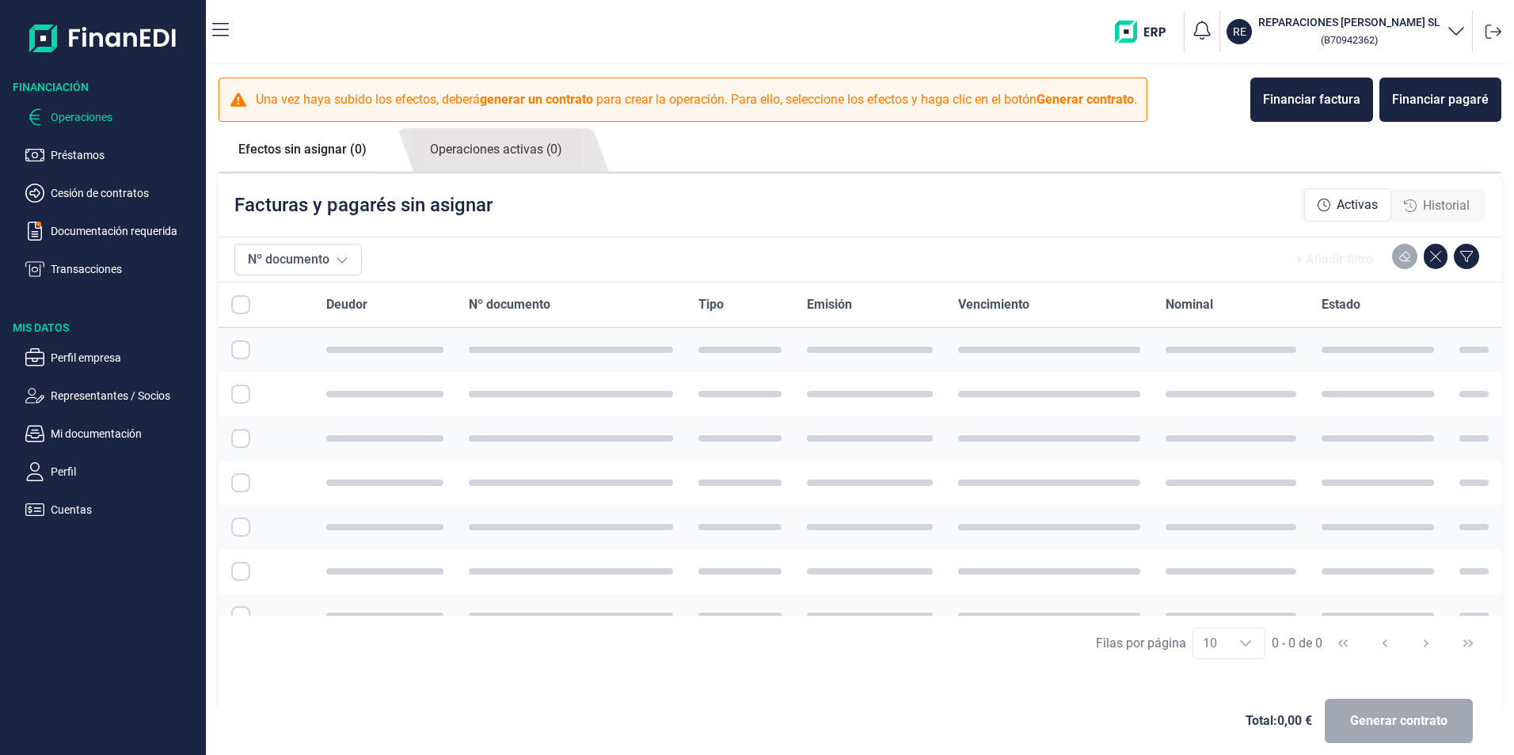
checkbox input "true"
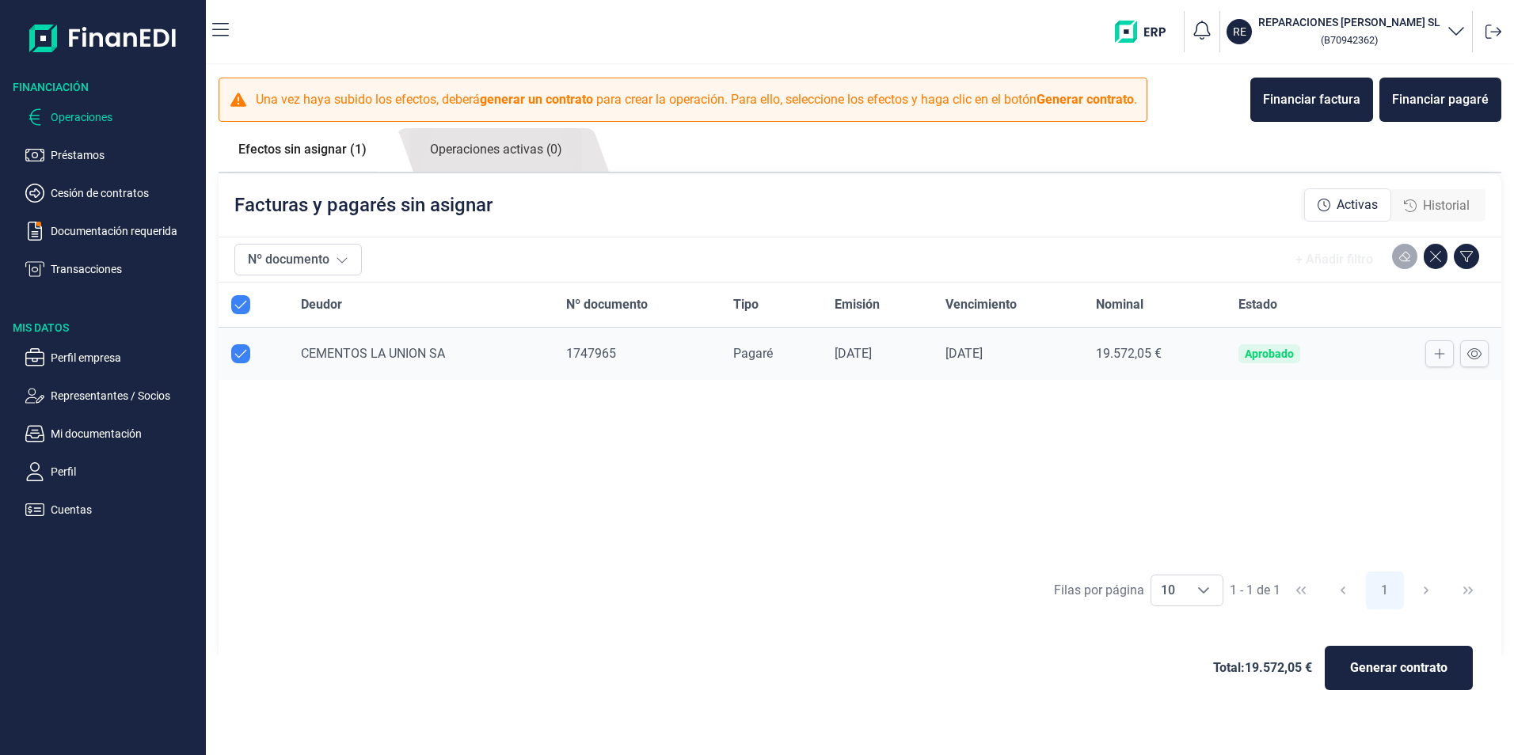
checkbox input "true"
click at [114, 194] on p "Cesión de contratos" at bounding box center [125, 193] width 149 height 19
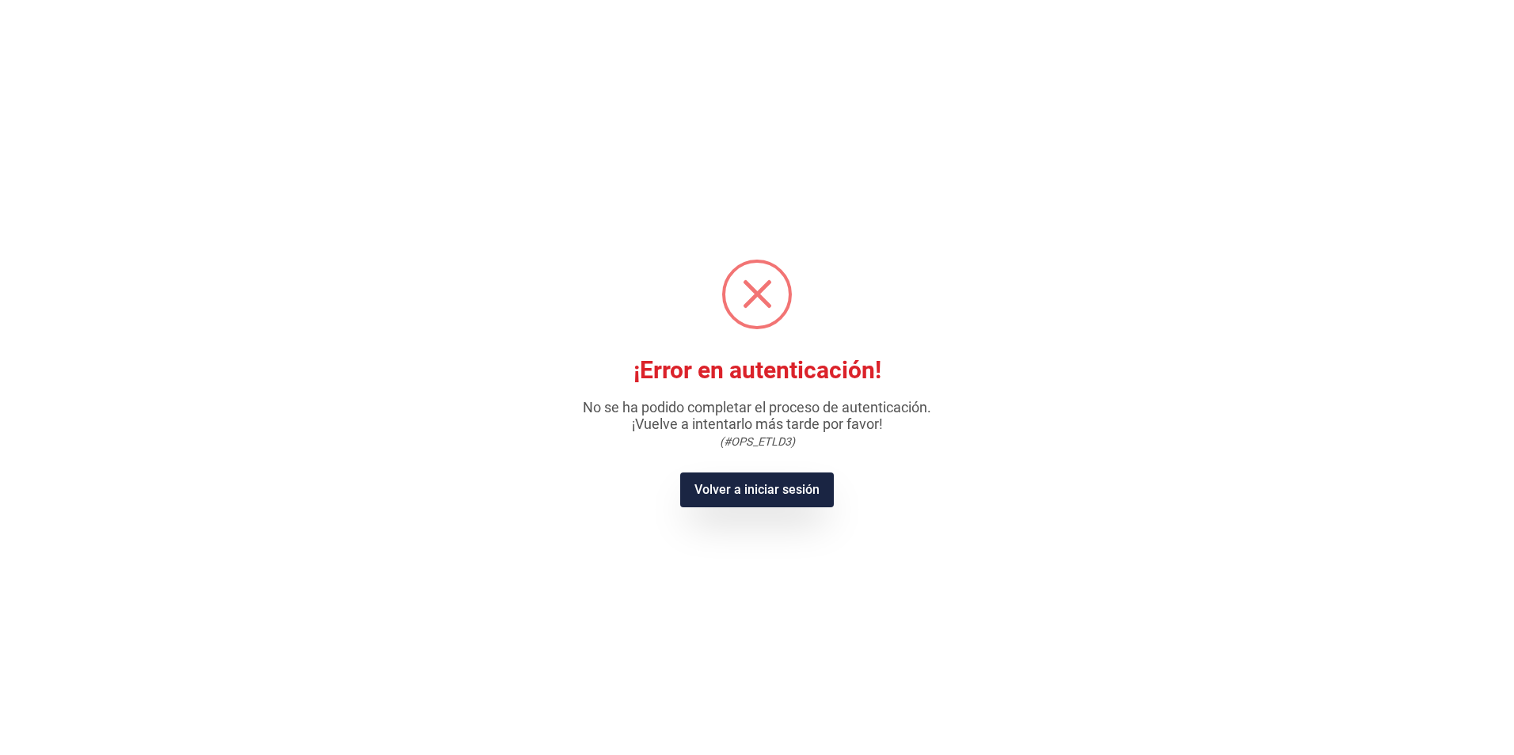
click at [762, 488] on button "Volver a iniciar sesión" at bounding box center [756, 490] width 153 height 35
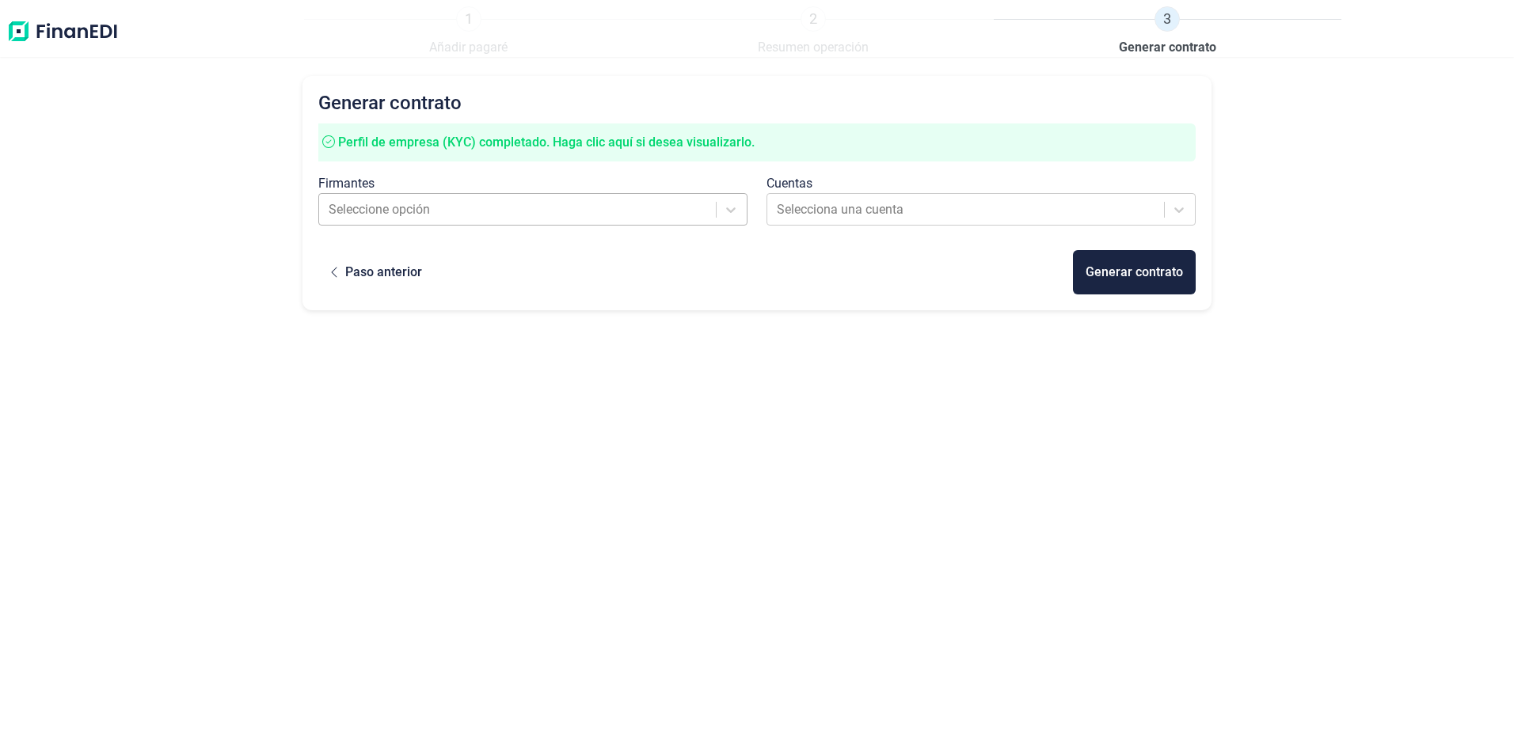
click at [487, 211] on div at bounding box center [518, 210] width 379 height 22
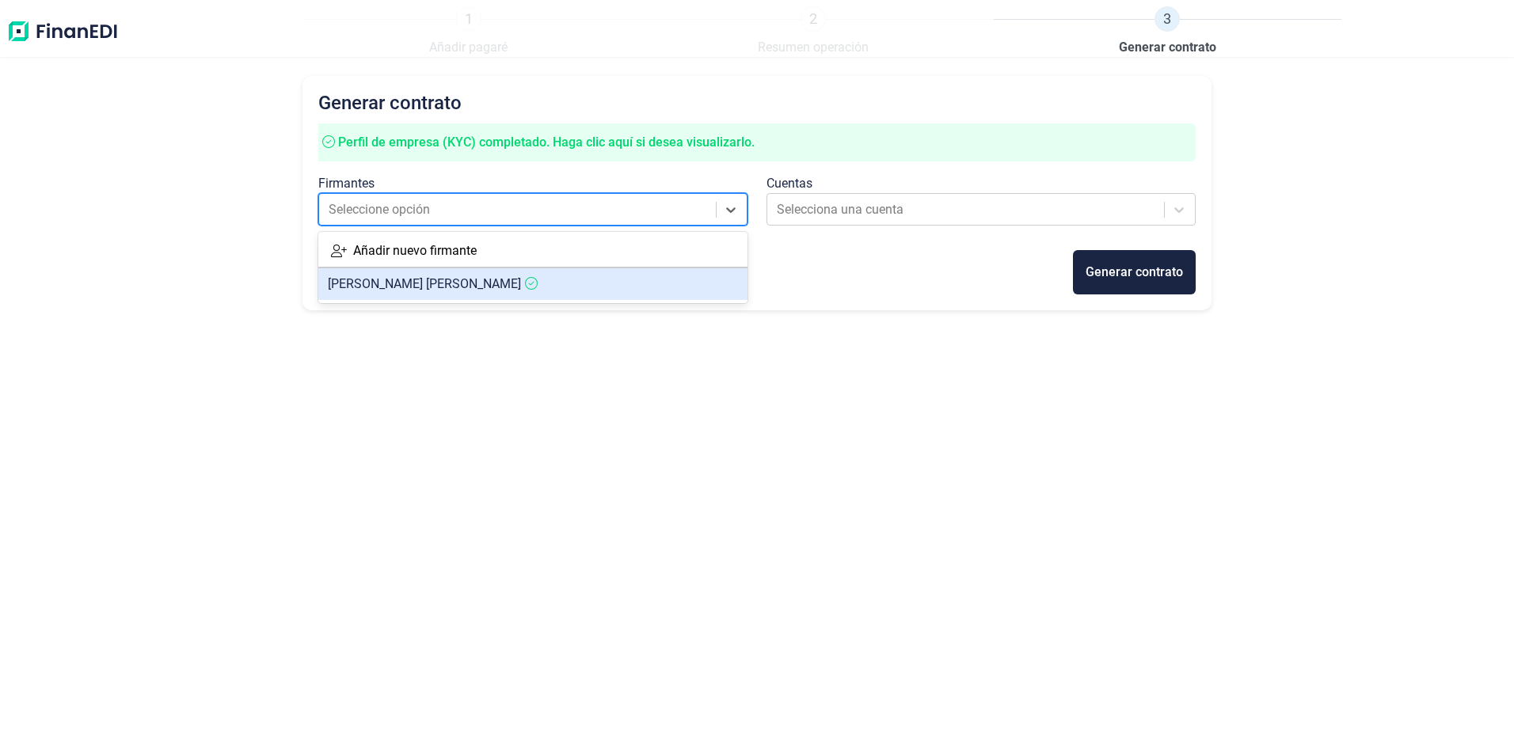
click at [479, 285] on span "[PERSON_NAME]" at bounding box center [424, 283] width 193 height 15
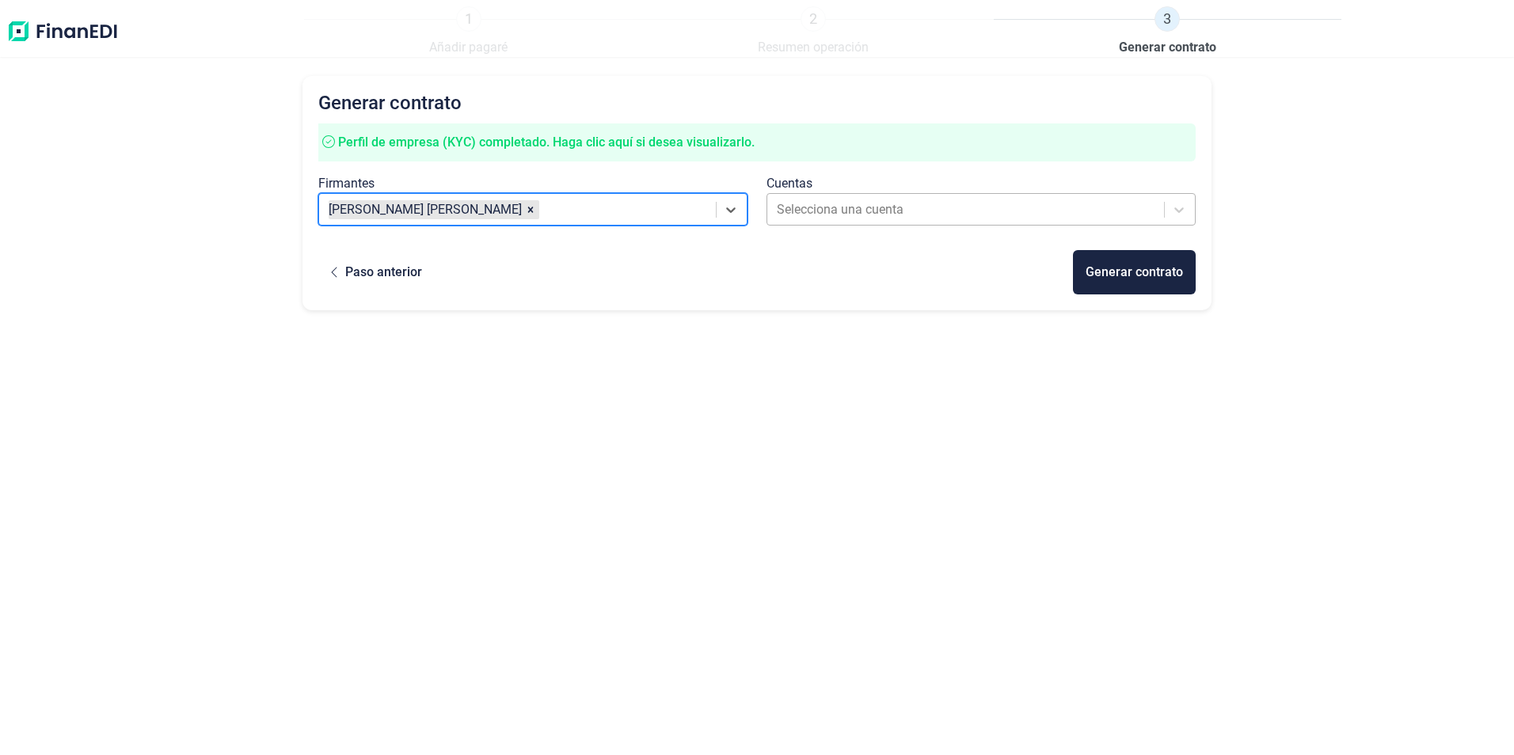
click at [1014, 211] on div at bounding box center [966, 210] width 379 height 22
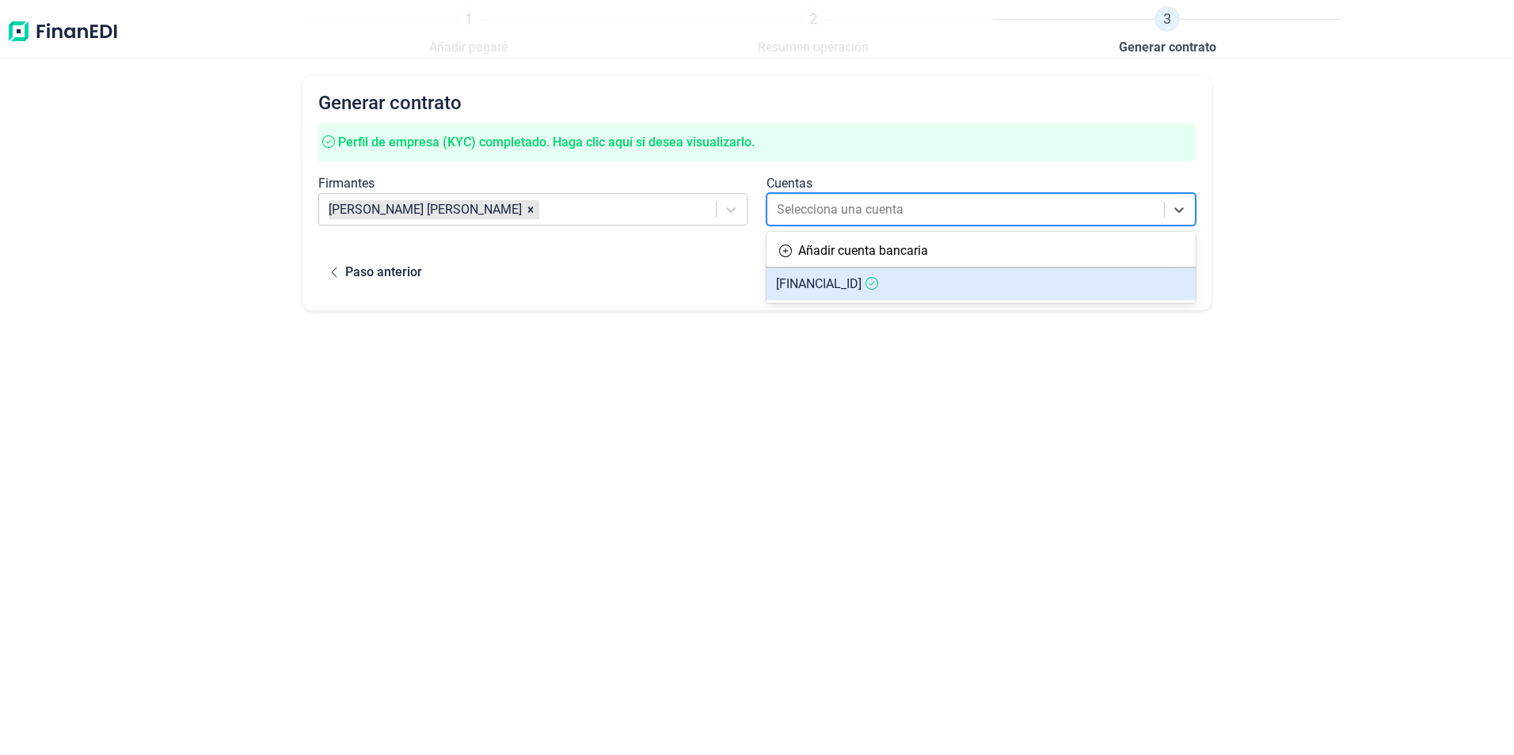
click at [862, 287] on span "[FINANCIAL_ID]" at bounding box center [819, 283] width 86 height 15
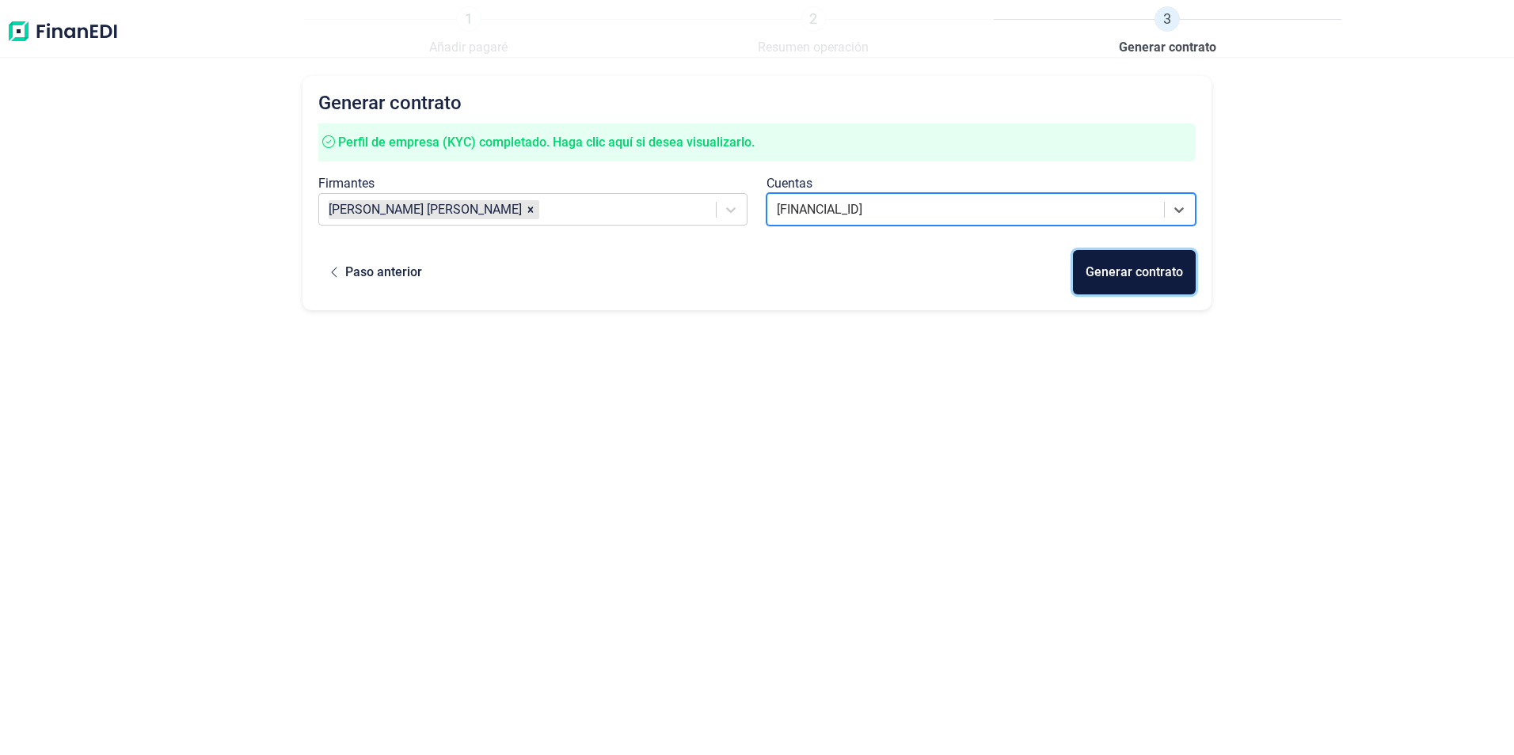
click at [1150, 274] on div "Generar contrato" at bounding box center [1134, 272] width 97 height 19
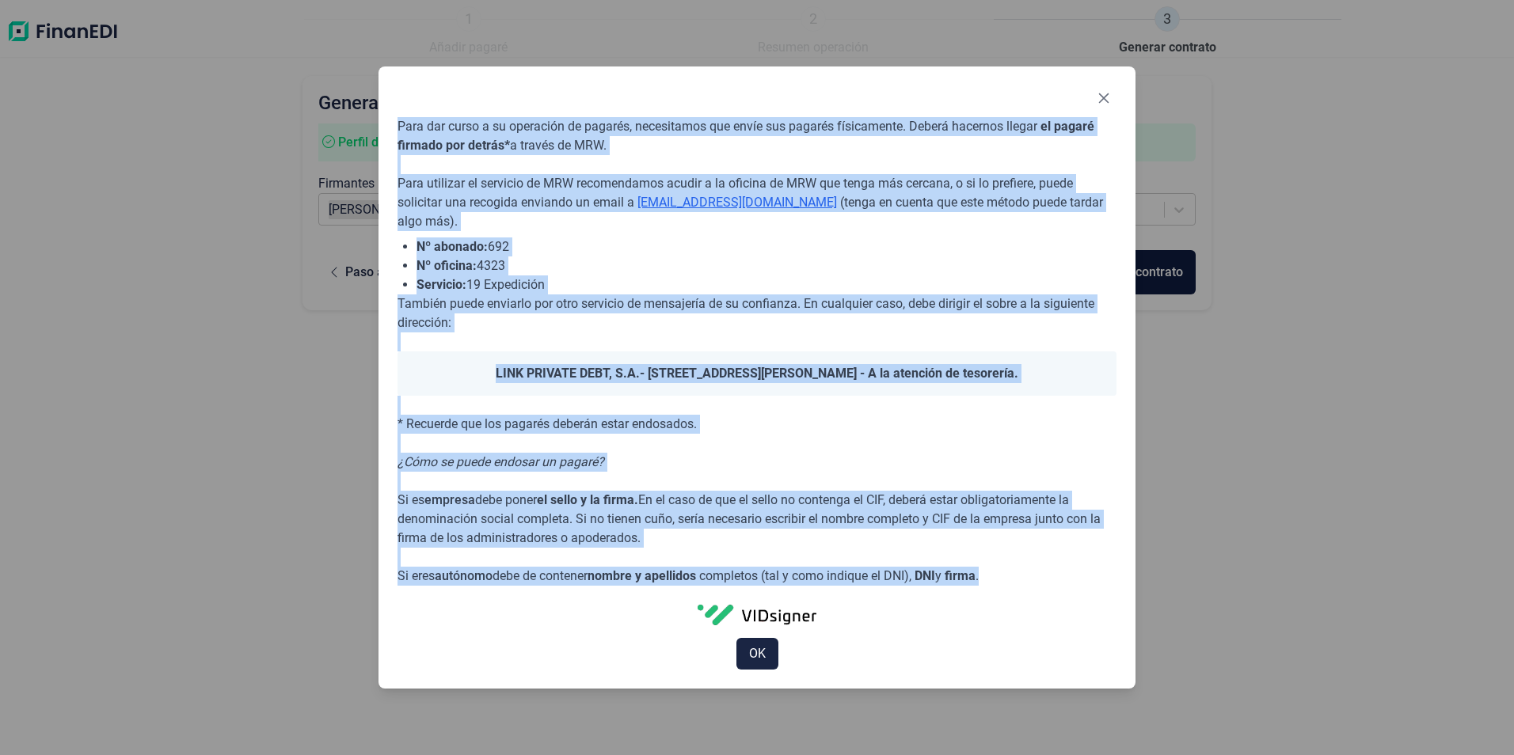
drag, startPoint x: 398, startPoint y: 119, endPoint x: 999, endPoint y: 573, distance: 753.1
click at [999, 573] on div "Para dar curso a su operación de pagarés, necesitamos que envíe sus pagarés fís…" at bounding box center [757, 371] width 719 height 508
copy div "Para dar curso a su operación de pagarés, necesitamos que envíe sus pagarés fís…"
click at [1014, 95] on div at bounding box center [757, 102] width 719 height 32
click at [761, 653] on span "OK" at bounding box center [757, 653] width 17 height 19
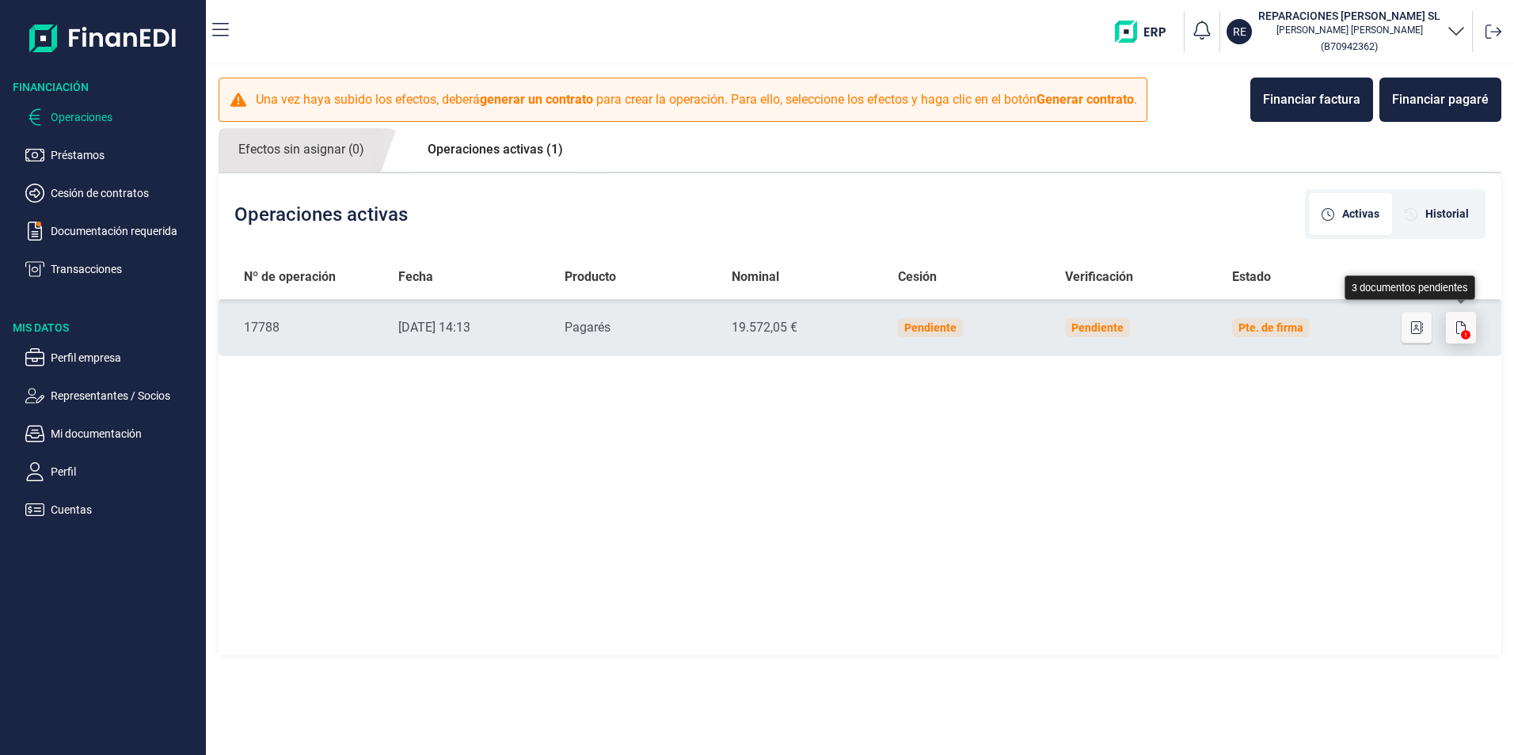
click at [1465, 325] on icon "button" at bounding box center [1461, 328] width 10 height 13
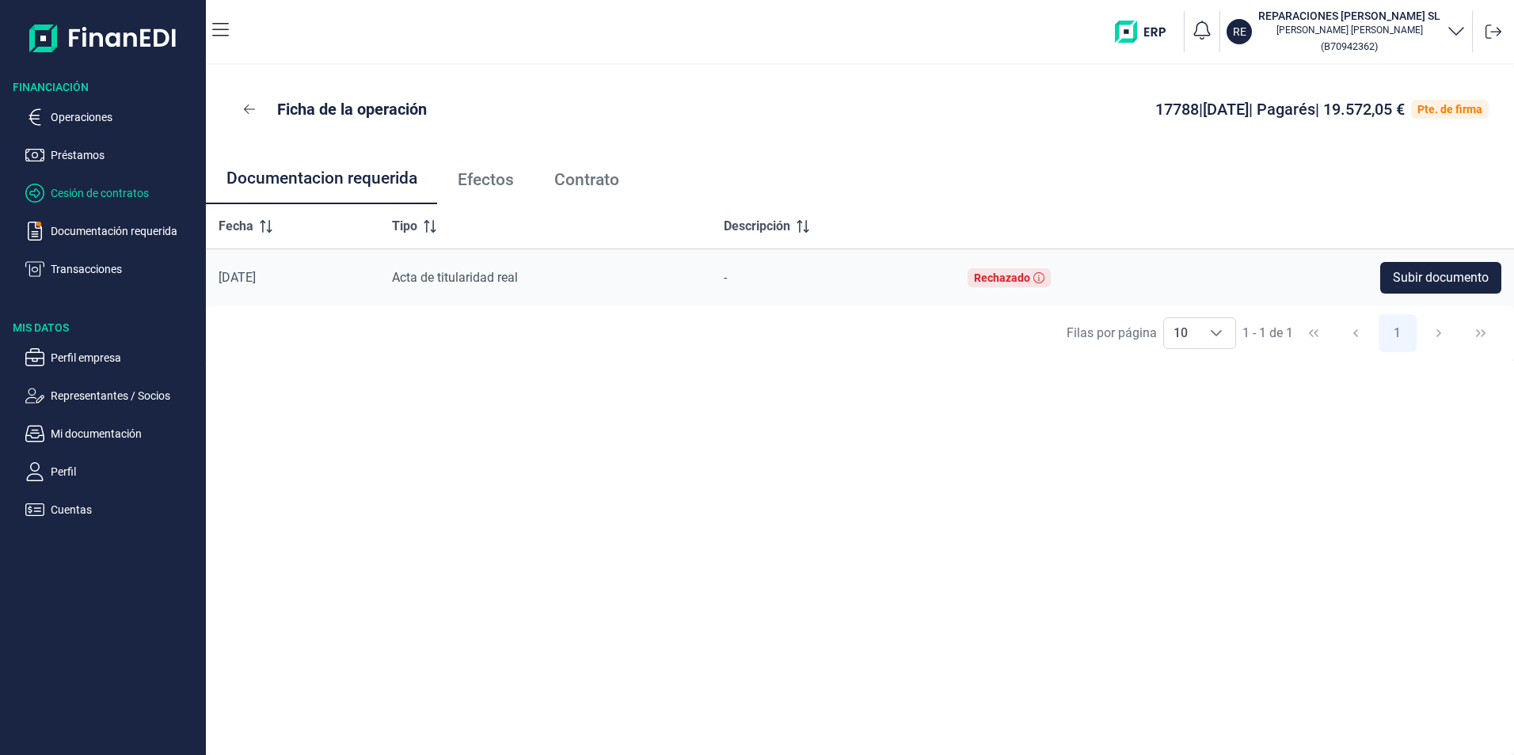
click at [116, 194] on p "Cesión de contratos" at bounding box center [125, 193] width 149 height 19
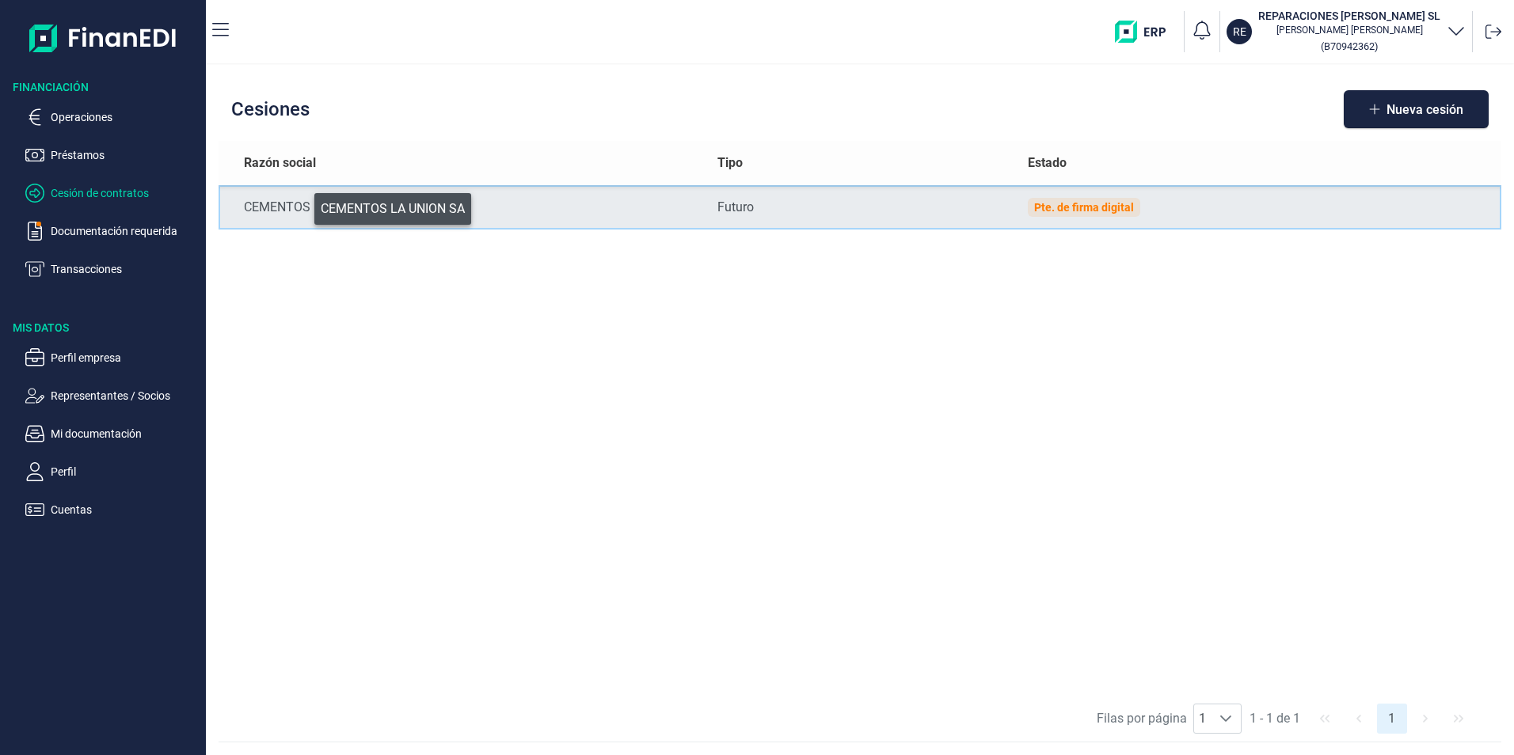
click at [303, 205] on div "CEMENTOS LA UNION SA" at bounding box center [467, 207] width 447 height 19
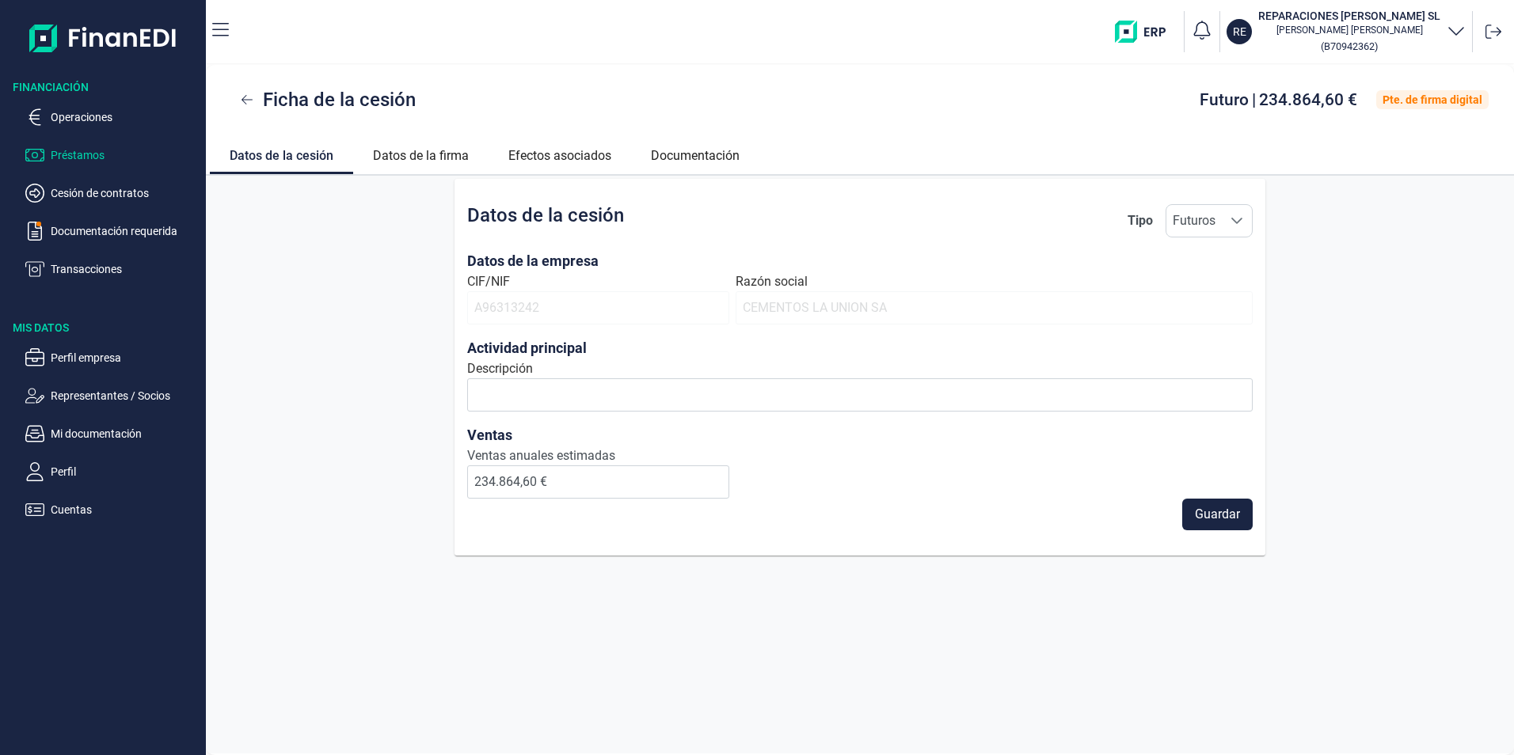
click at [97, 153] on p "Préstamos" at bounding box center [125, 155] width 149 height 19
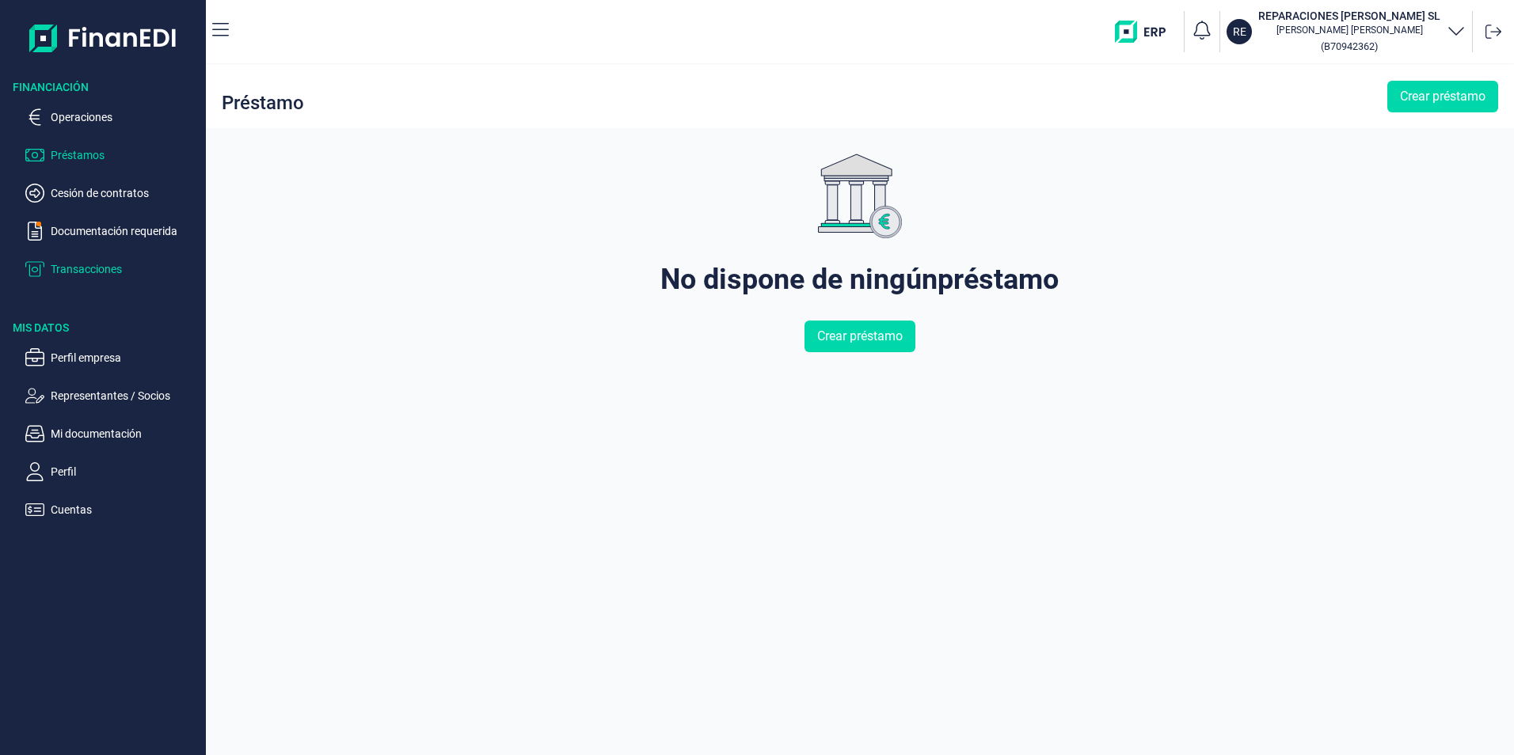
click at [67, 268] on p "Transacciones" at bounding box center [125, 269] width 149 height 19
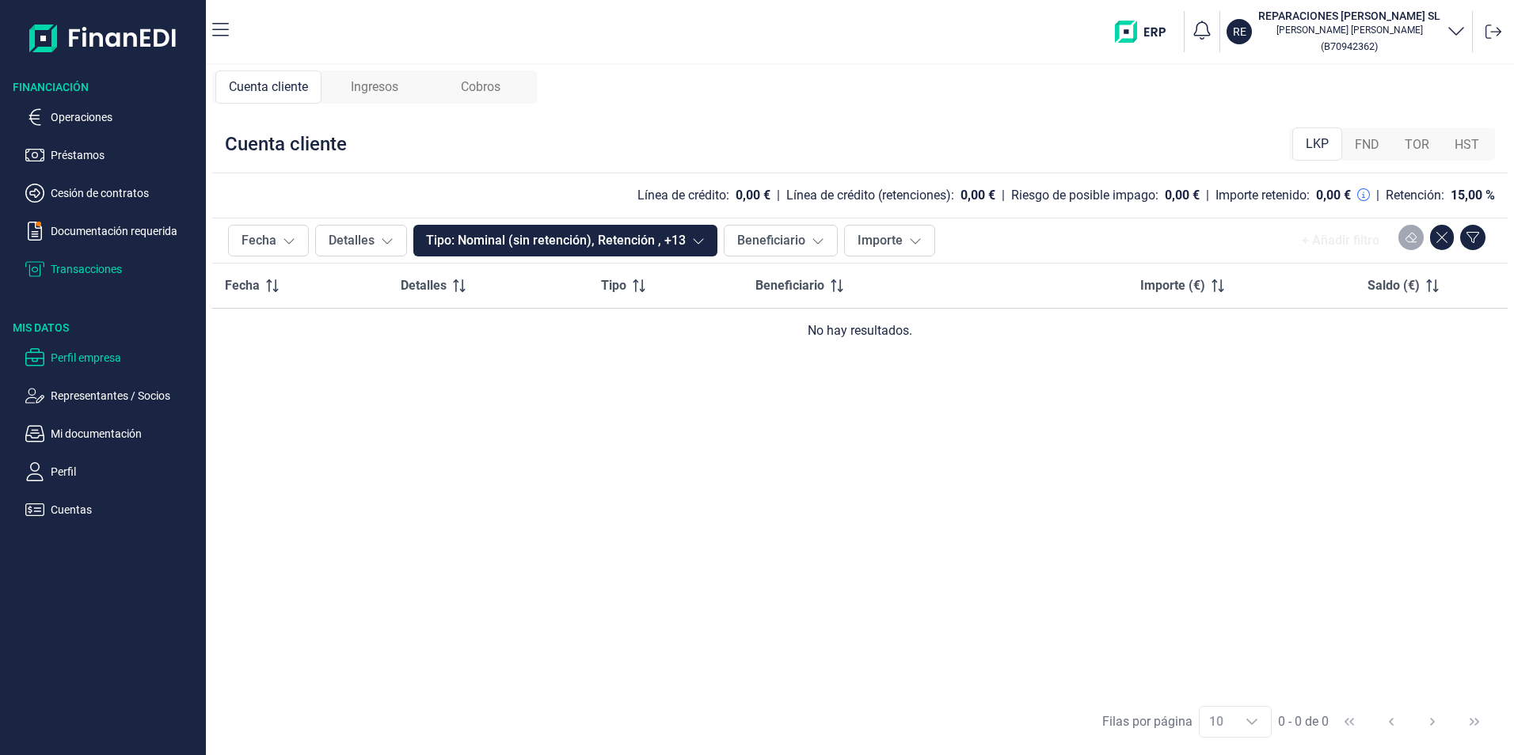
click at [105, 354] on p "Perfil empresa" at bounding box center [125, 357] width 149 height 19
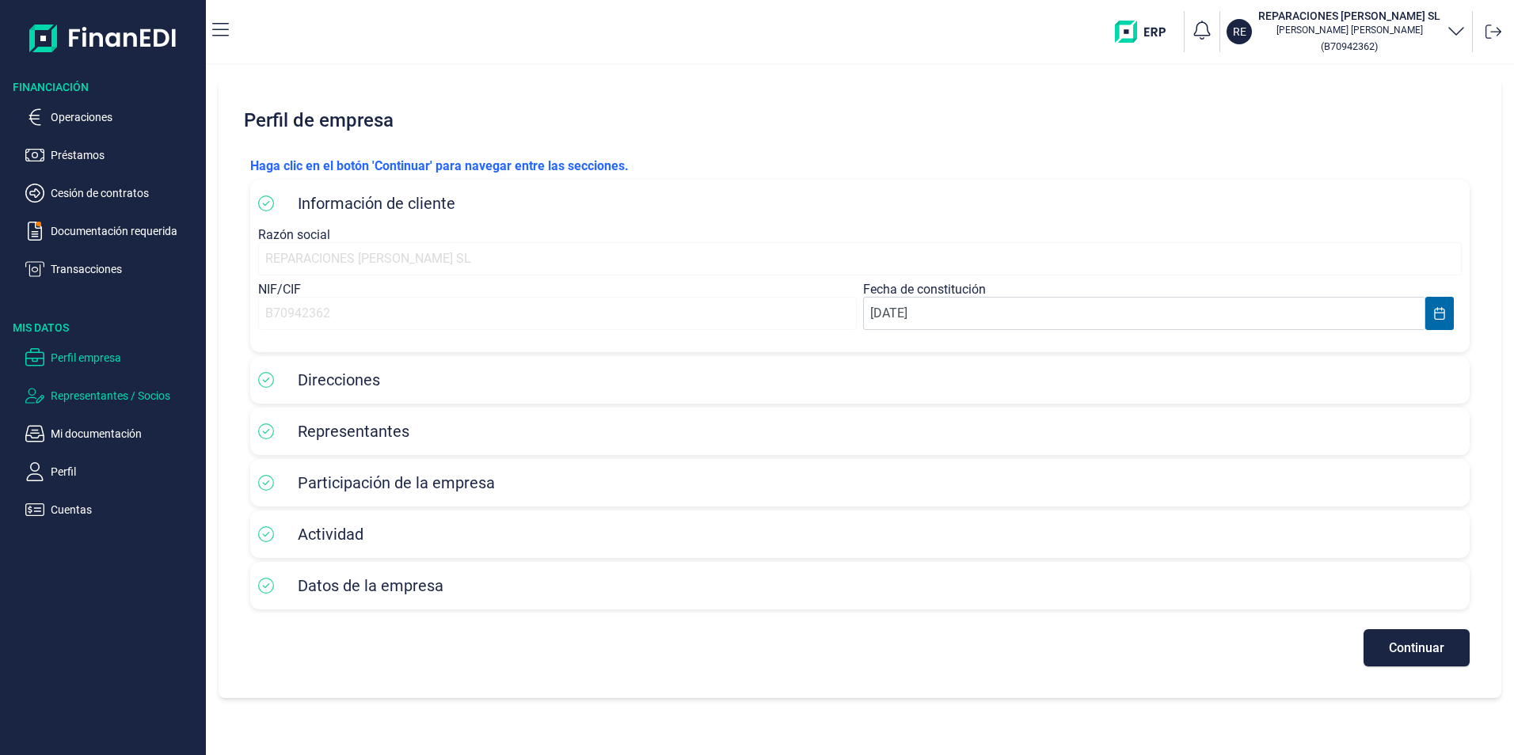
click at [117, 392] on p "Representantes / Socios" at bounding box center [125, 395] width 149 height 19
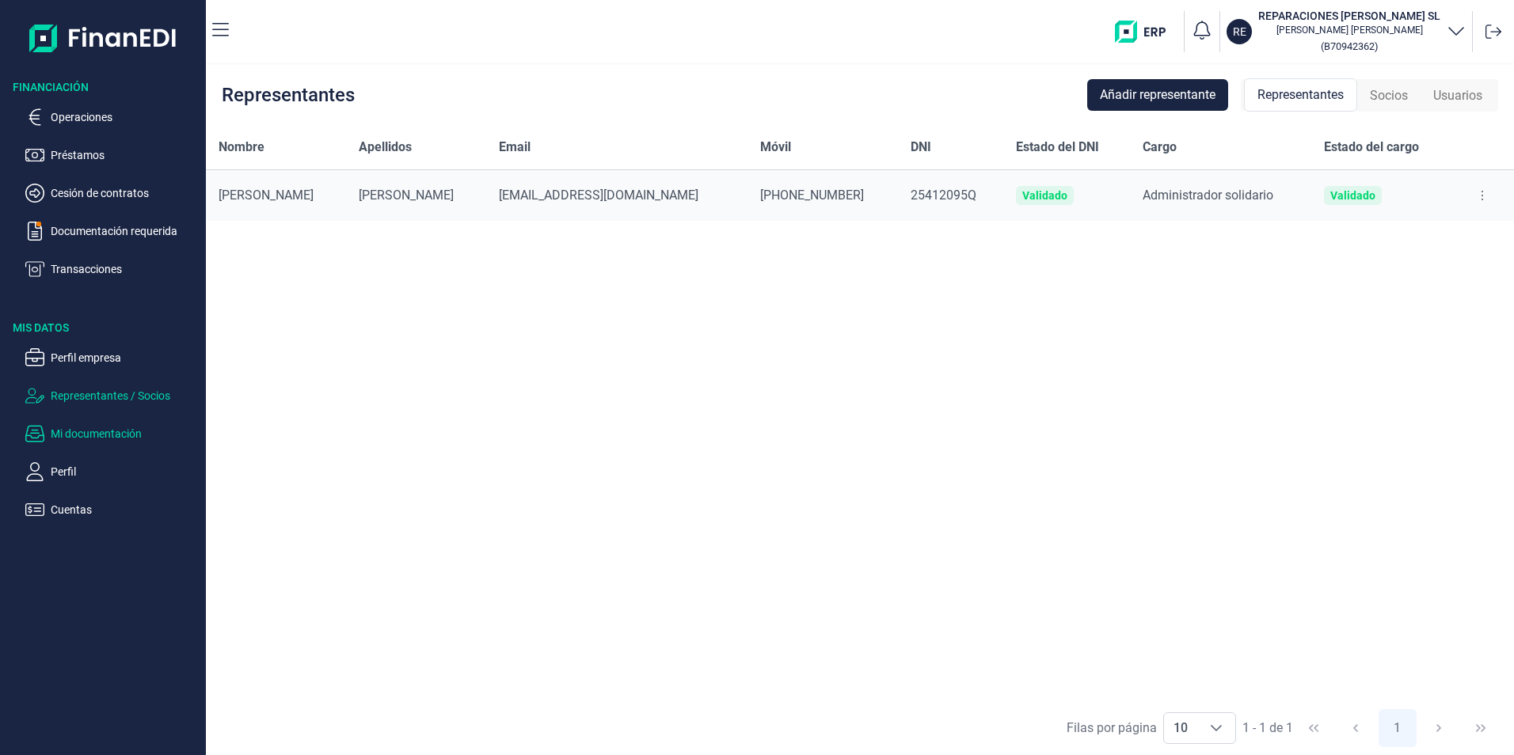
click at [108, 424] on p "Mi documentación" at bounding box center [125, 433] width 149 height 19
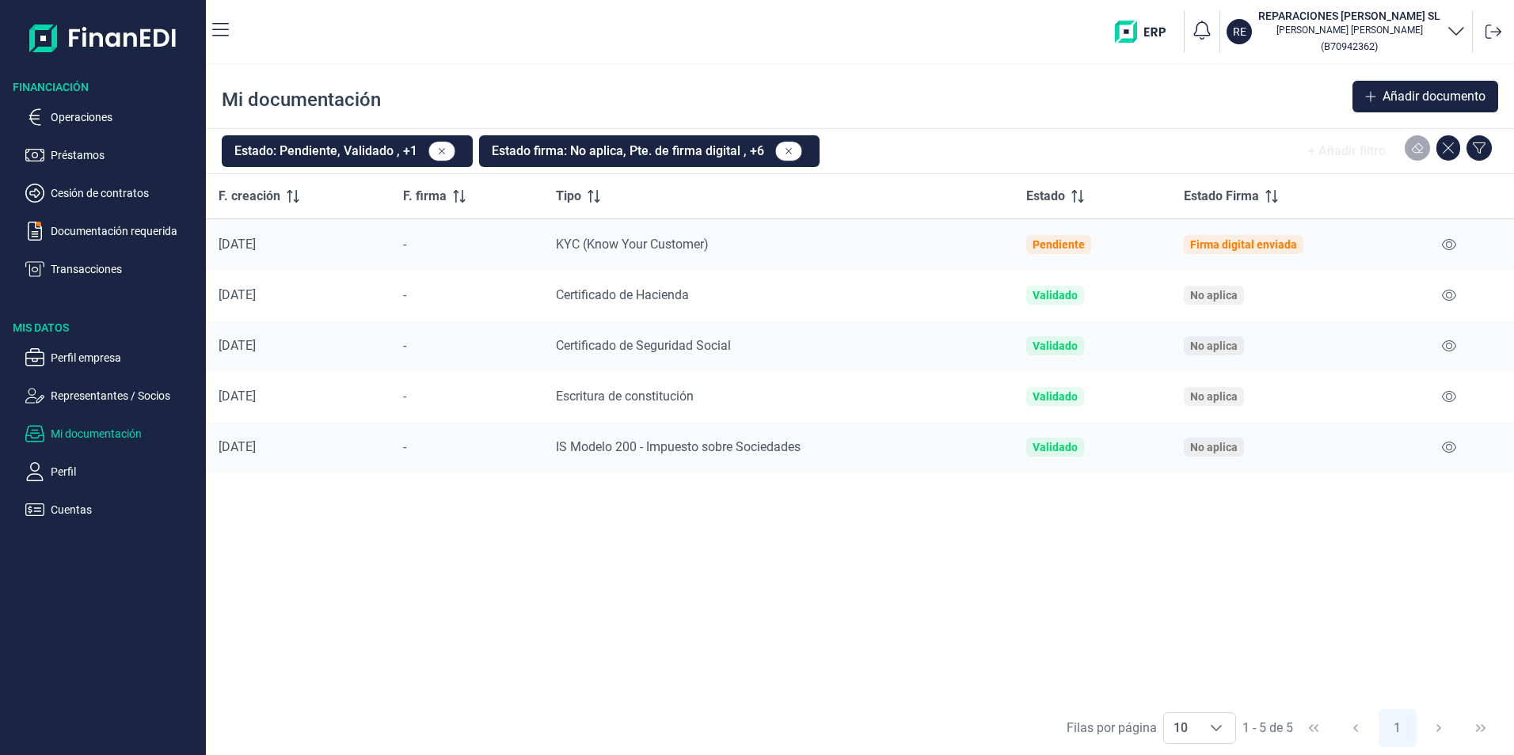
click at [1239, 245] on div "Firma digital enviada" at bounding box center [1243, 244] width 107 height 13
click at [1062, 246] on div "Pendiente" at bounding box center [1059, 244] width 52 height 13
click at [362, 150] on button "Estado: Pendiente, Validado , +1" at bounding box center [347, 151] width 251 height 32
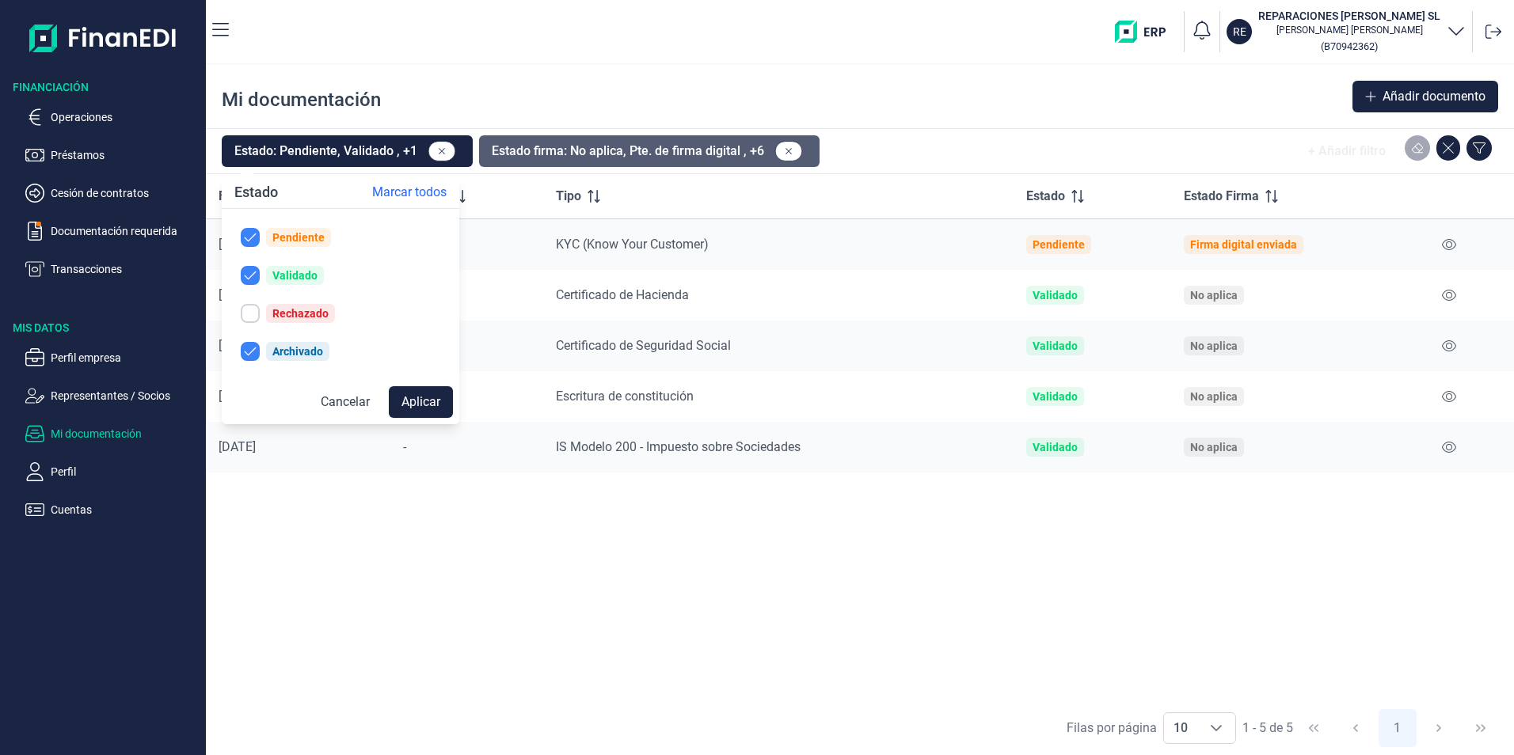
click at [546, 140] on button "Estado firma: No aplica, Pte. de firma digital , +6" at bounding box center [649, 151] width 341 height 32
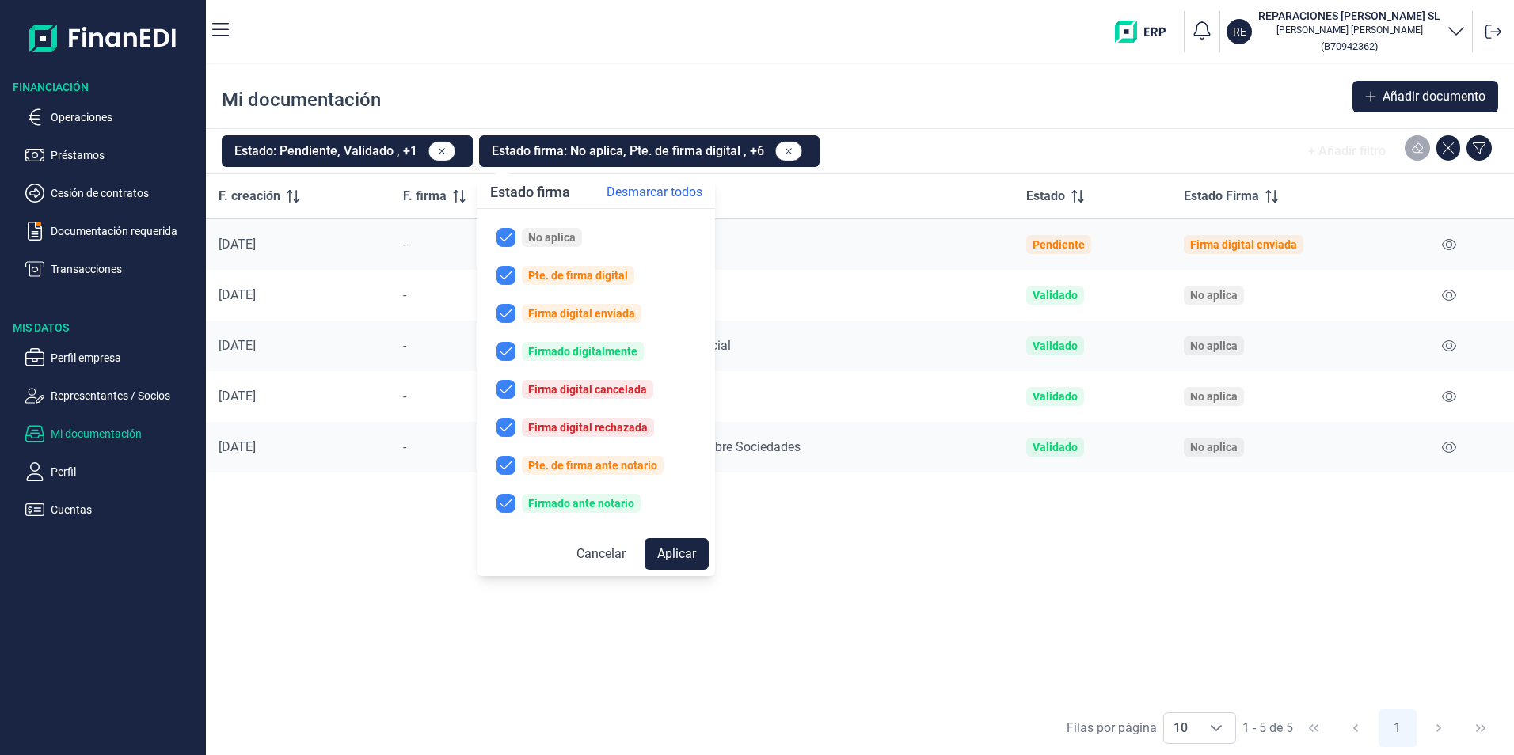
click at [426, 553] on div "F. creación F. firma Tipo Estado Estado Firma 13/08/2025 - KYC (Know Your Custo…" at bounding box center [860, 437] width 1308 height 527
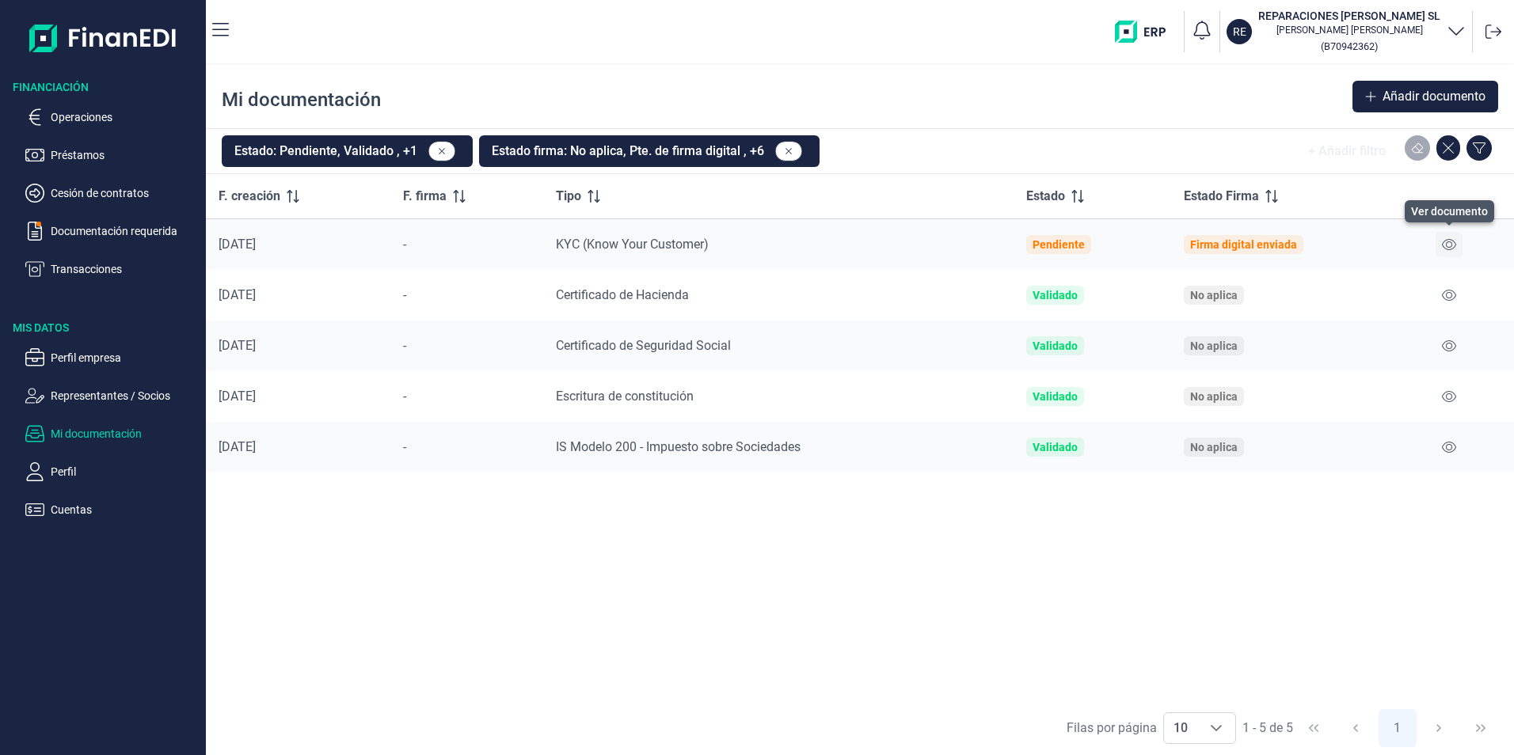
click at [1453, 242] on icon at bounding box center [1449, 244] width 14 height 13
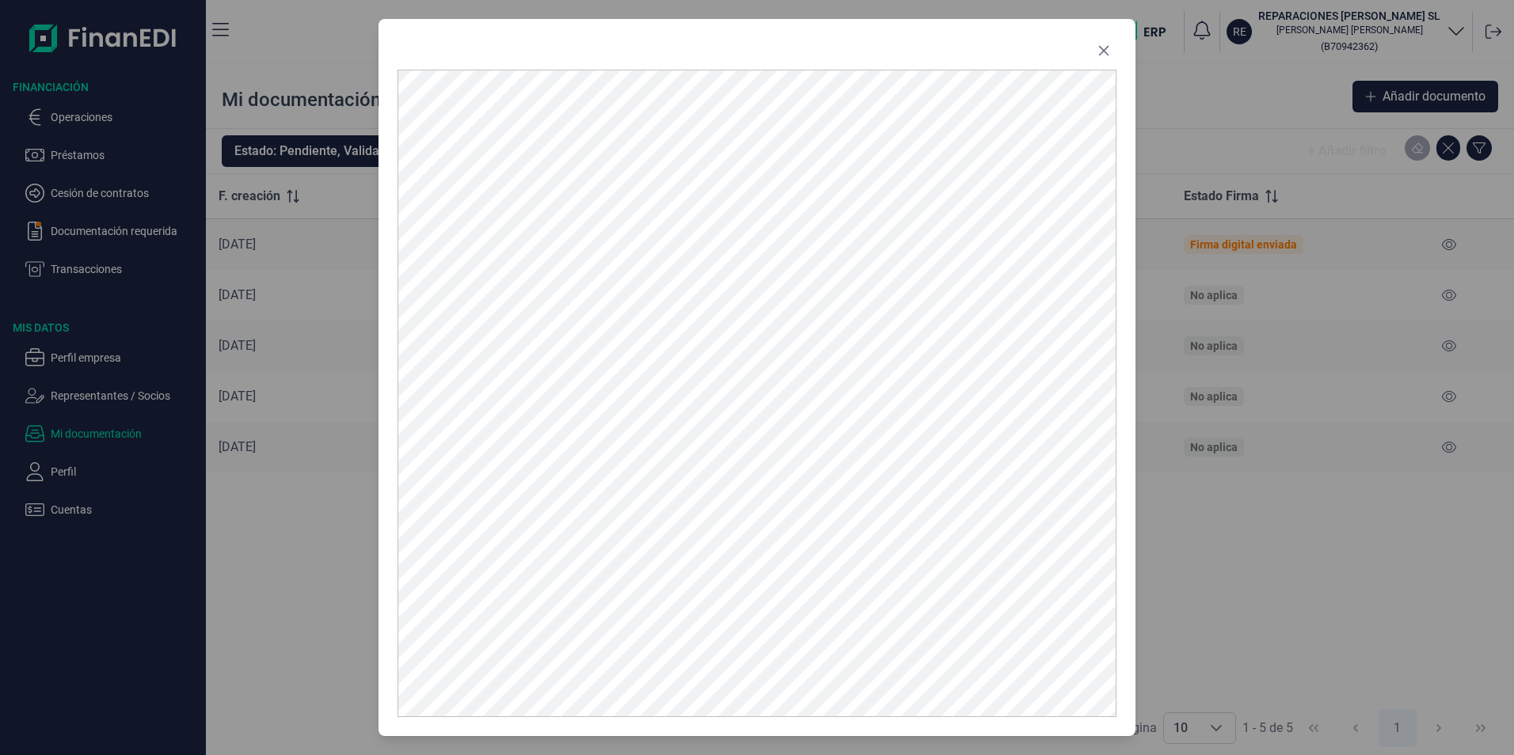
click at [1102, 54] on icon "Close" at bounding box center [1104, 50] width 13 height 13
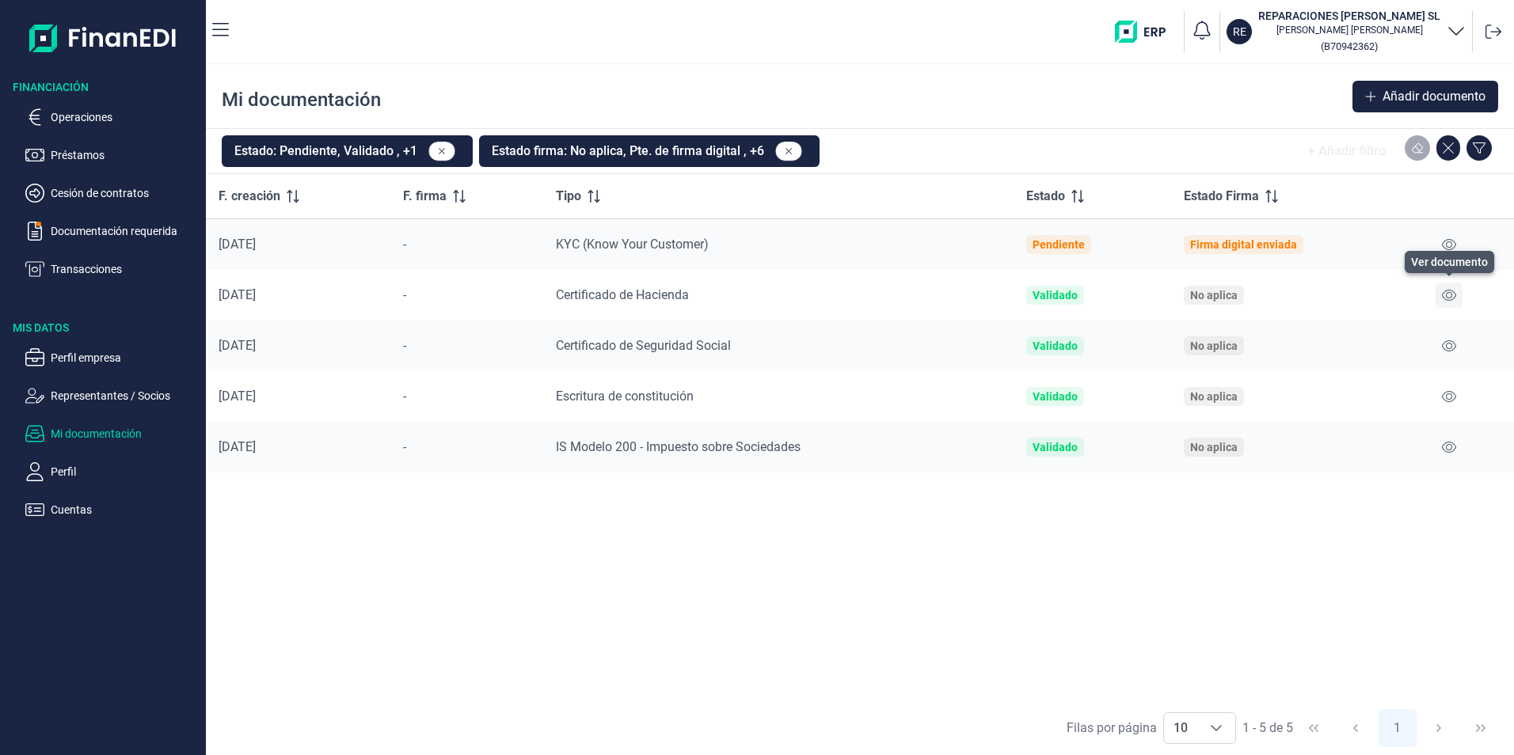
click at [1450, 293] on icon at bounding box center [1449, 295] width 14 height 11
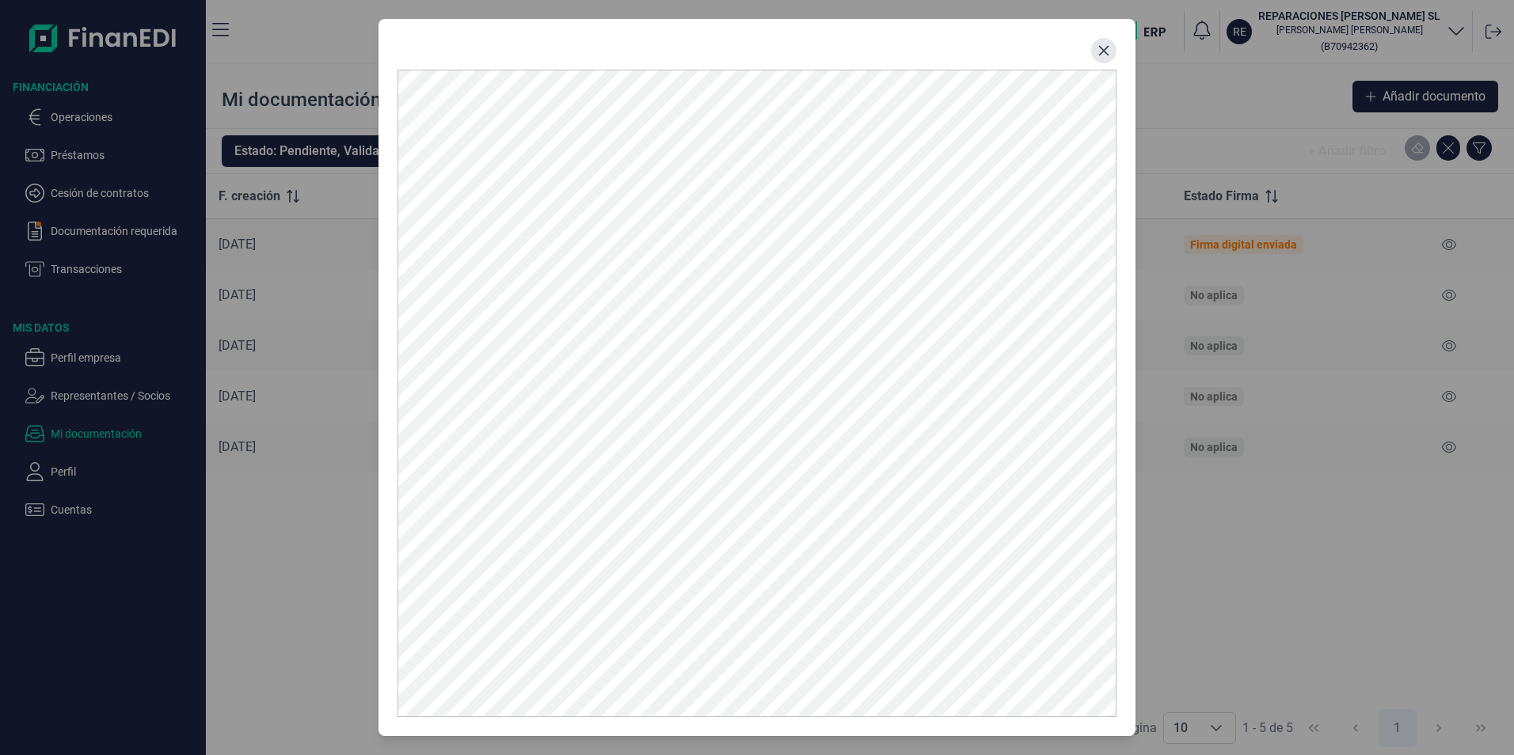
click at [1104, 46] on icon "Close" at bounding box center [1104, 50] width 13 height 13
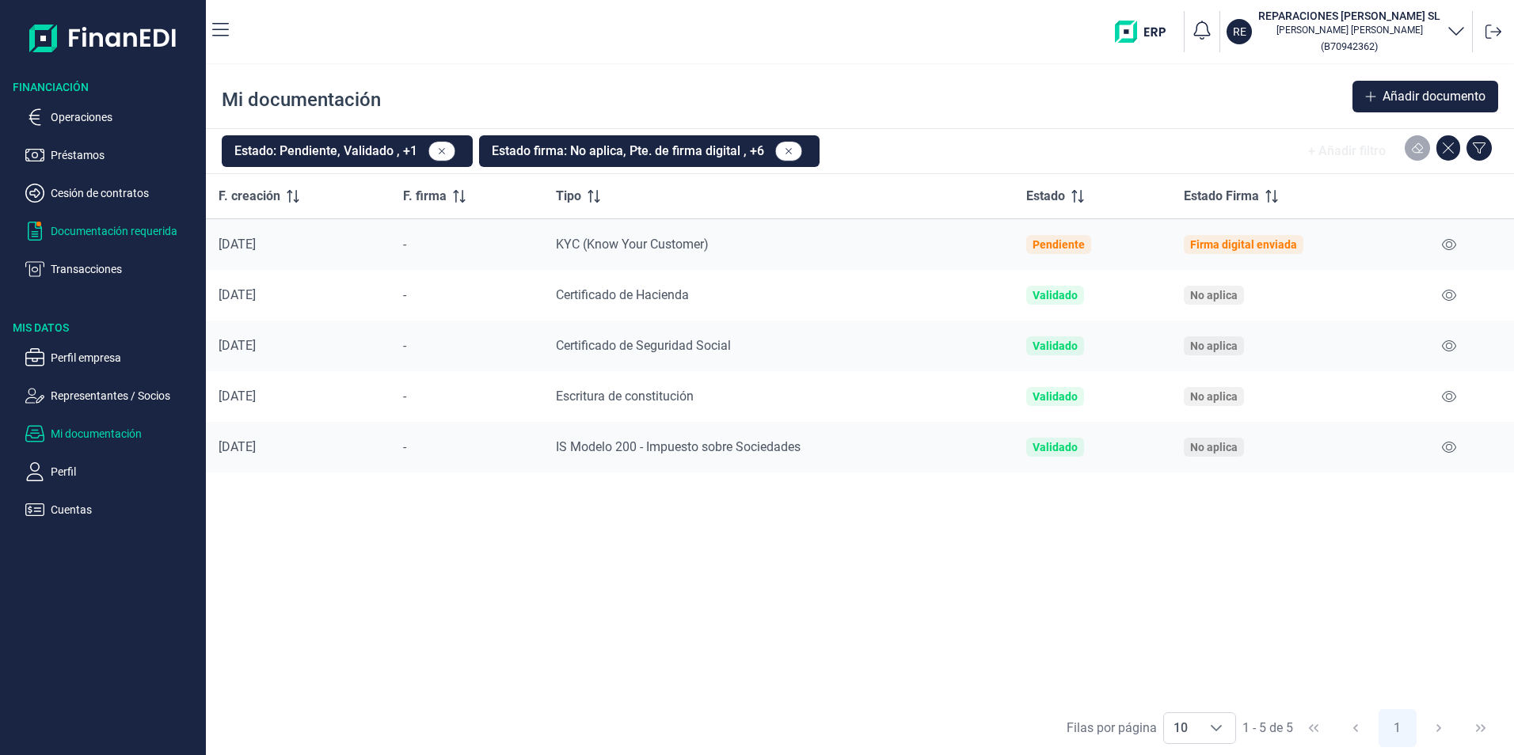
click at [78, 228] on p "Documentación requerida" at bounding box center [125, 231] width 149 height 19
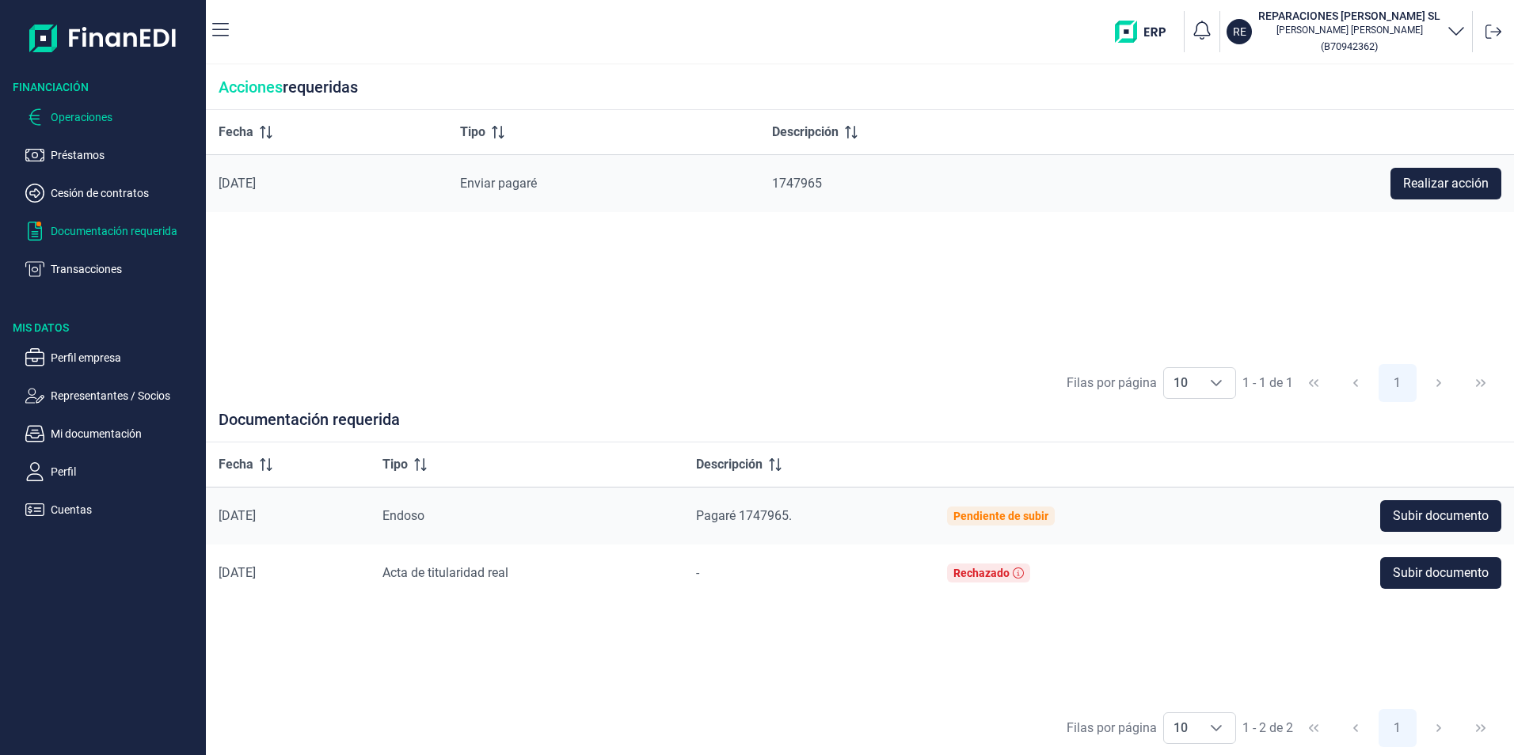
click at [76, 118] on p "Operaciones" at bounding box center [125, 117] width 149 height 19
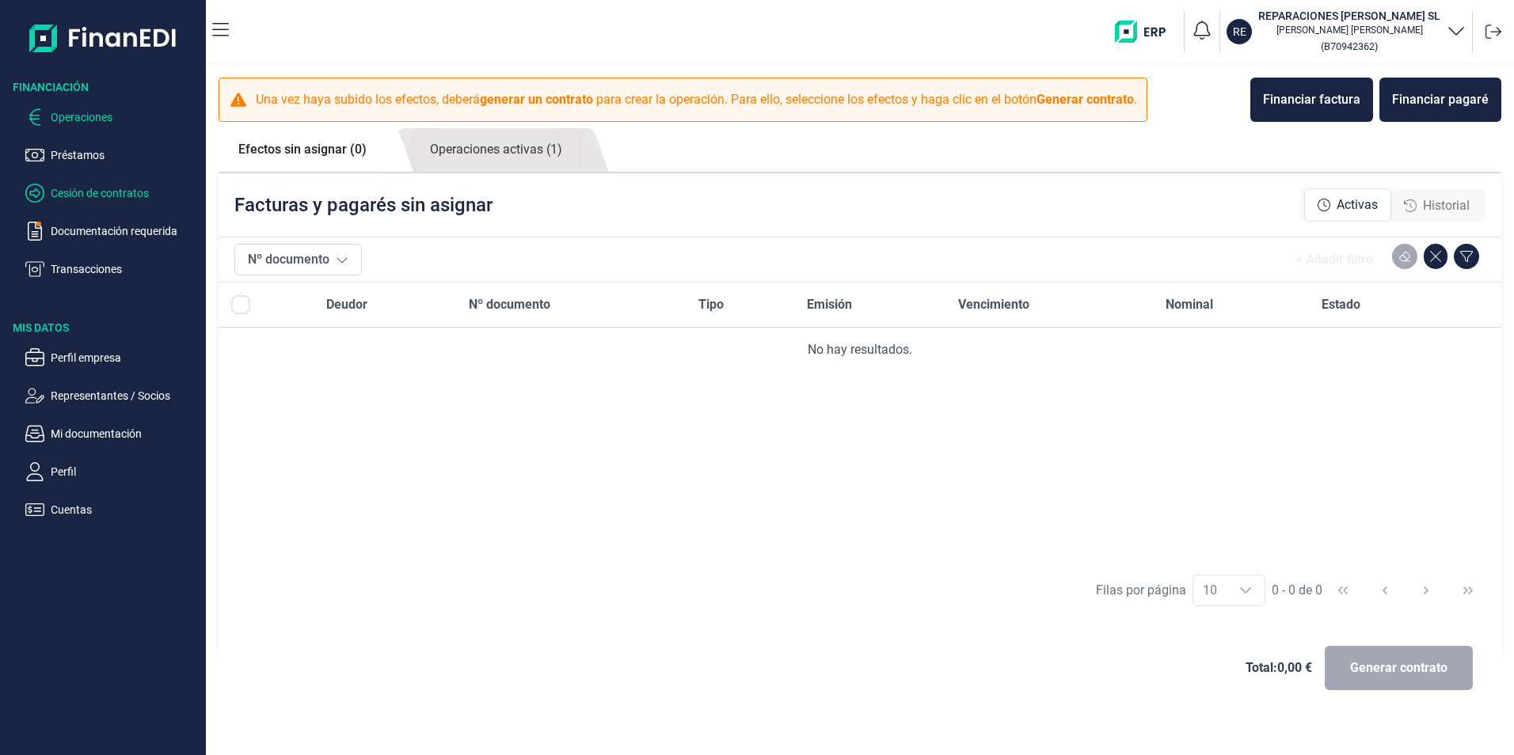
click at [97, 193] on p "Cesión de contratos" at bounding box center [125, 193] width 149 height 19
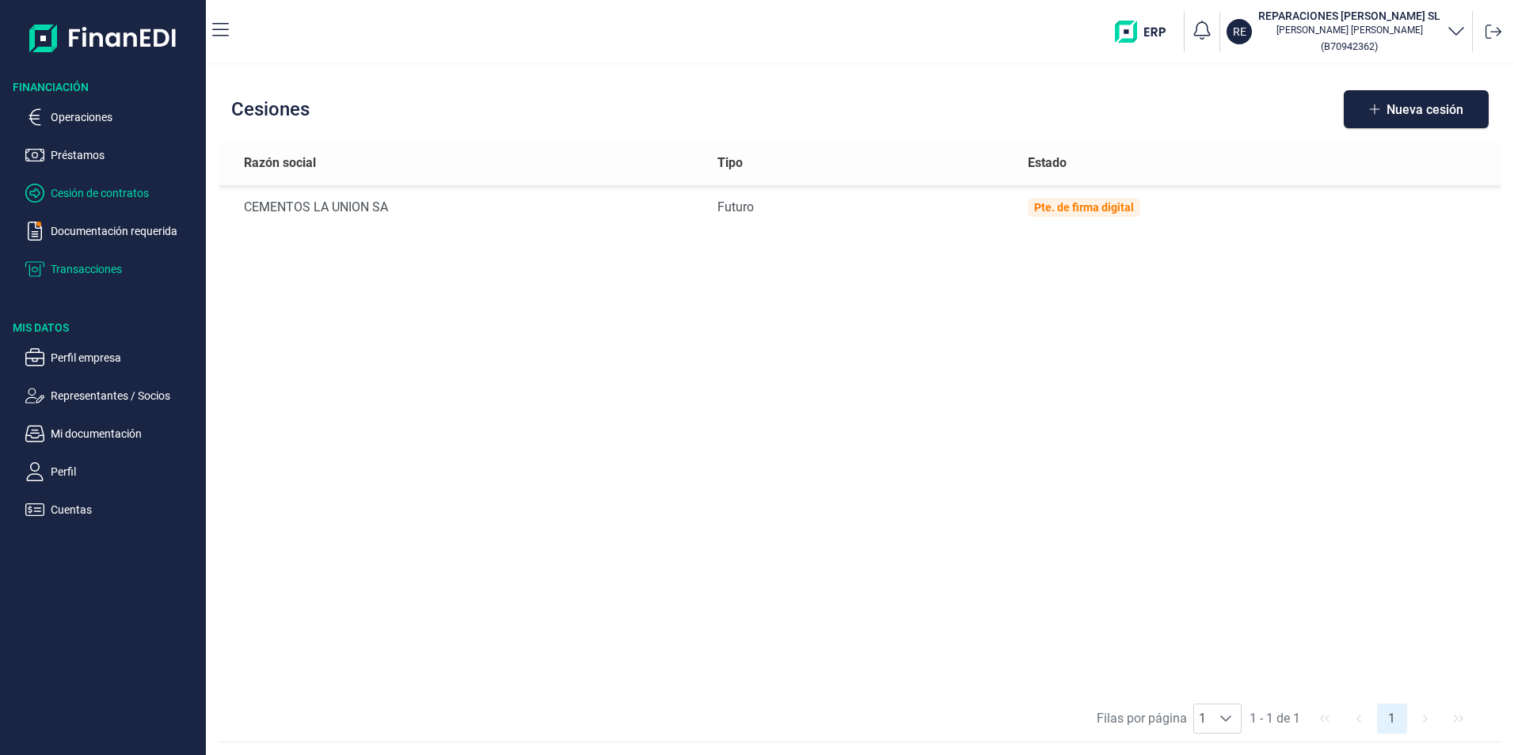
click at [72, 269] on p "Transacciones" at bounding box center [125, 269] width 149 height 19
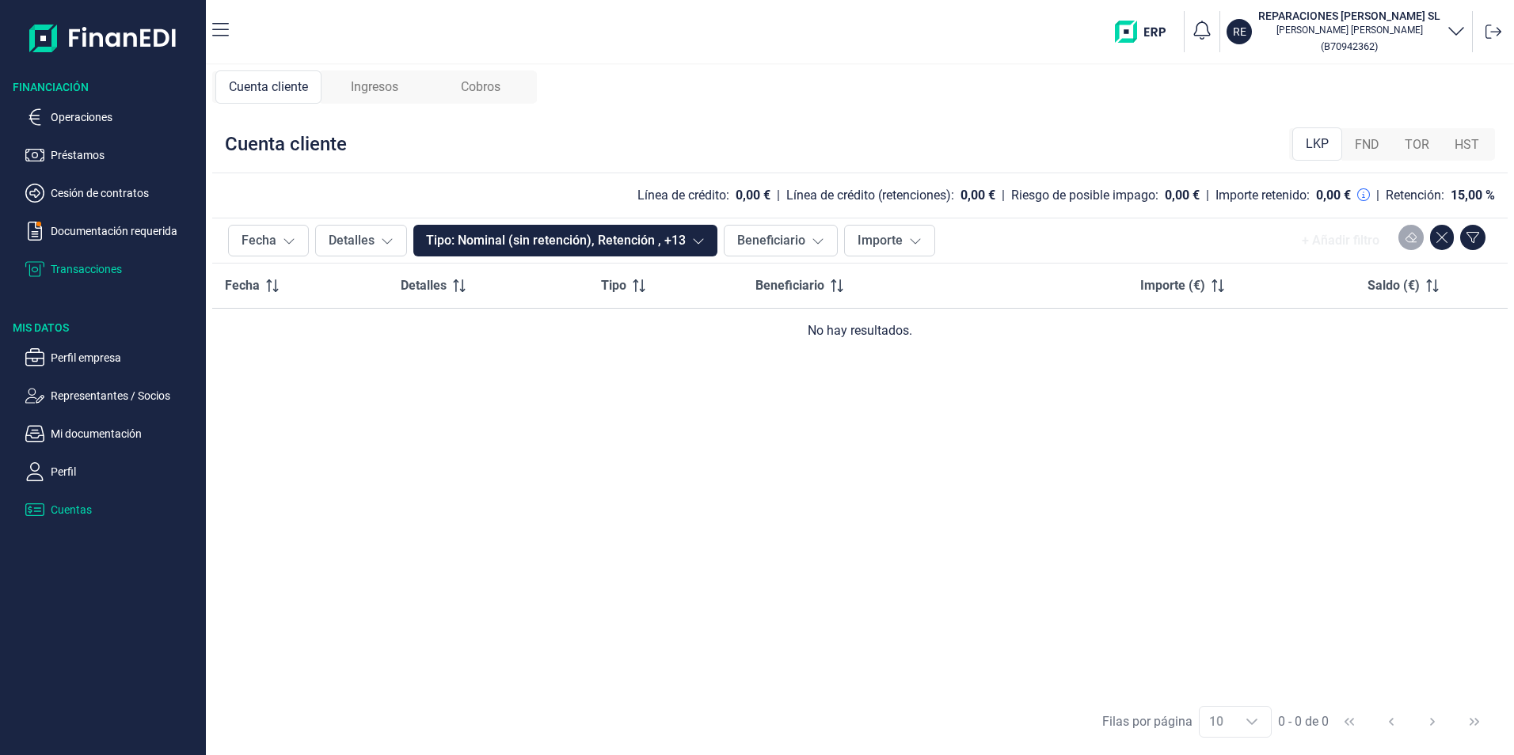
click at [69, 510] on p "Cuentas" at bounding box center [125, 509] width 149 height 19
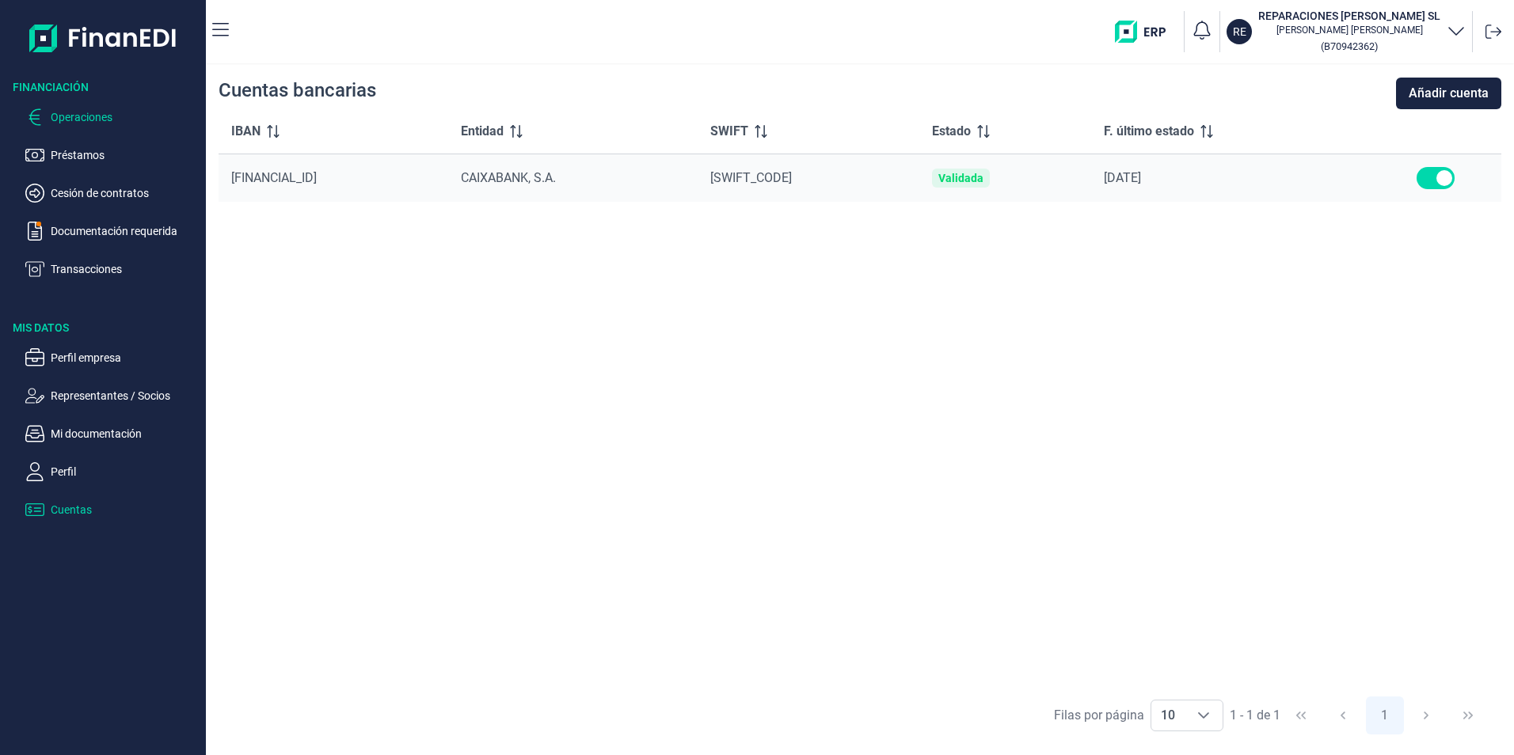
click at [86, 117] on p "Operaciones" at bounding box center [125, 117] width 149 height 19
